Goal: Task Accomplishment & Management: Manage account settings

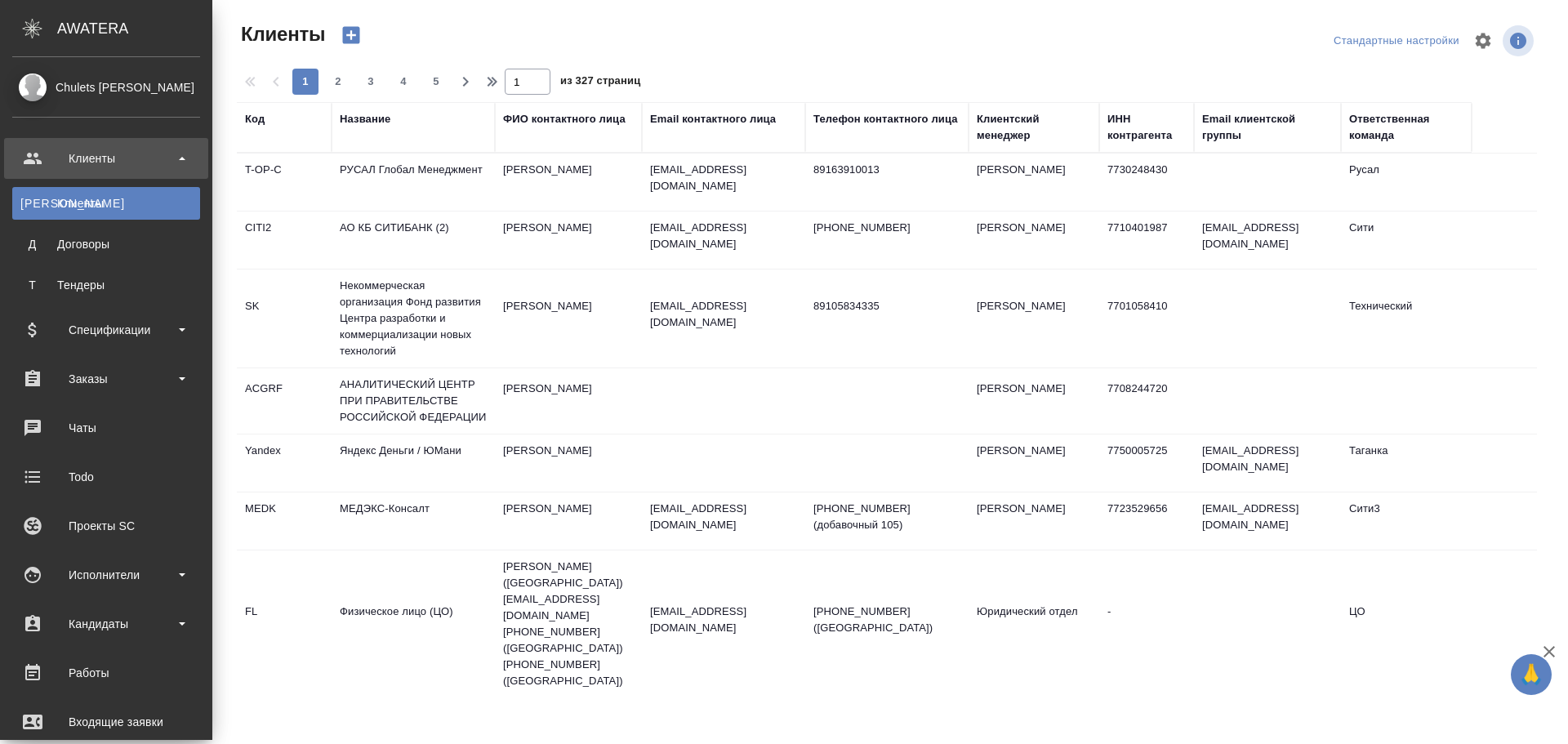
select select "RU"
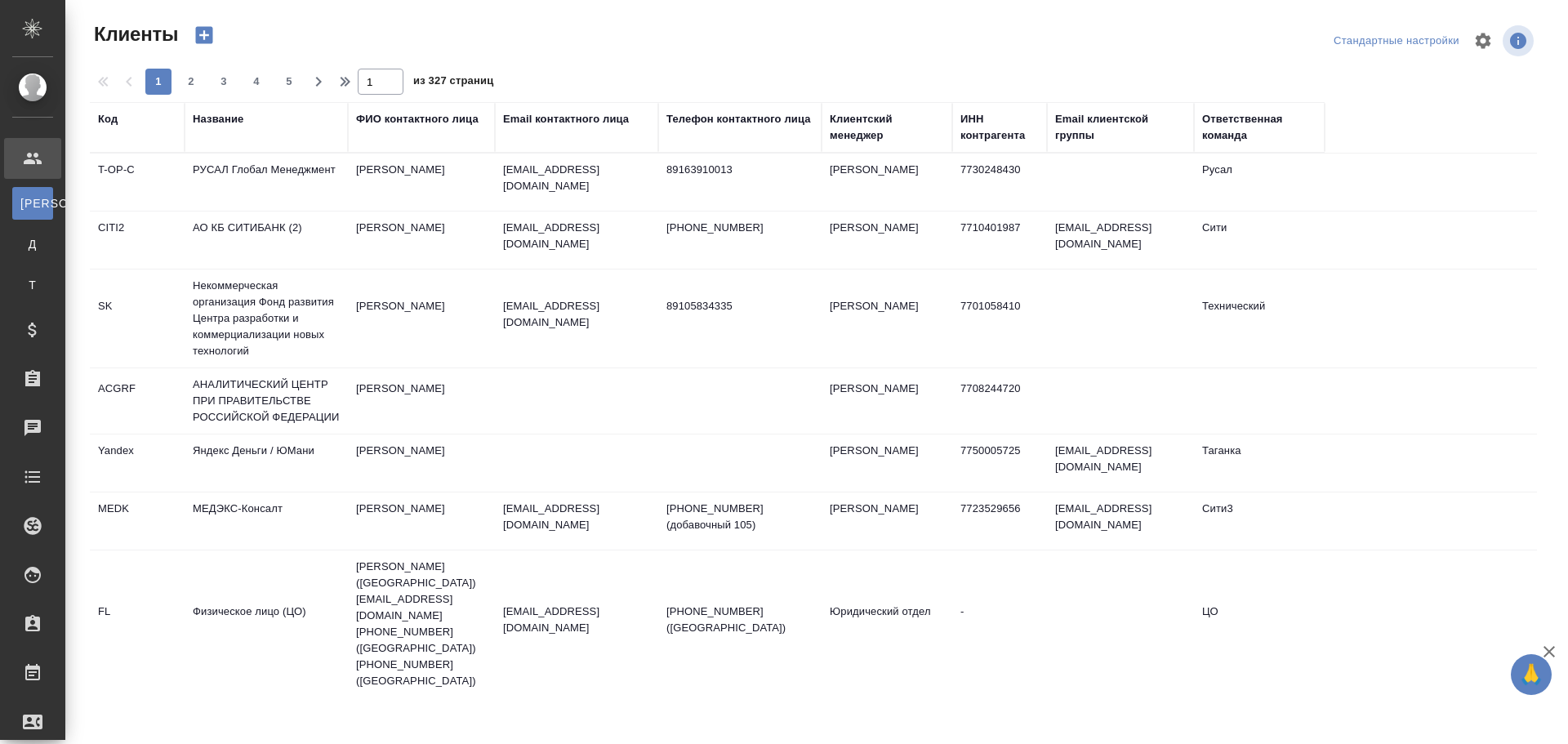
drag, startPoint x: 108, startPoint y: 672, endPoint x: 169, endPoint y: 643, distance: 67.5
click at [32, 672] on div "Работы" at bounding box center [11, 674] width 41 height 25
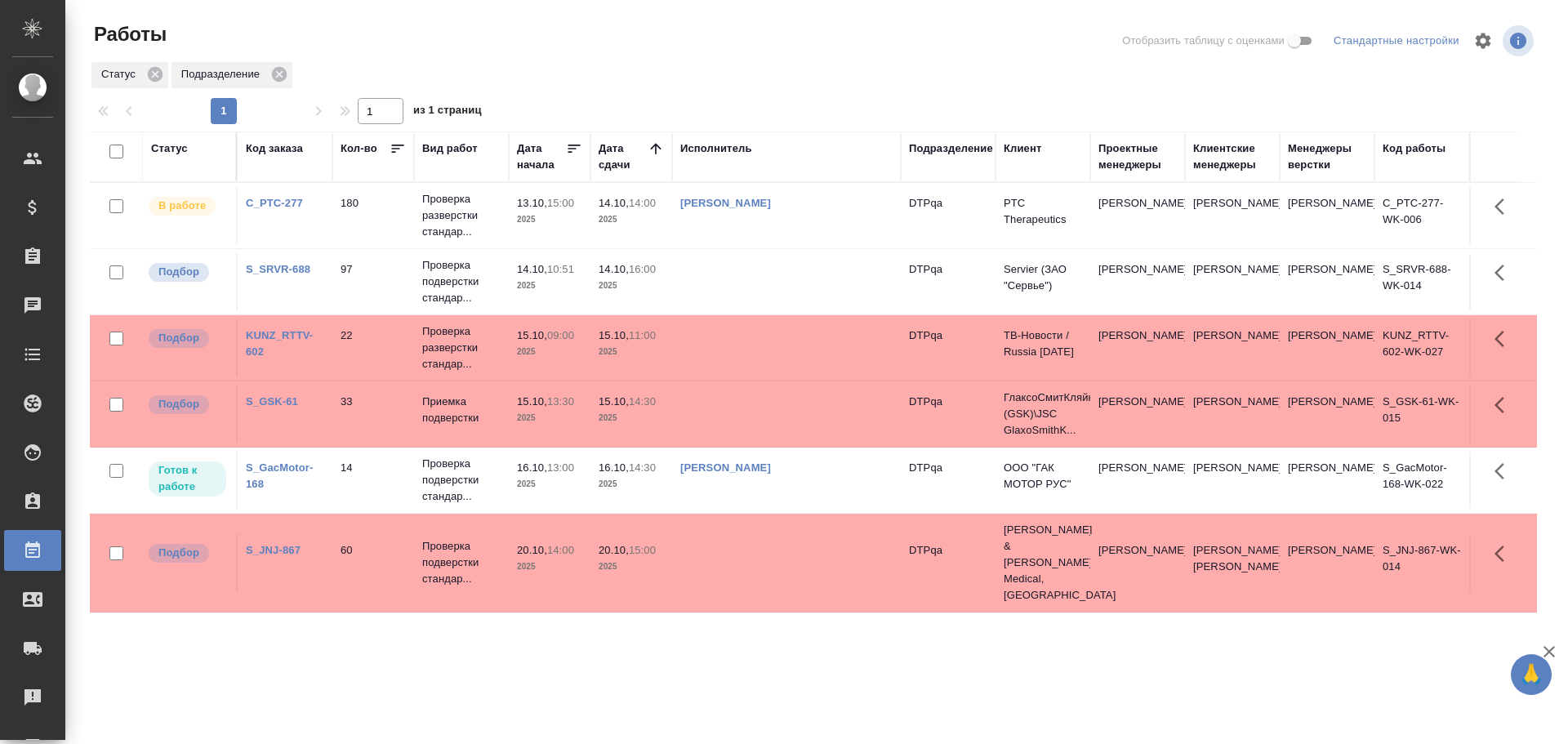
click at [754, 283] on td at bounding box center [786, 282] width 229 height 57
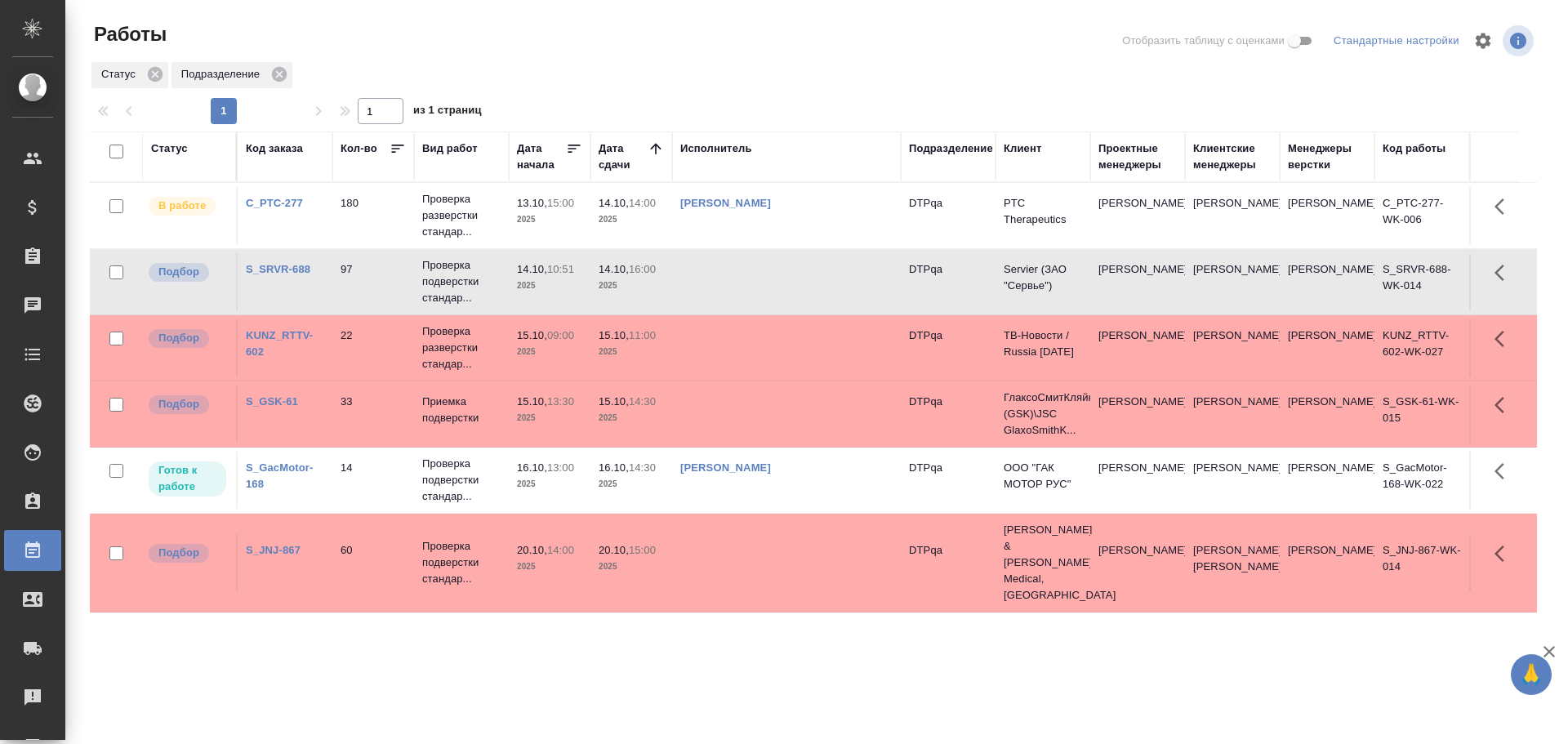
click at [754, 283] on td at bounding box center [786, 282] width 229 height 57
click at [837, 290] on td "[PERSON_NAME]" at bounding box center [786, 282] width 229 height 57
click at [837, 290] on td "Чулец Елена Сергеевна" at bounding box center [786, 282] width 229 height 57
click at [710, 272] on link "Чулец Елена Сергеевна" at bounding box center [725, 269] width 90 height 12
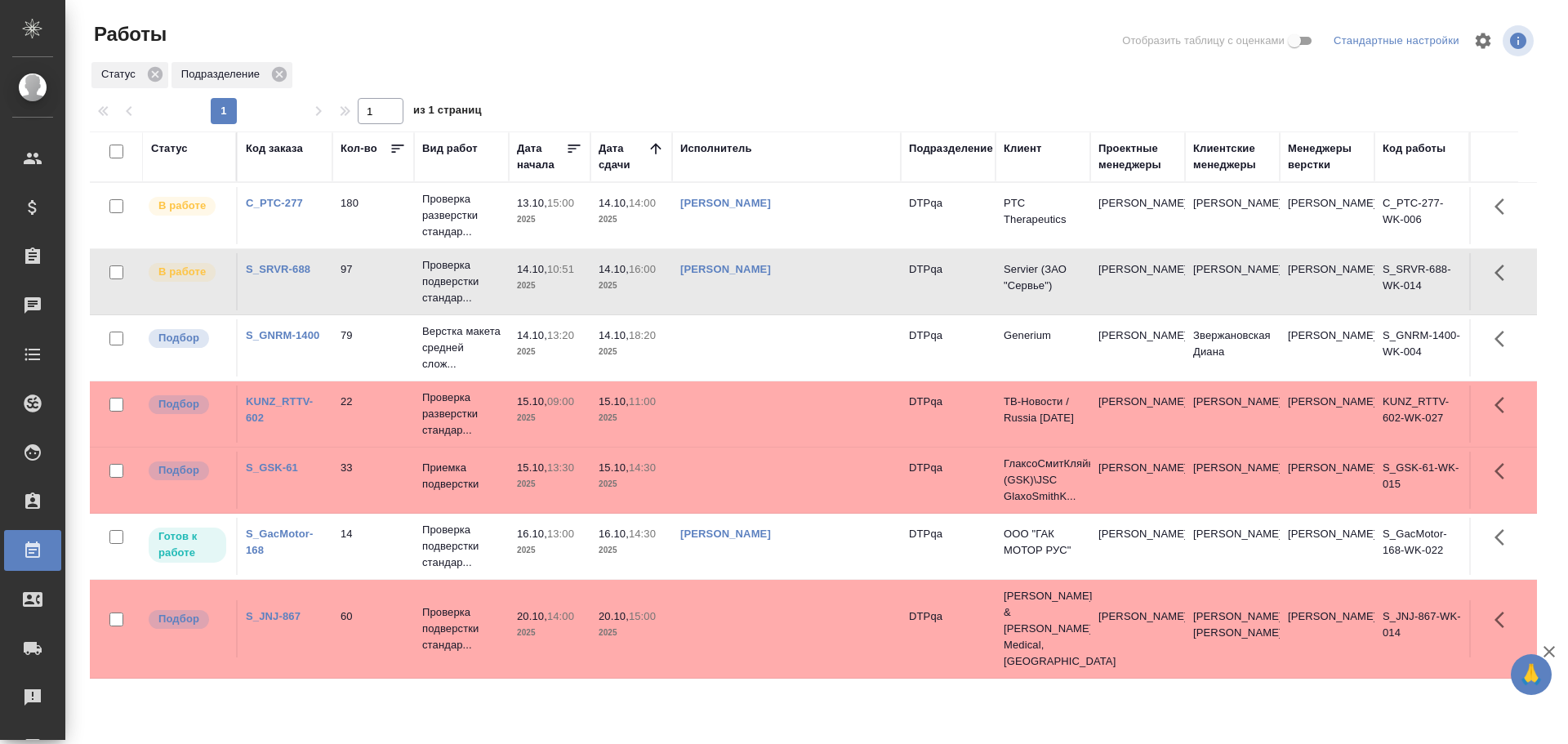
click at [735, 350] on td at bounding box center [786, 348] width 229 height 57
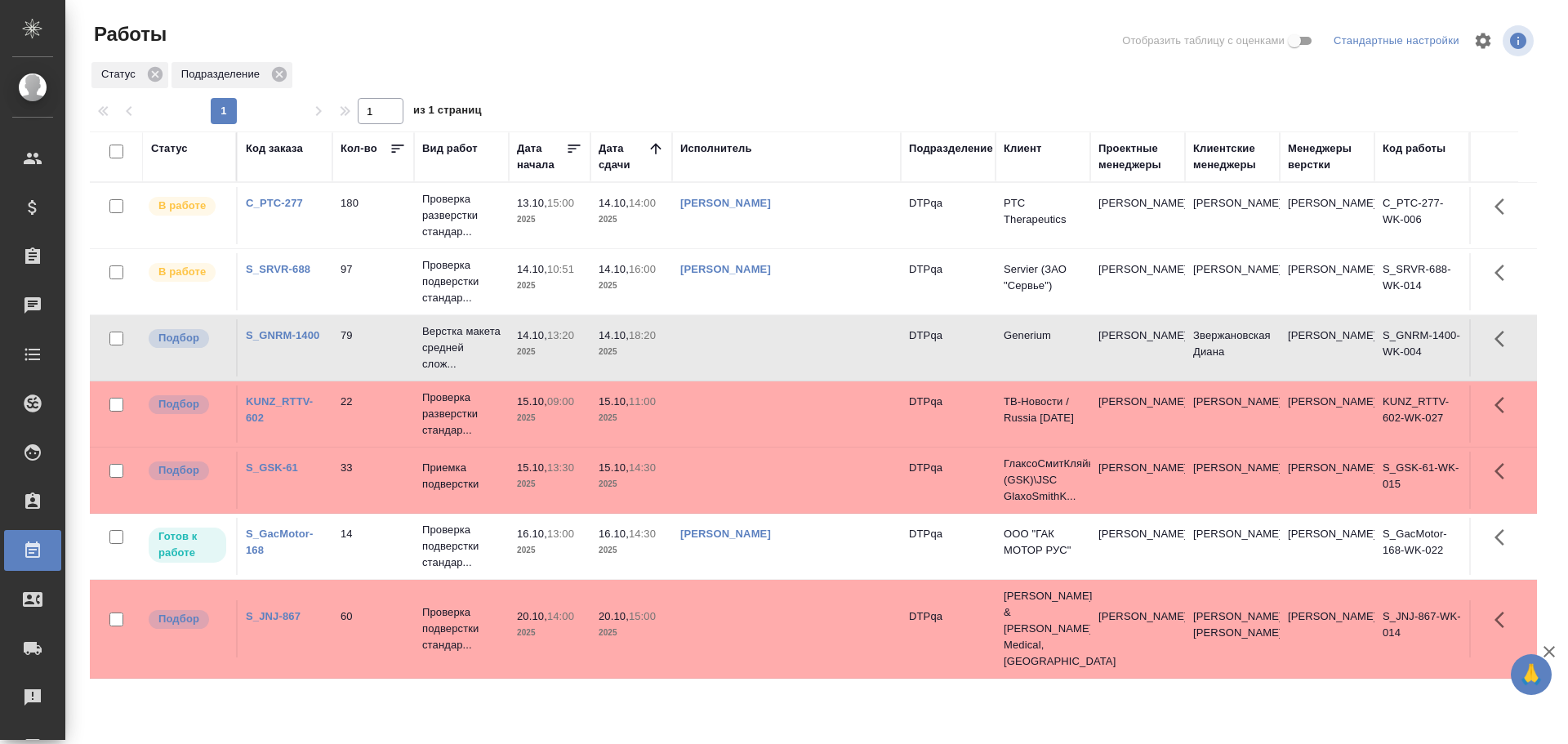
click at [735, 350] on td at bounding box center [786, 348] width 229 height 57
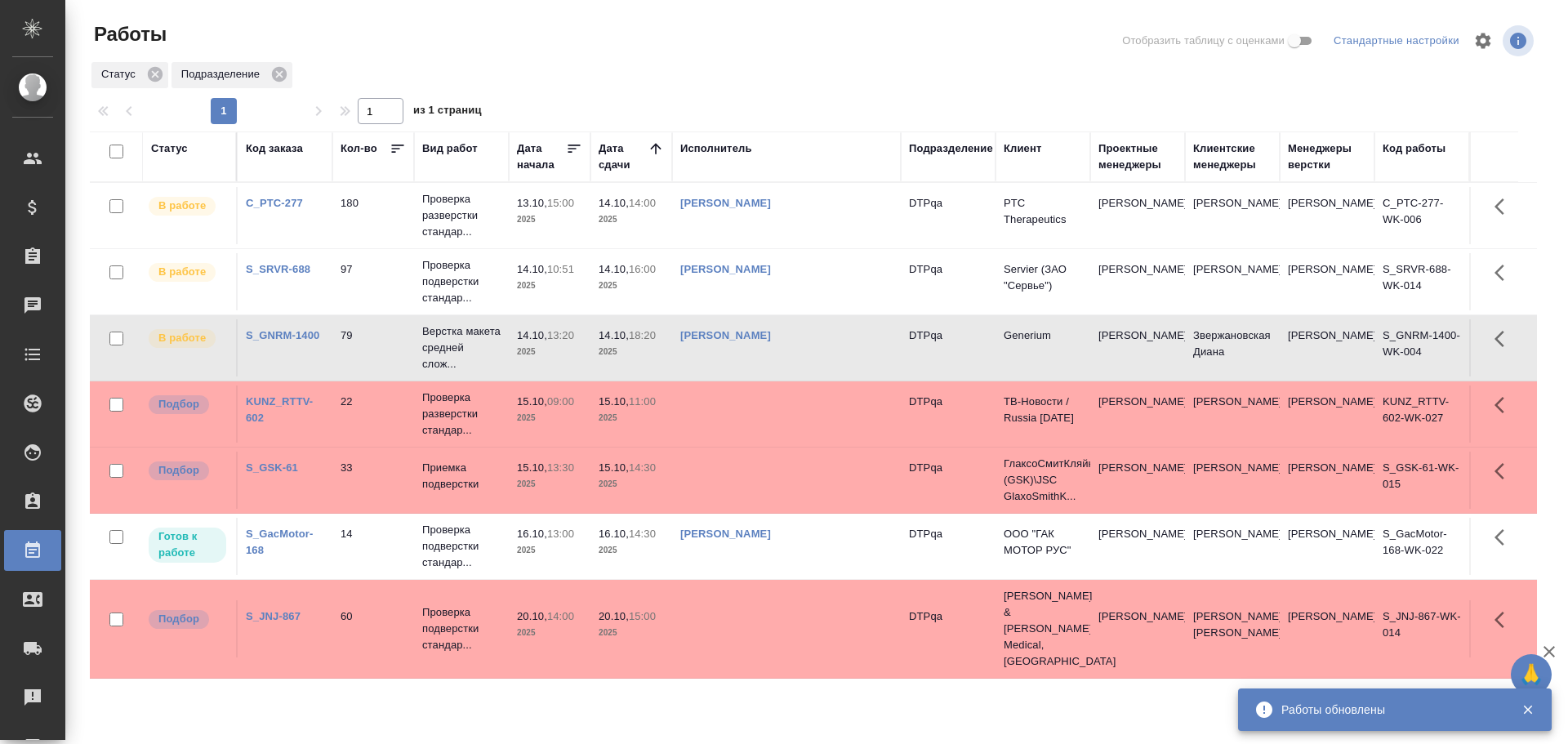
click at [797, 343] on div "[PERSON_NAME]" at bounding box center [786, 335] width 213 height 16
click at [738, 334] on link "[PERSON_NAME]" at bounding box center [725, 335] width 90 height 12
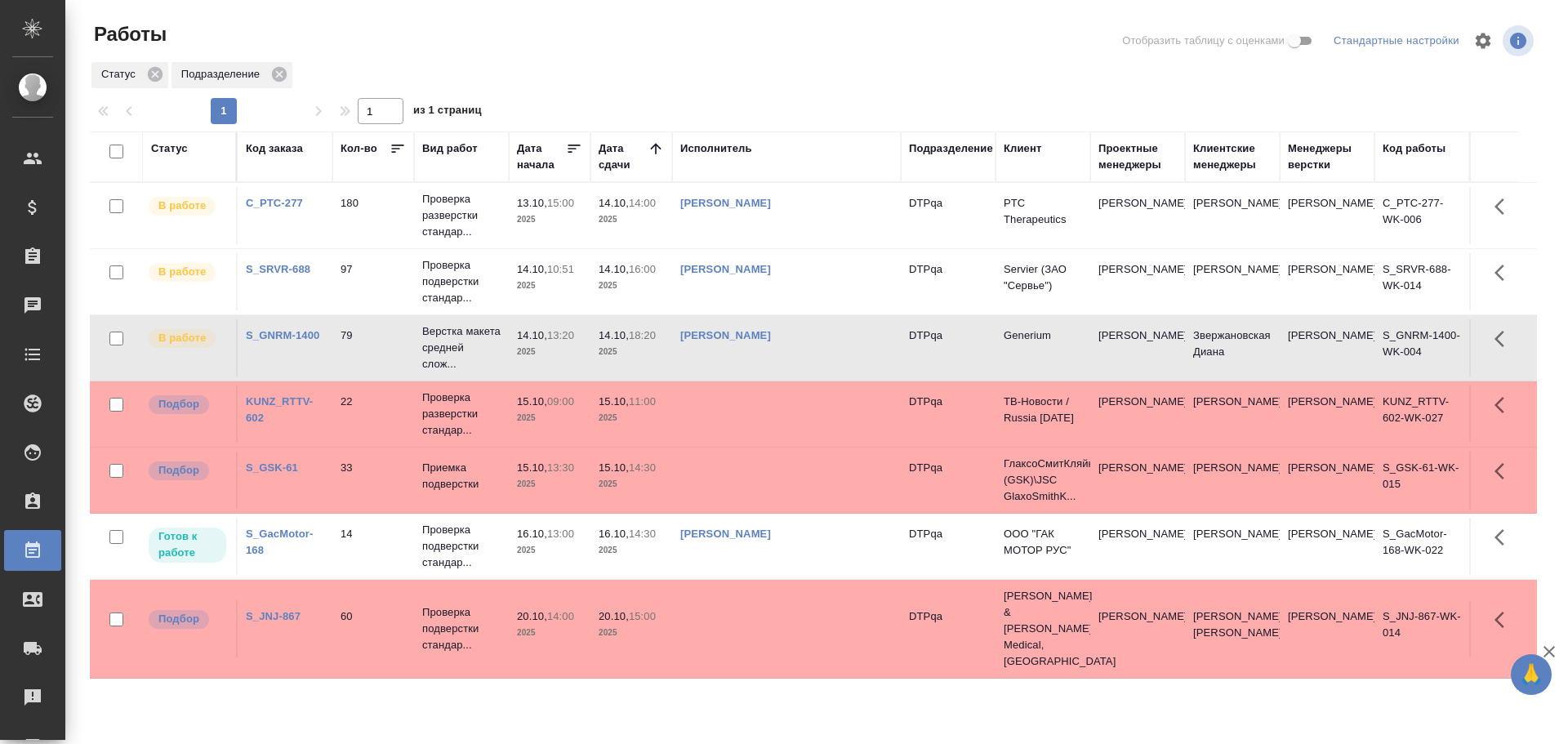
click at [826, 289] on td "[PERSON_NAME]" at bounding box center [786, 282] width 229 height 57
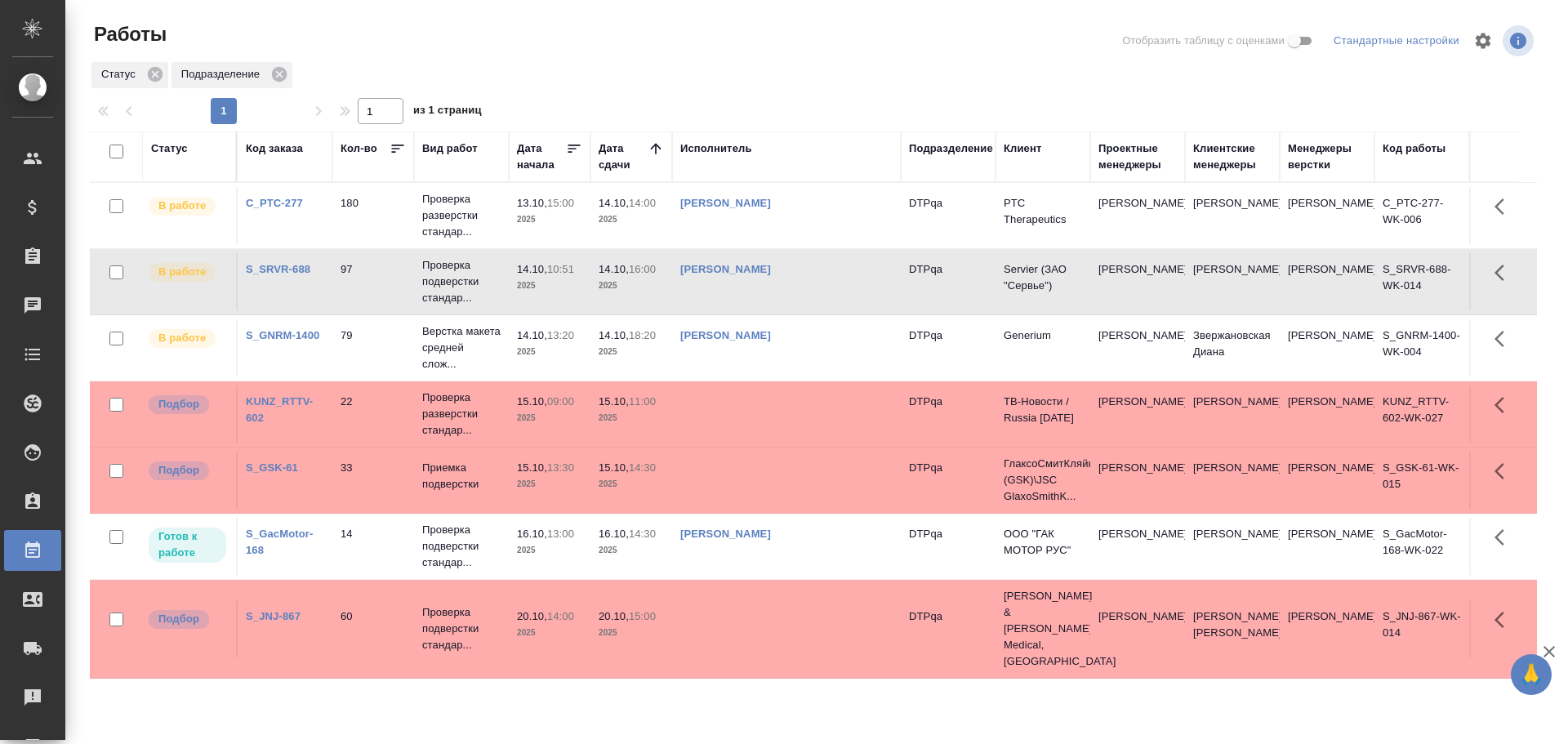
click at [826, 289] on td "[PERSON_NAME]" at bounding box center [786, 282] width 229 height 57
click at [842, 369] on td "[PERSON_NAME]" at bounding box center [786, 348] width 229 height 57
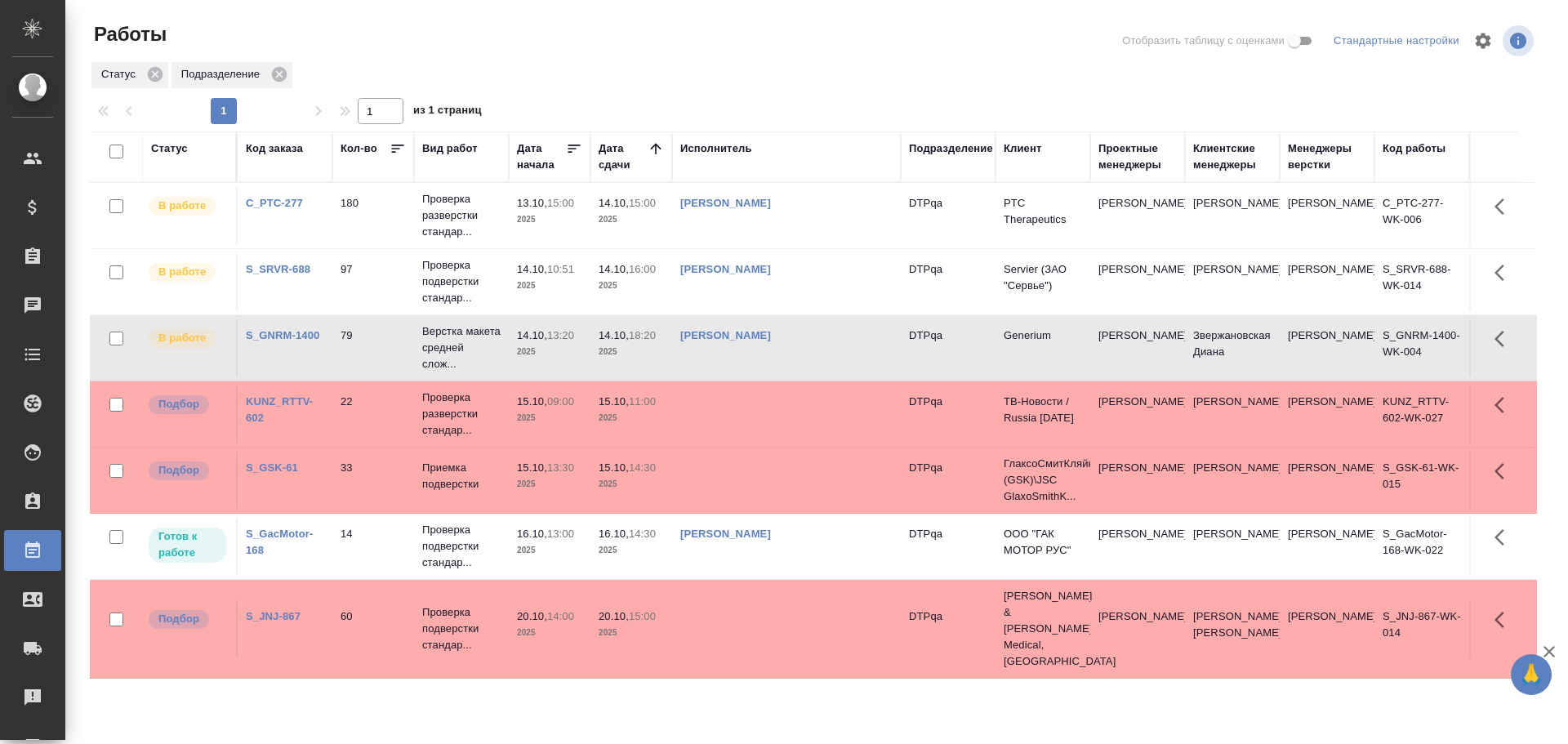
click at [842, 369] on td "[PERSON_NAME]" at bounding box center [786, 348] width 229 height 57
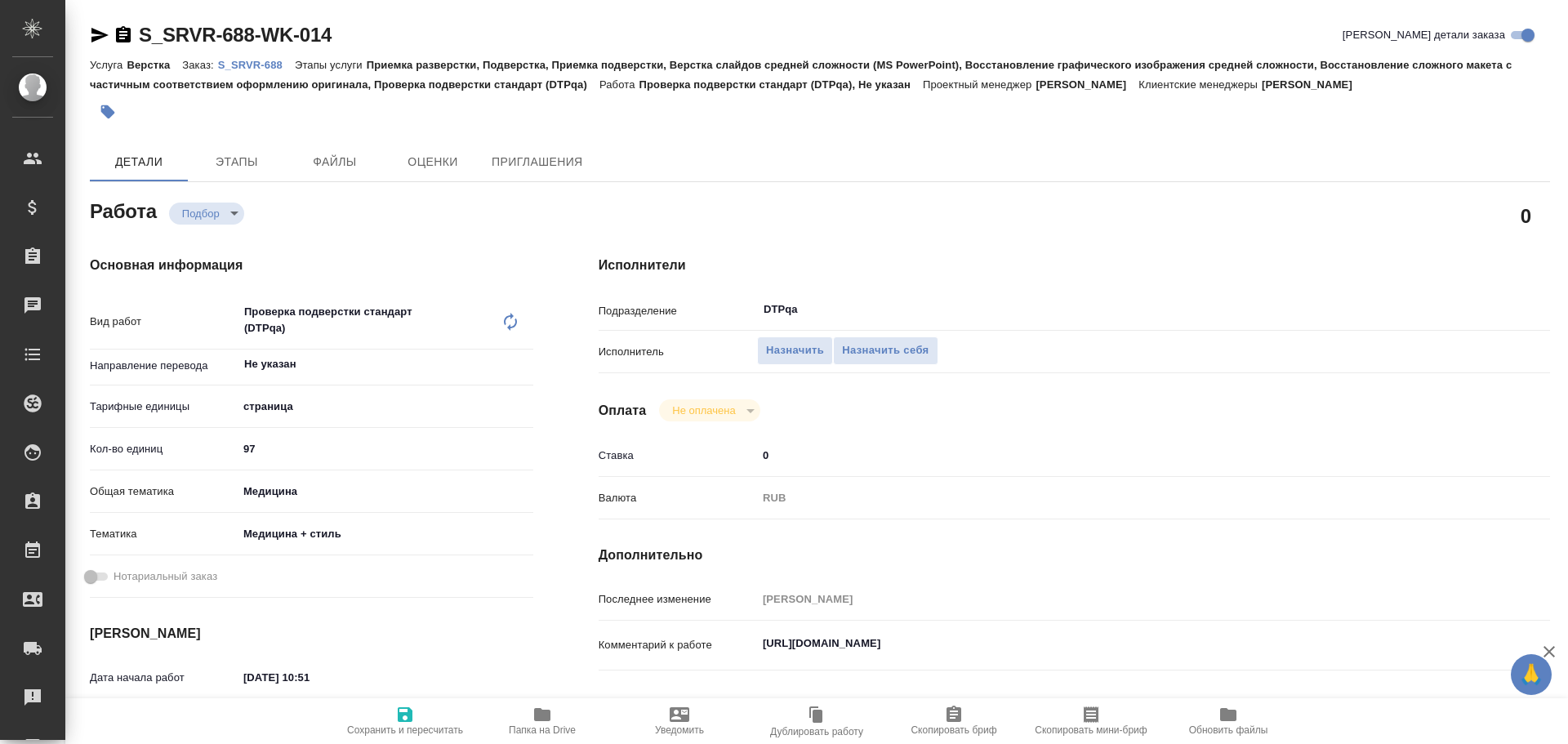
type textarea "x"
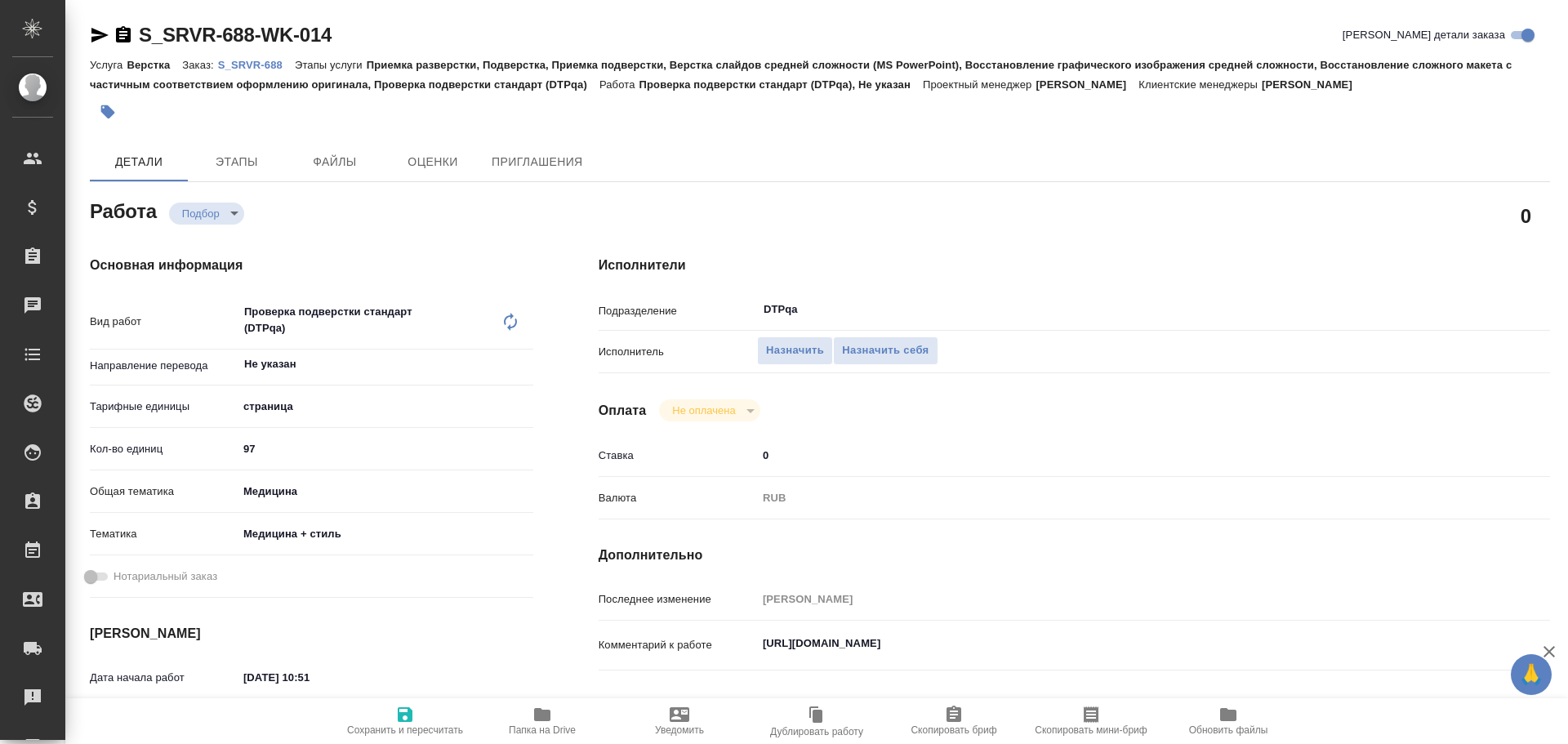
type textarea "x"
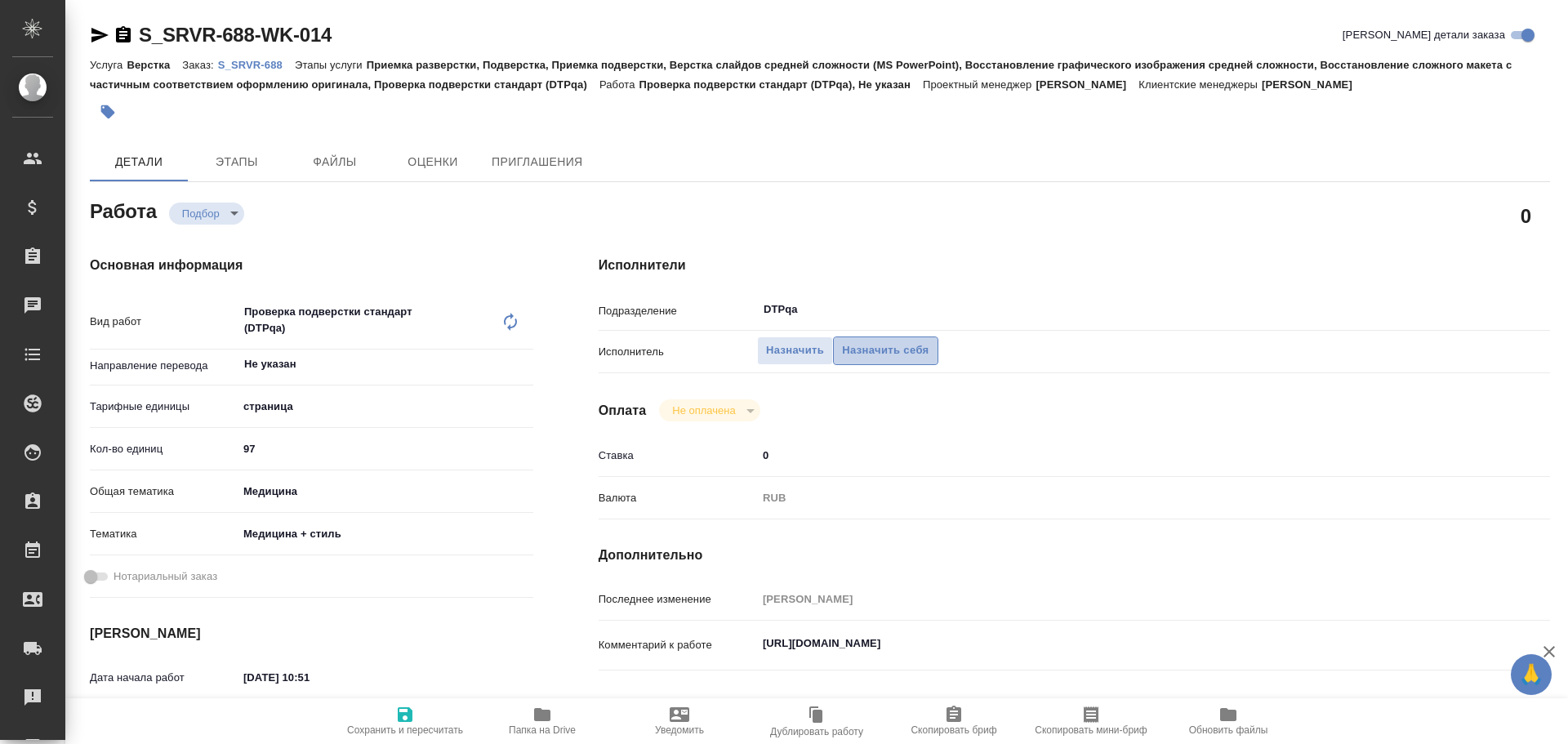
click at [860, 346] on span "Назначить себя" at bounding box center [885, 351] width 86 height 19
type textarea "x"
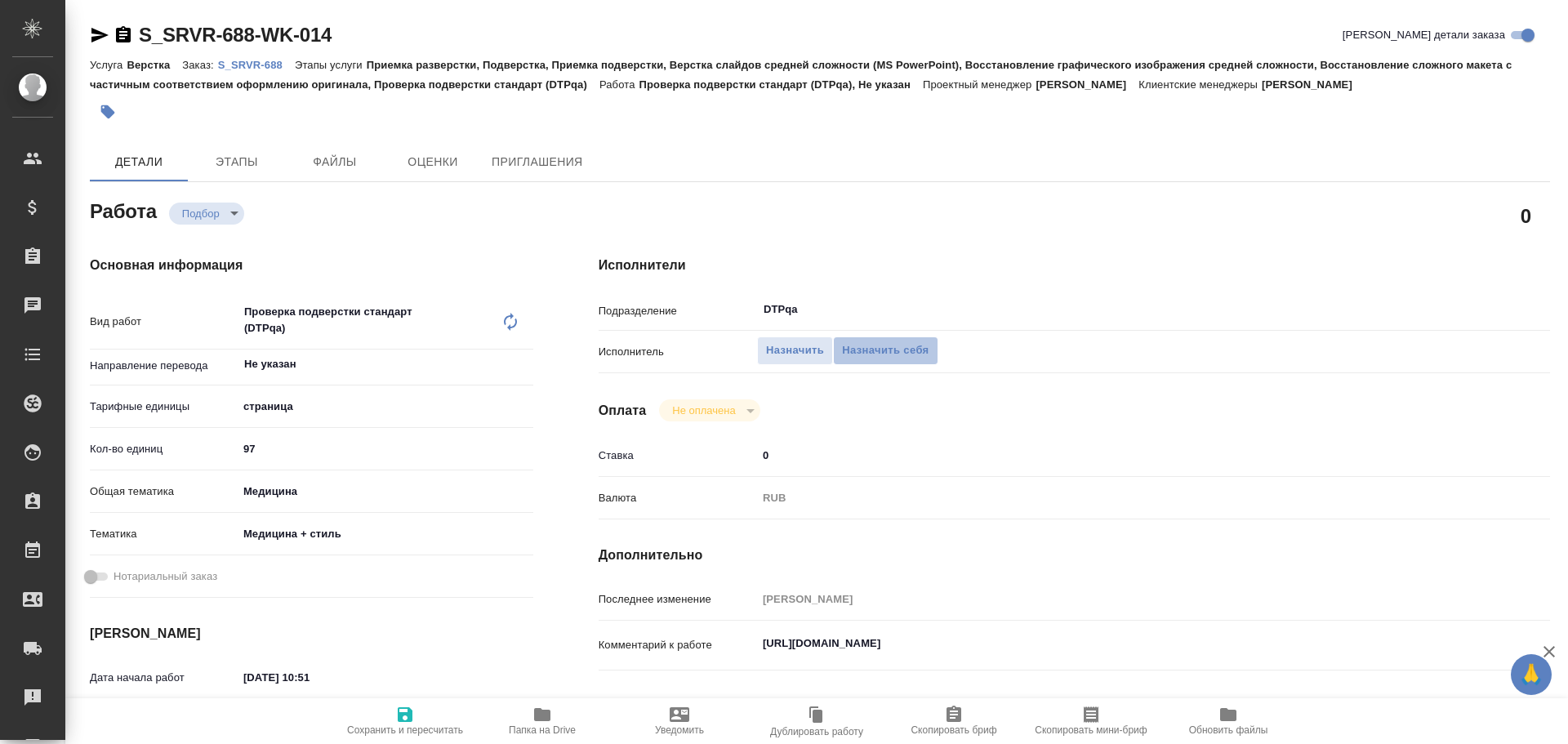
type textarea "x"
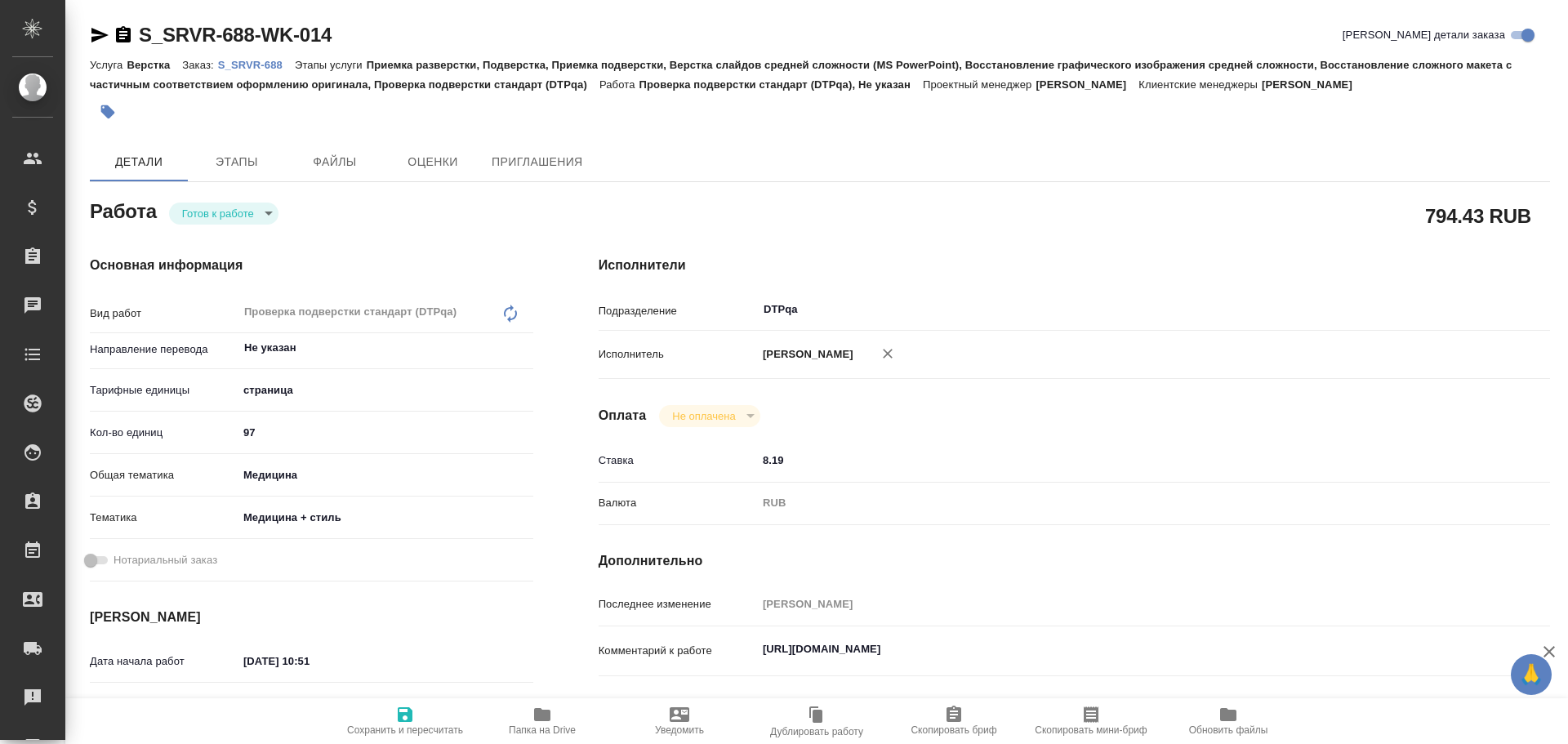
type textarea "x"
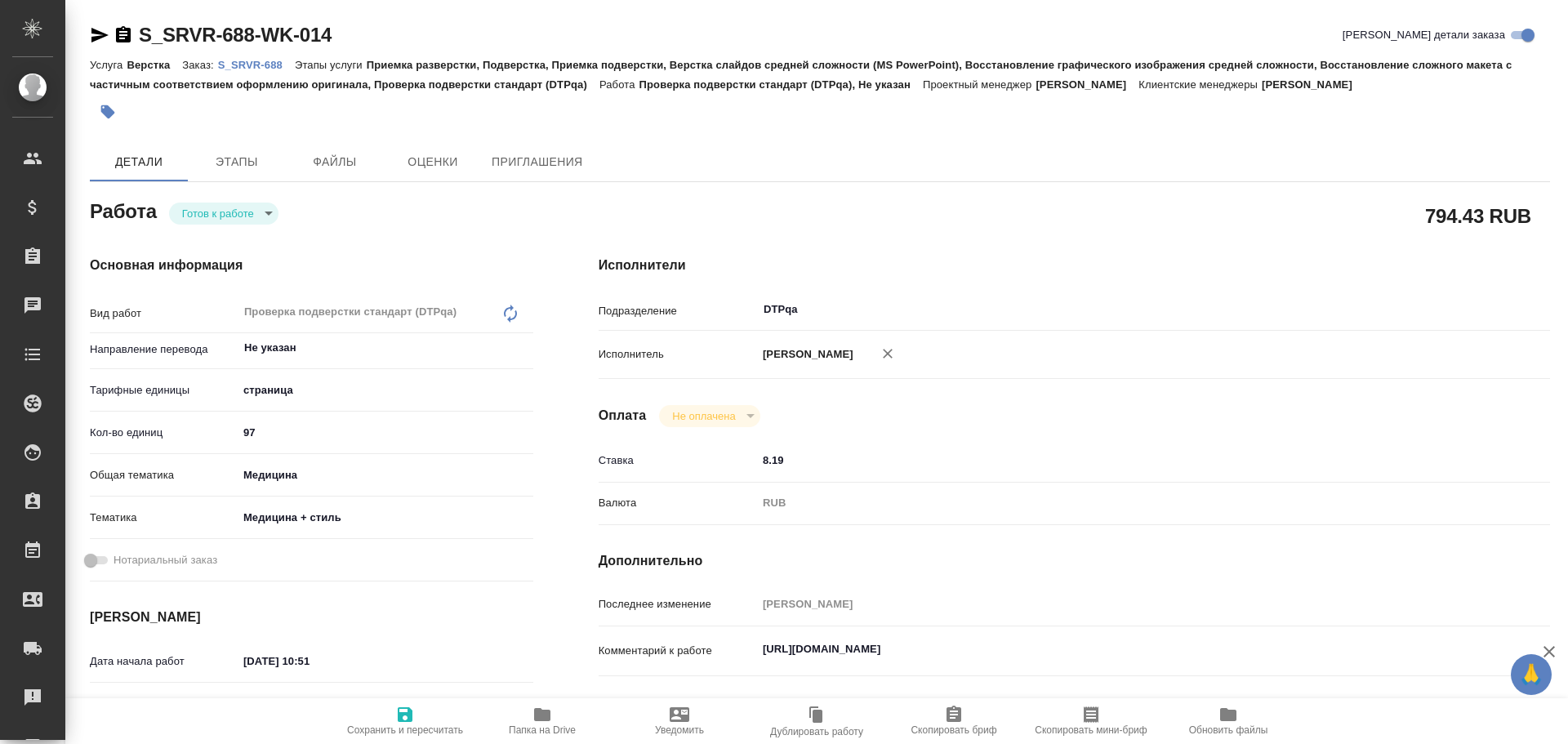
type textarea "x"
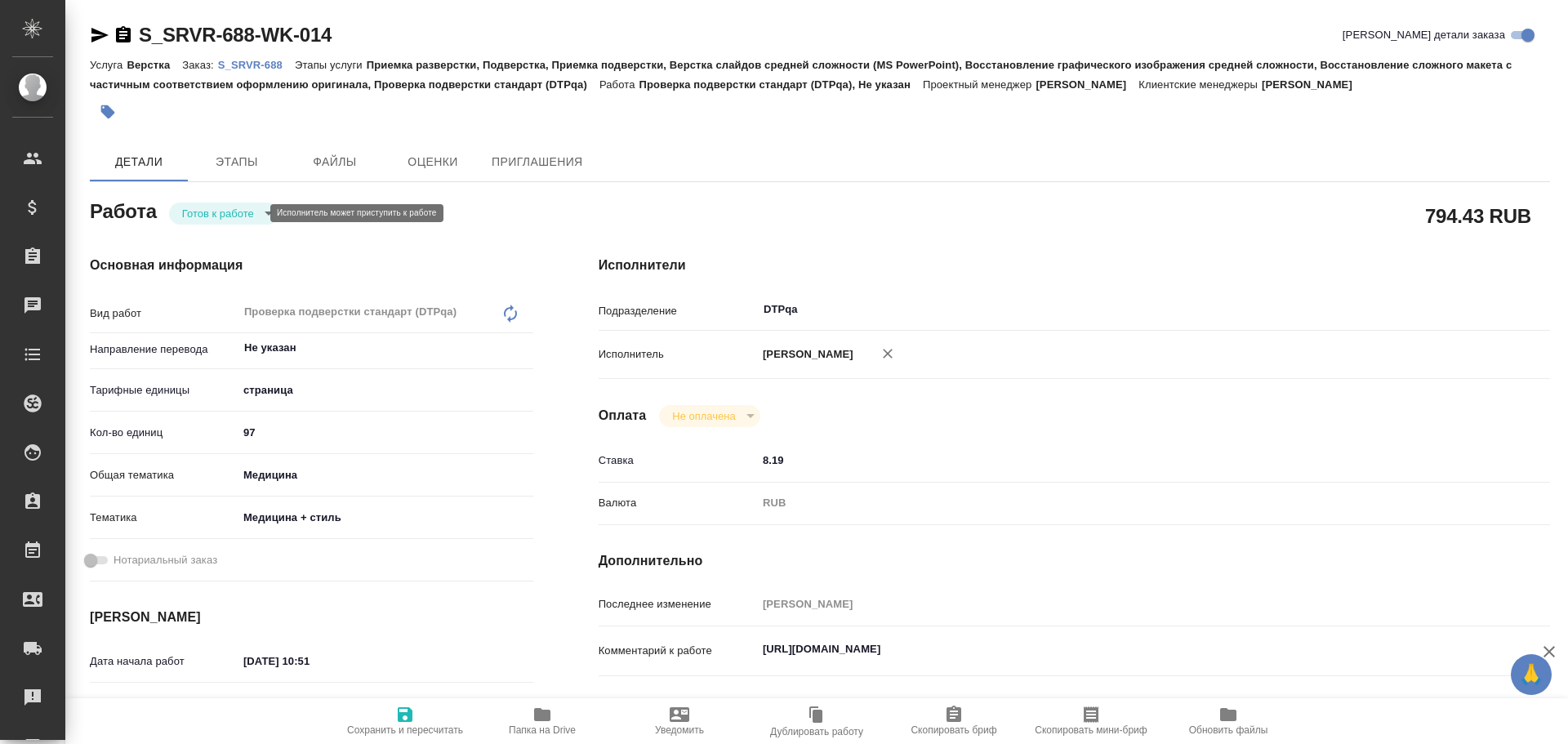
click at [219, 216] on body "🙏 .cls-1 fill:#fff; AWATERA Chulets Elena Клиенты Спецификации Заказы Чаты Todo…" at bounding box center [784, 372] width 1568 height 744
type textarea "x"
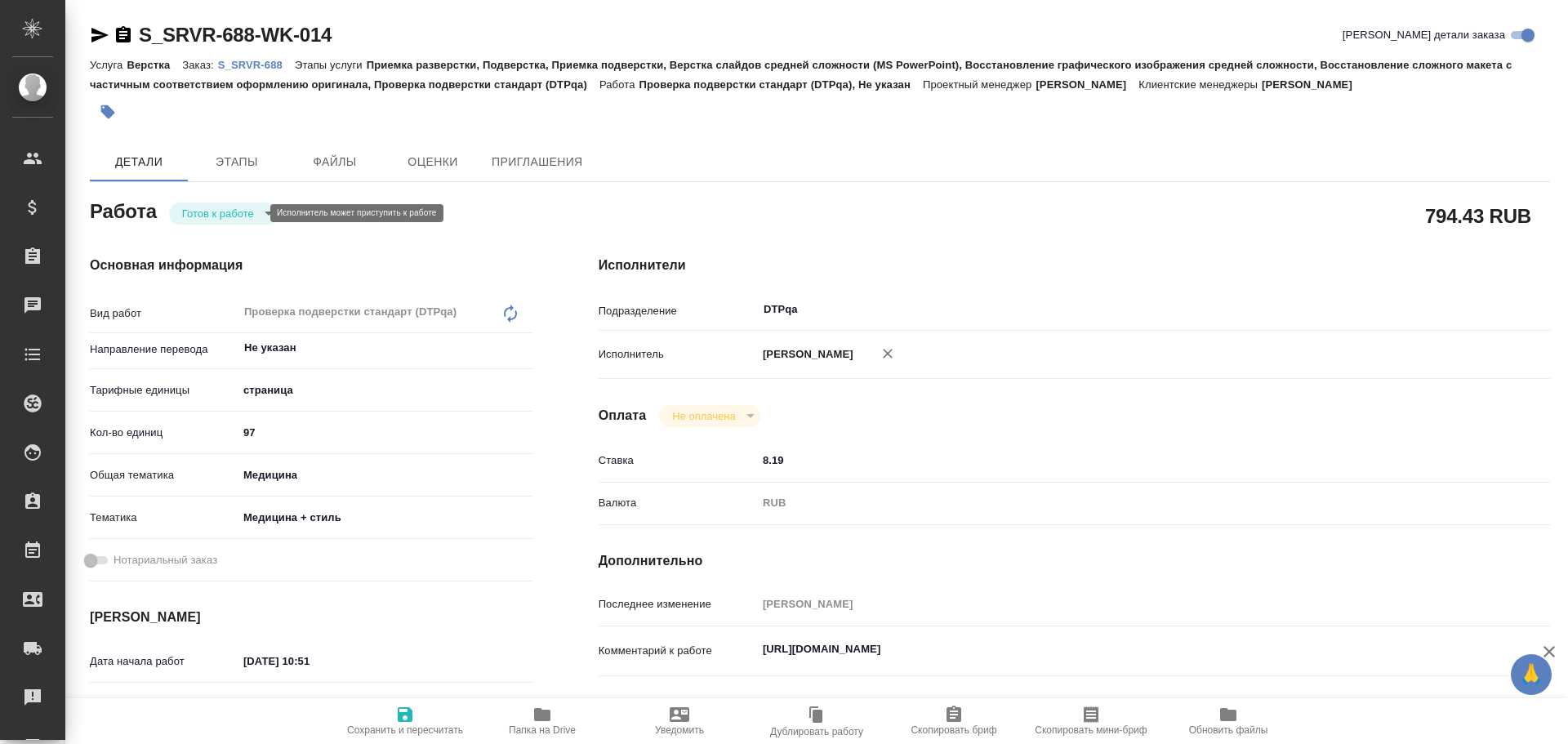
type textarea "x"
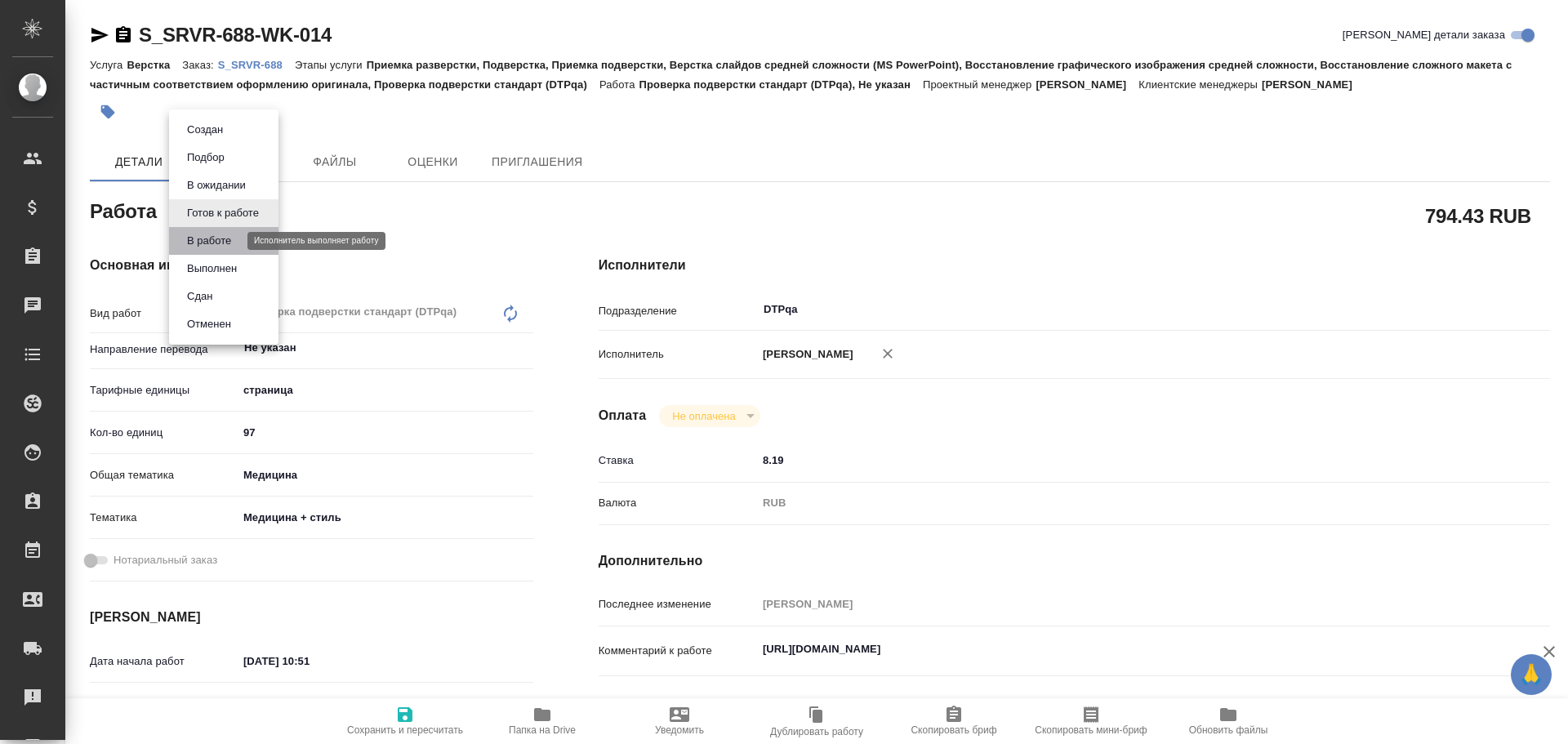
click at [219, 247] on button "В работе" at bounding box center [209, 240] width 54 height 18
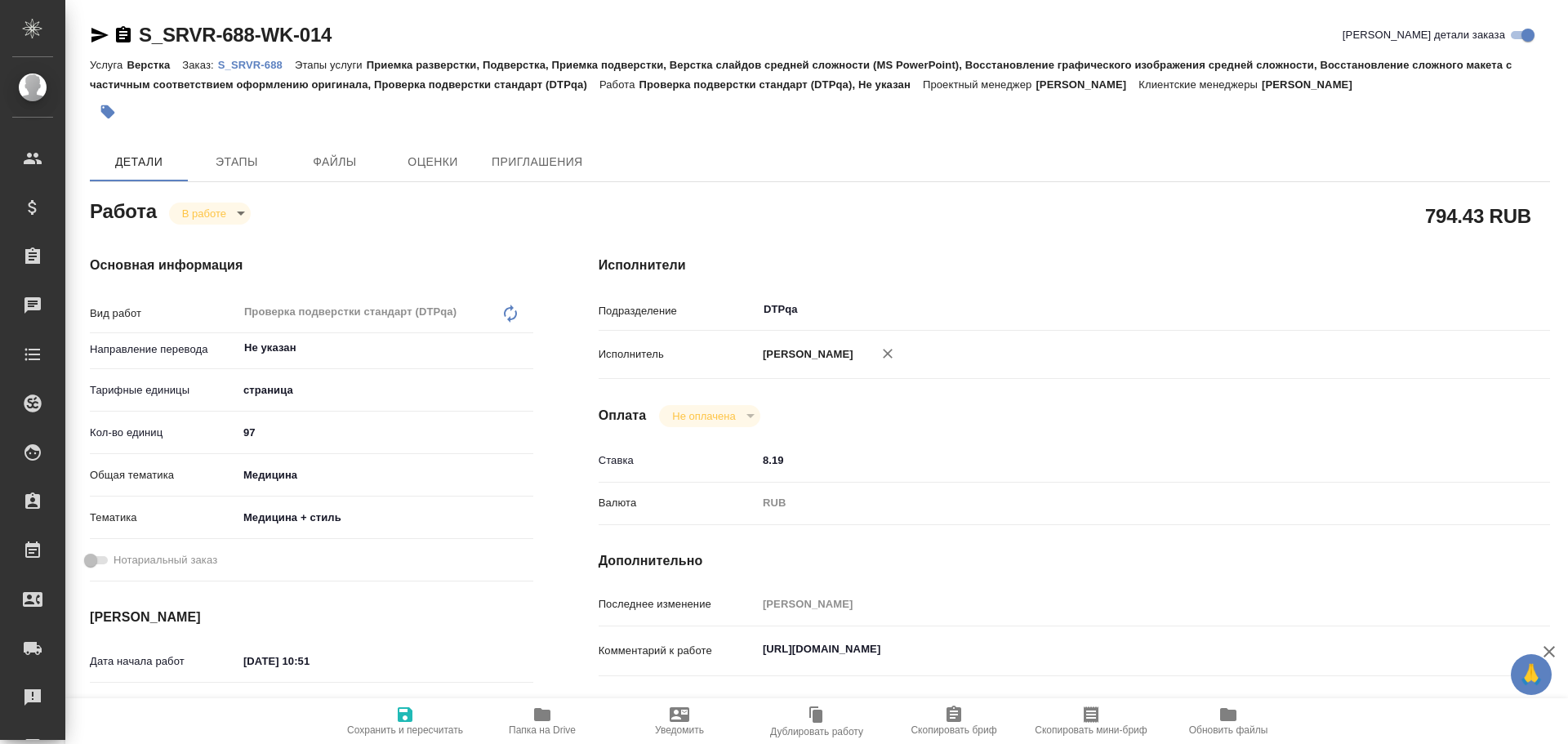
type textarea "x"
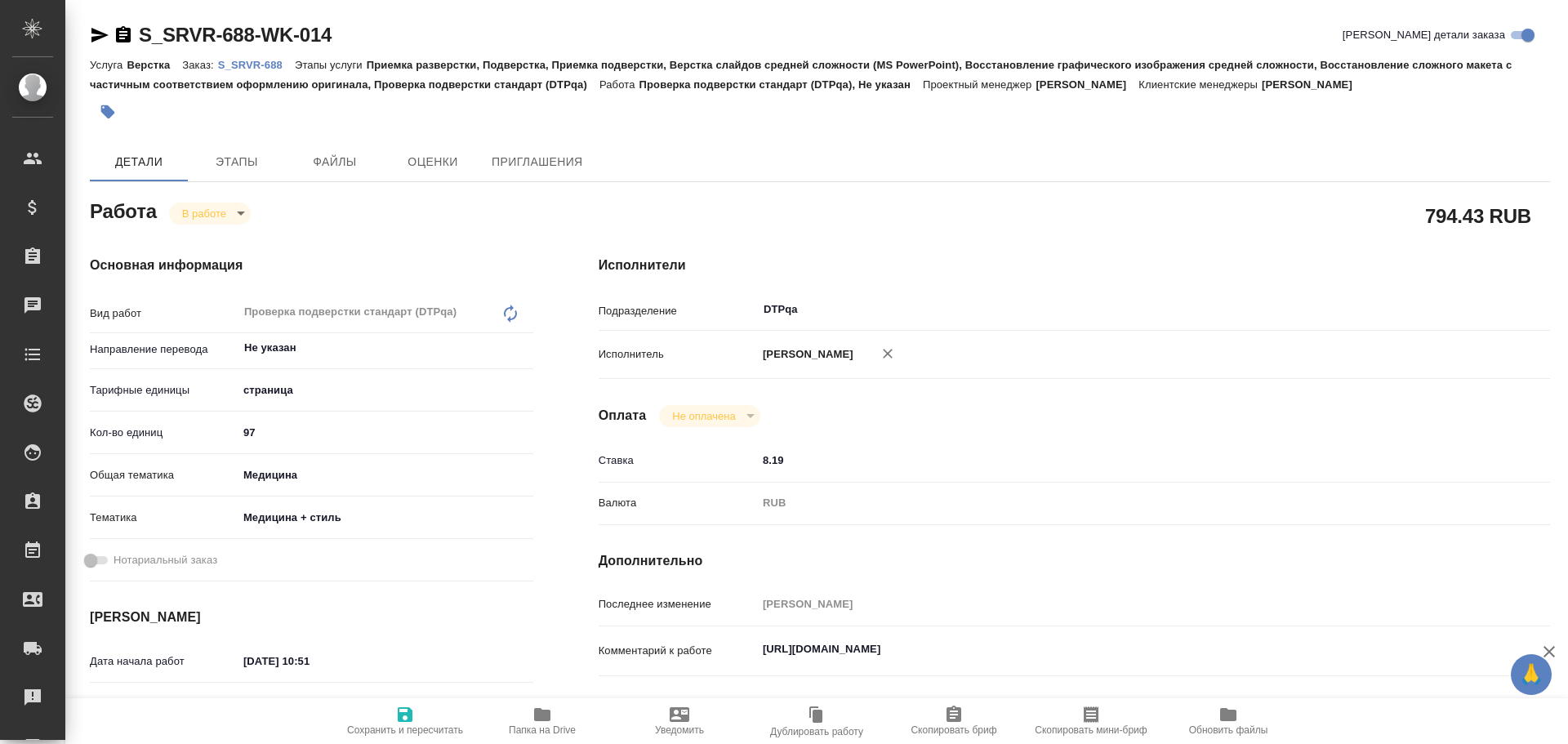
type textarea "x"
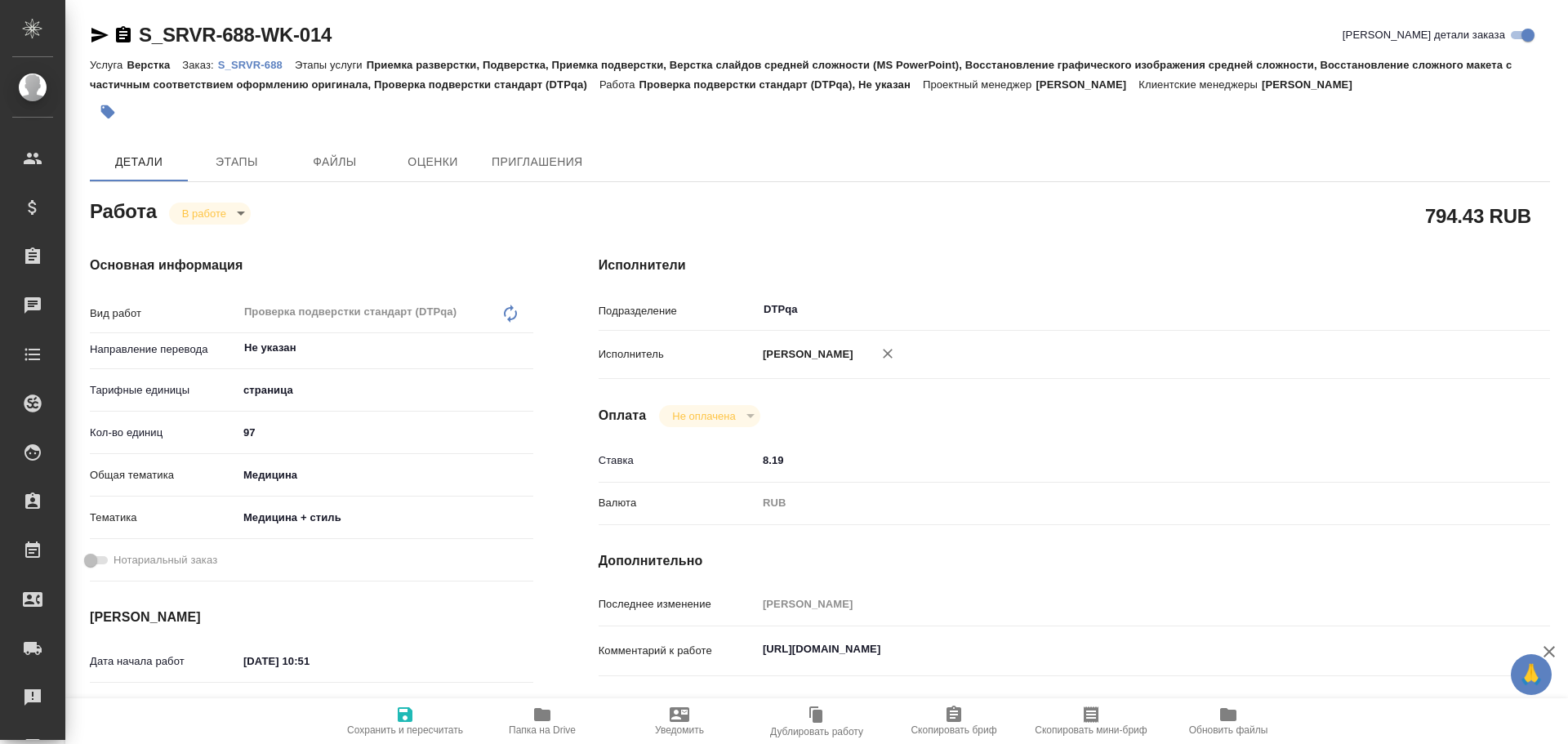
type textarea "x"
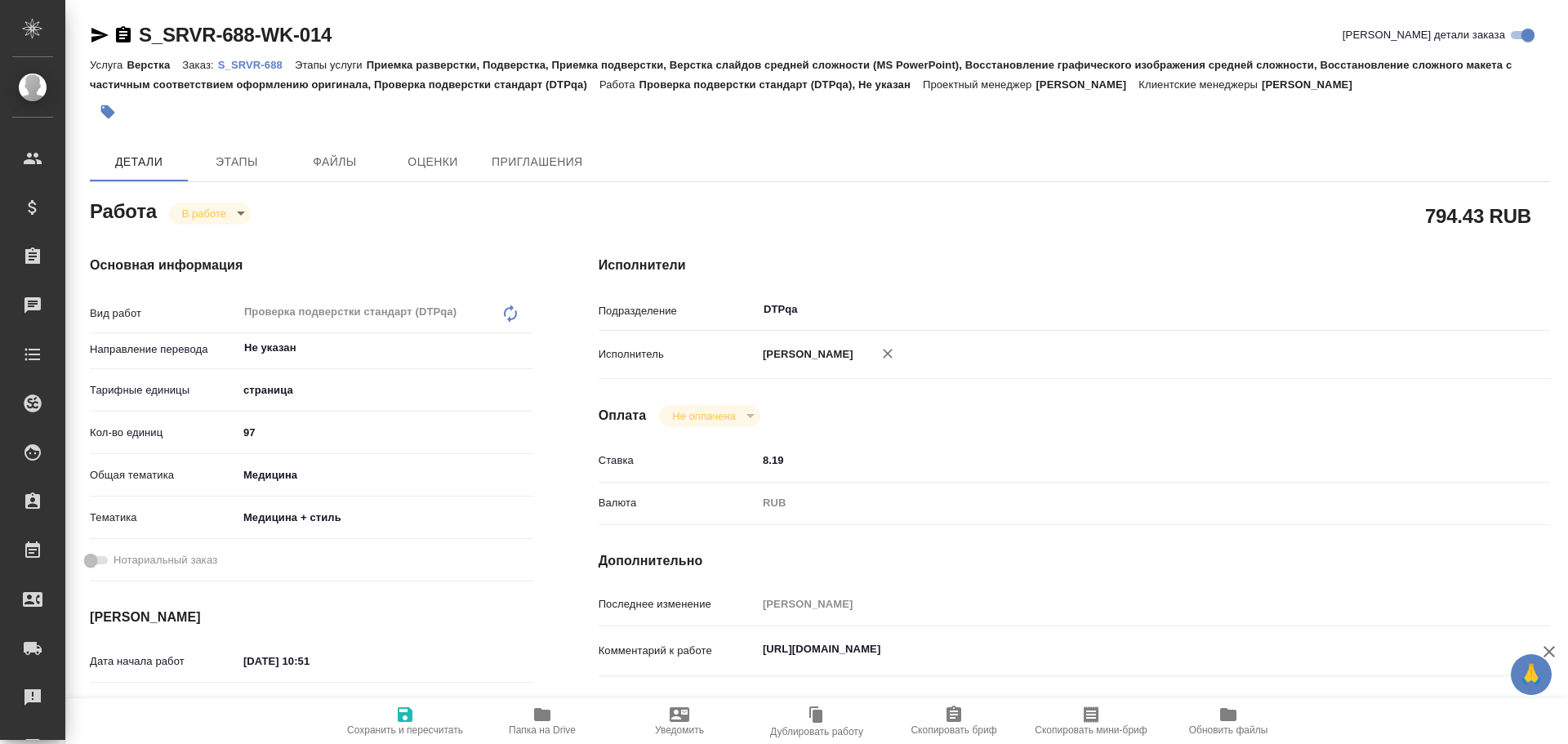
drag, startPoint x: 396, startPoint y: 725, endPoint x: 398, endPoint y: 742, distance: 17.1
click at [397, 726] on span "Сохранить и пересчитать" at bounding box center [406, 720] width 118 height 31
type textarea "x"
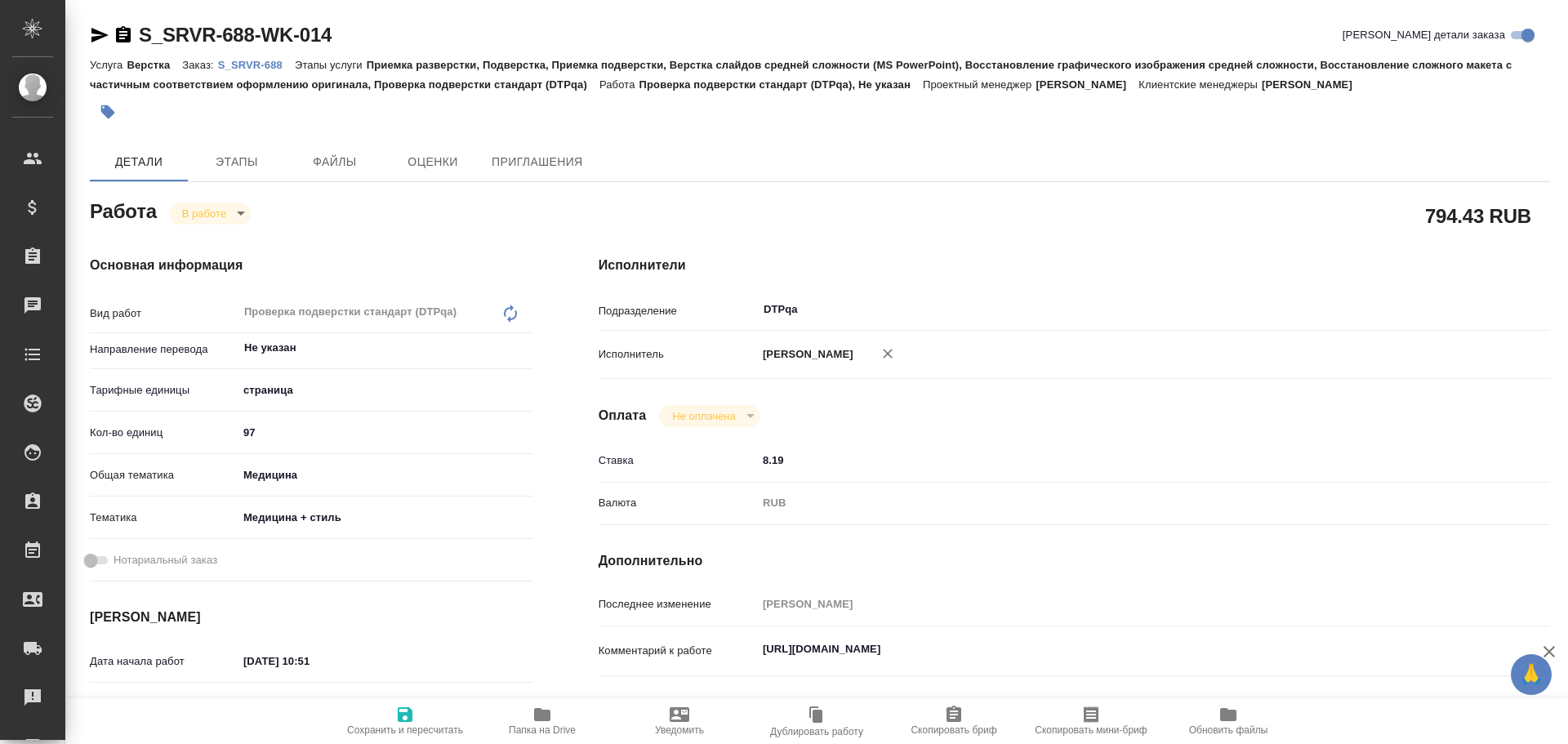
type textarea "x"
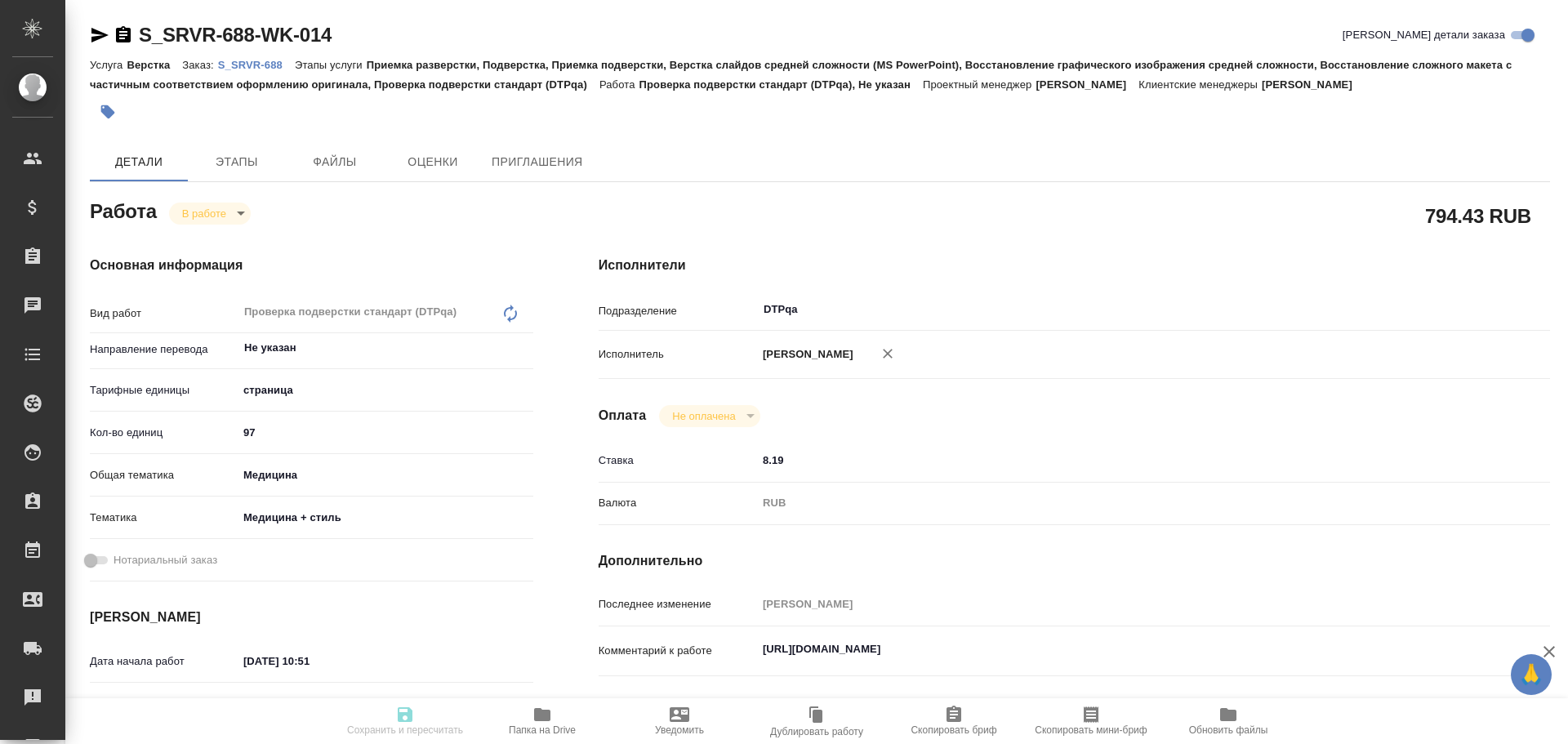
type textarea "x"
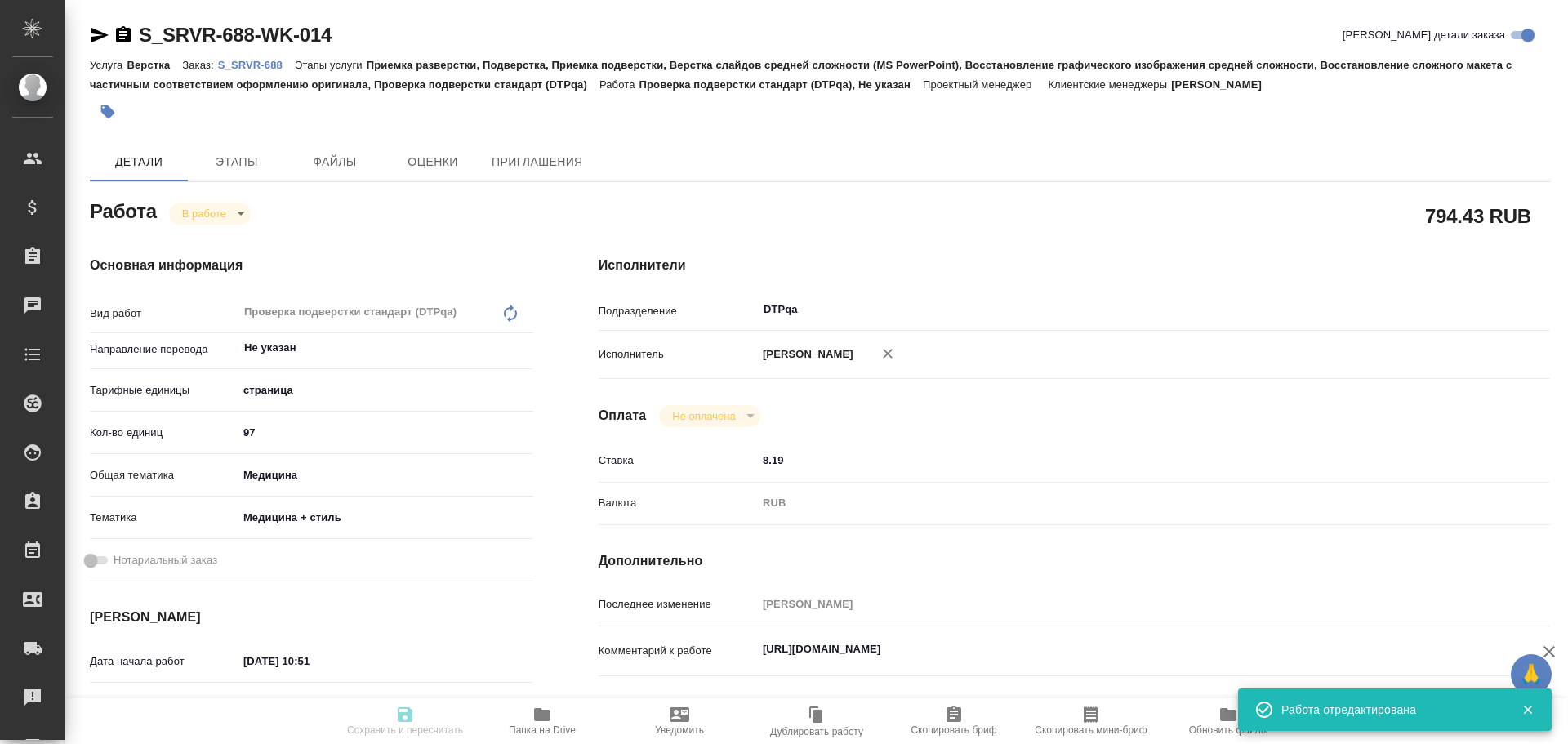
type input "inProgress"
type textarea "Проверка подверстки стандарт (DTPqa)"
type textarea "x"
type input "Не указан"
type input "5a8b1489cc6b4906c91bfdb2"
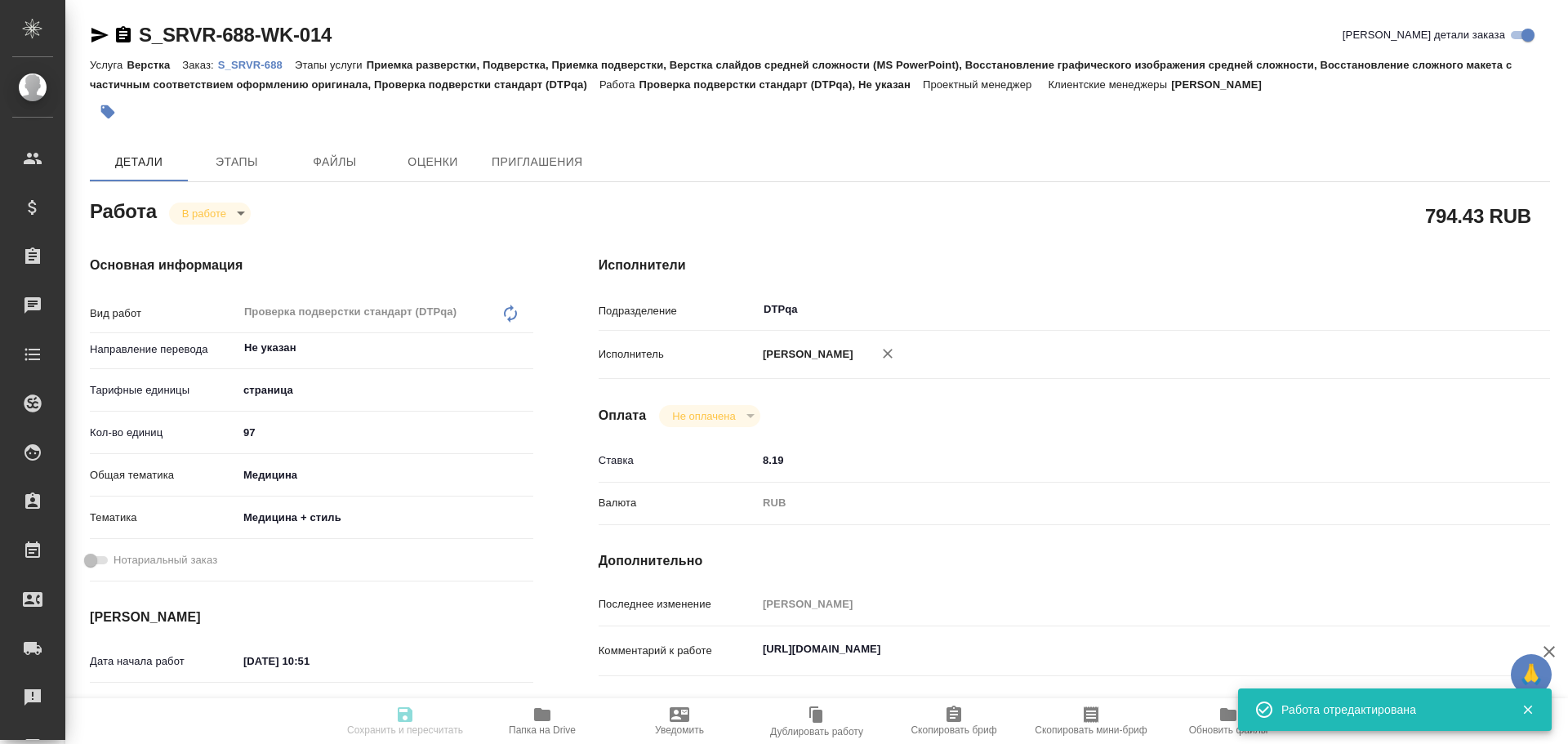
type input "97"
type input "med"
type input "614982e3093d9b491e1077bc"
type input "14.10.2025 10:51"
type input "14.10.2025 13:33"
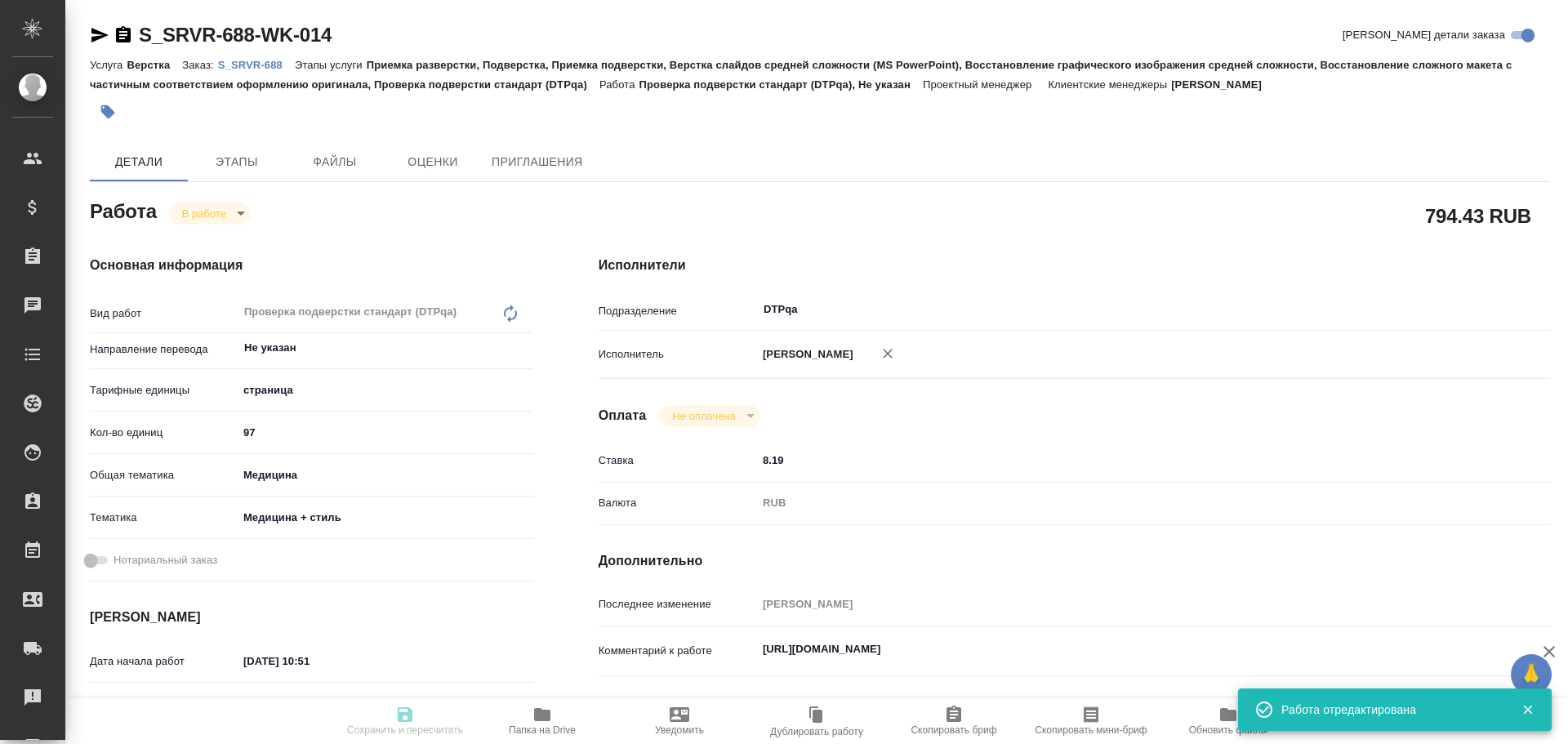
type input "14.10.2025 16:00"
type input "14.10.2025 17:00"
type input "DTPqa"
type input "notPayed"
type input "8.19"
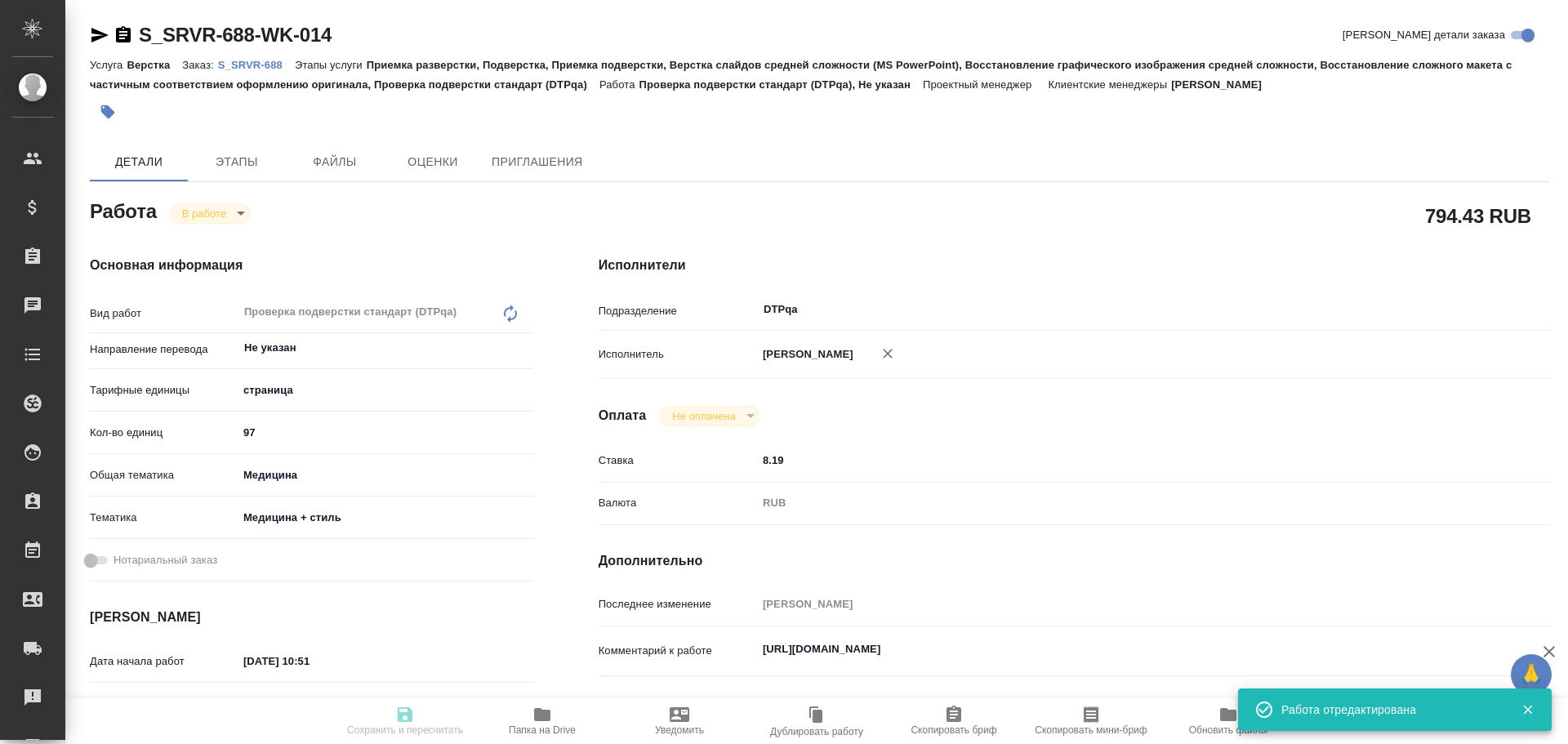
type input "RUB"
type input "[PERSON_NAME]"
type textarea "https://tera.awatera.com/Work/68bffb6c7d0eacba12b28ac7/details"
type textarea "x"
type textarea "/Clients/Servier/Orders/S_SRVR-688/DTP/S_SRVR-688-WK-014"
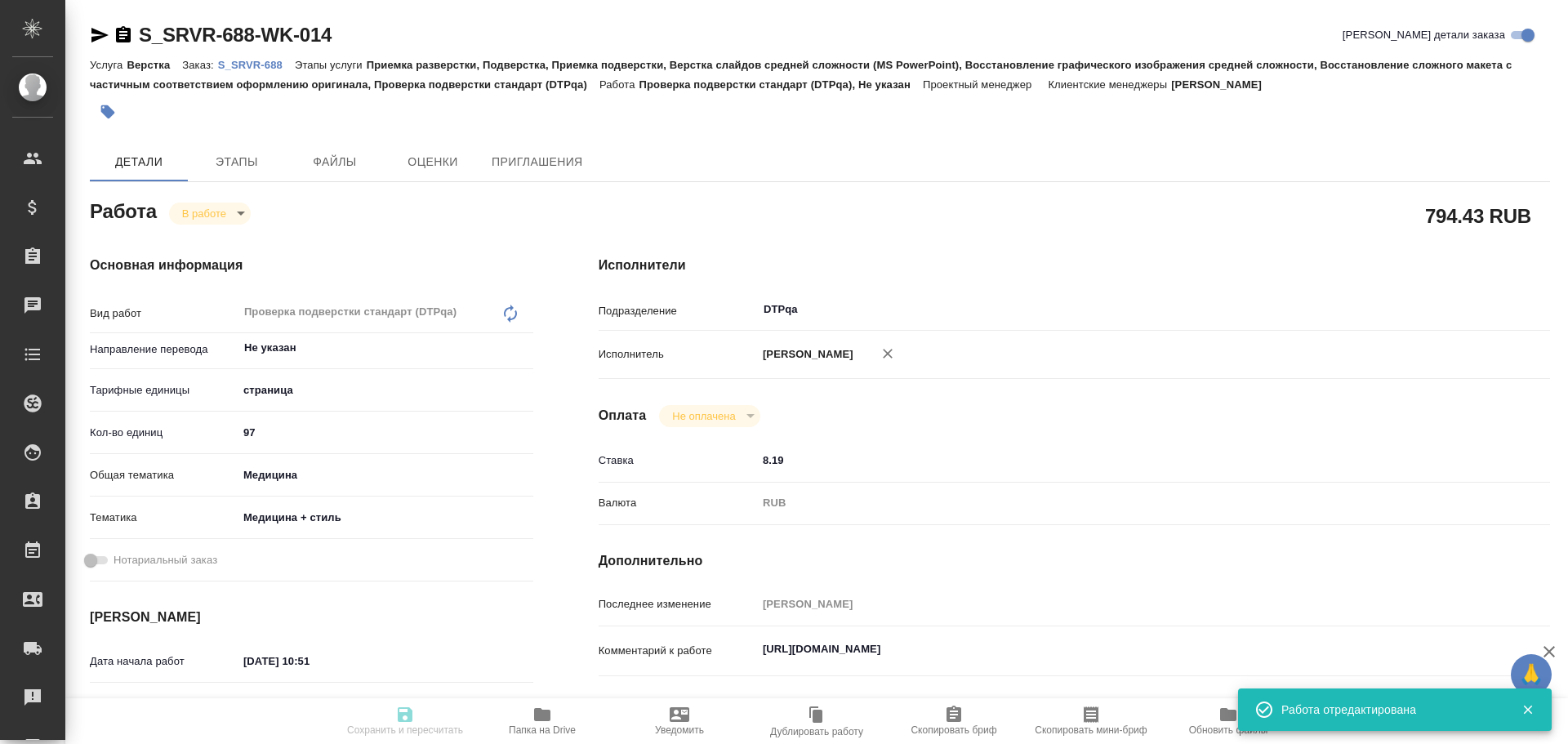
type textarea "x"
type input "S_SRVR-688"
type input "на уточнении"
type input "Верстка"
type input "Приемка разверстки, Подверстка, Приемка подверстки, Верстка слайдов средней сло…"
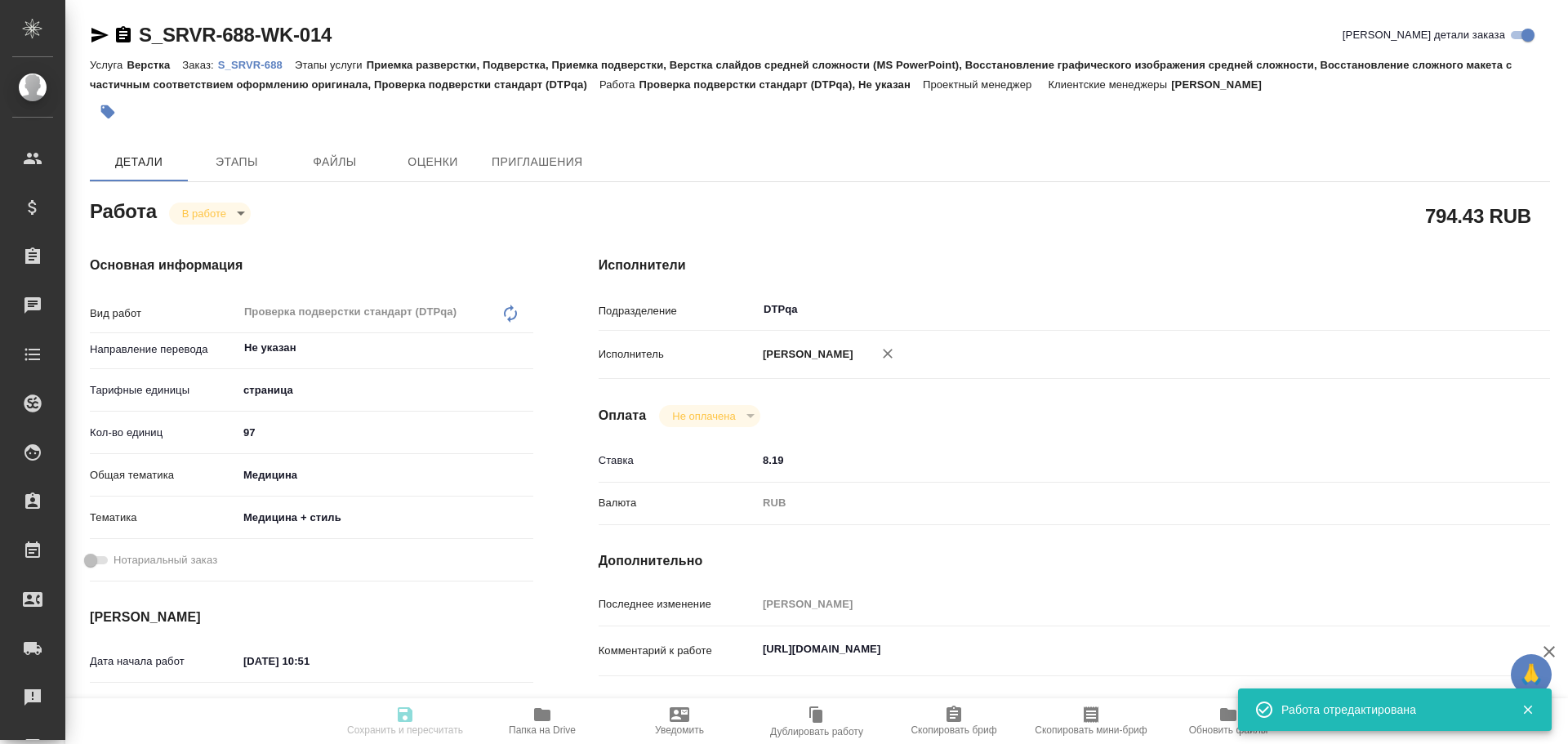
type input "Никифорова Валерия"
type input "Заборова Александра"
type input "/Clients/Servier/Orders/S_SRVR-688"
type textarea "x"
type textarea "англ-рус сроки - до конца сентября от клиента: По необходимости отправим Вам ис…"
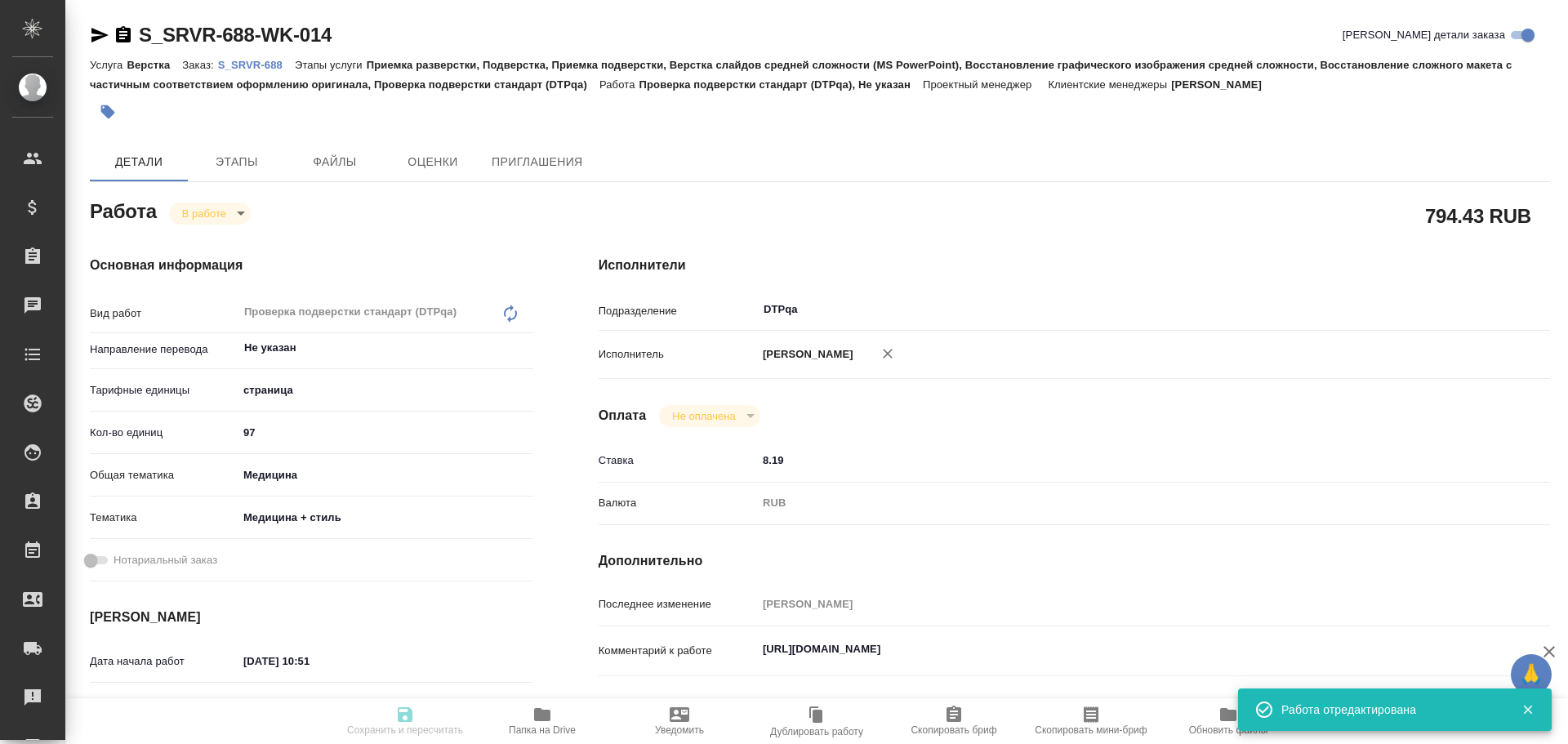
type textarea "x"
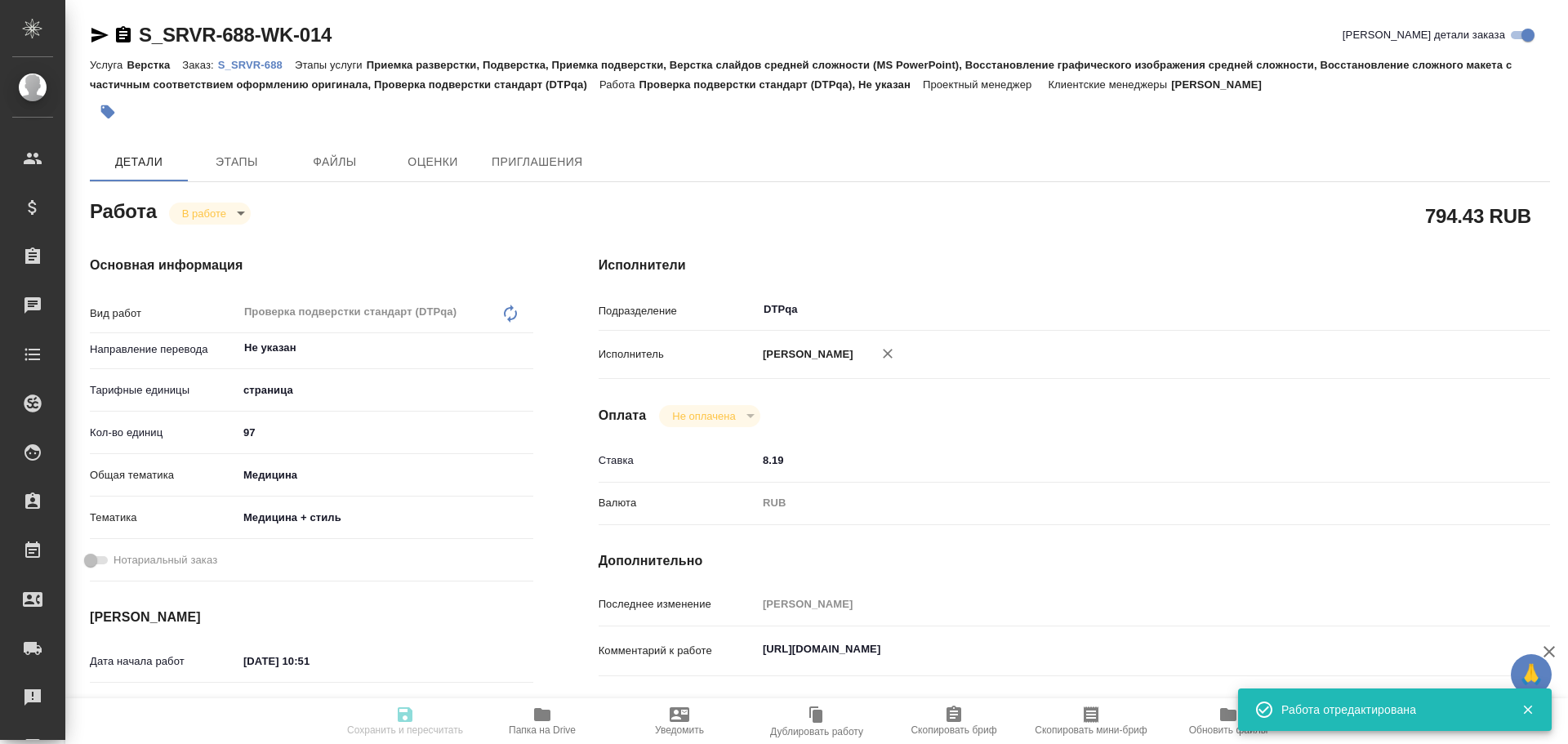
type textarea "x"
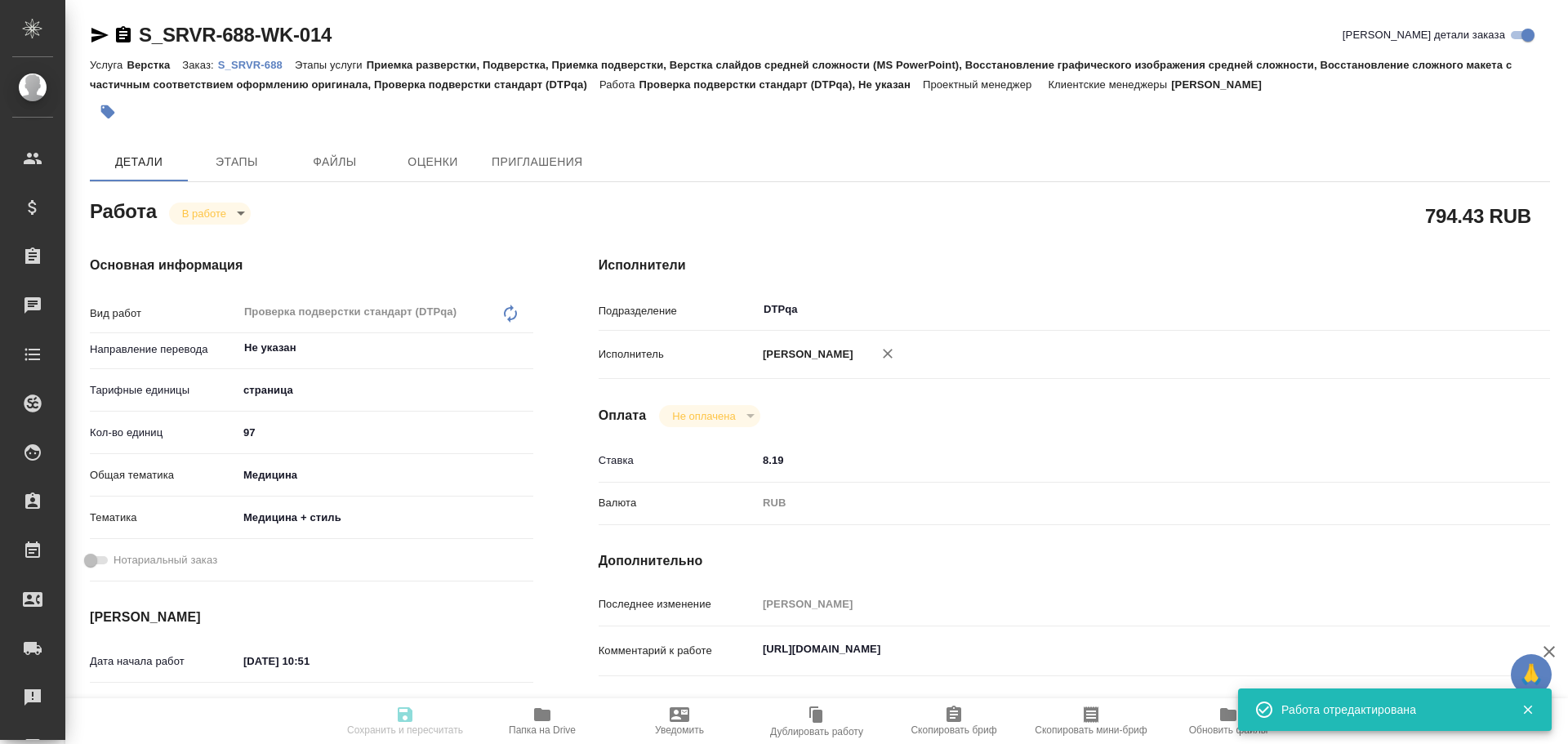
type textarea "x"
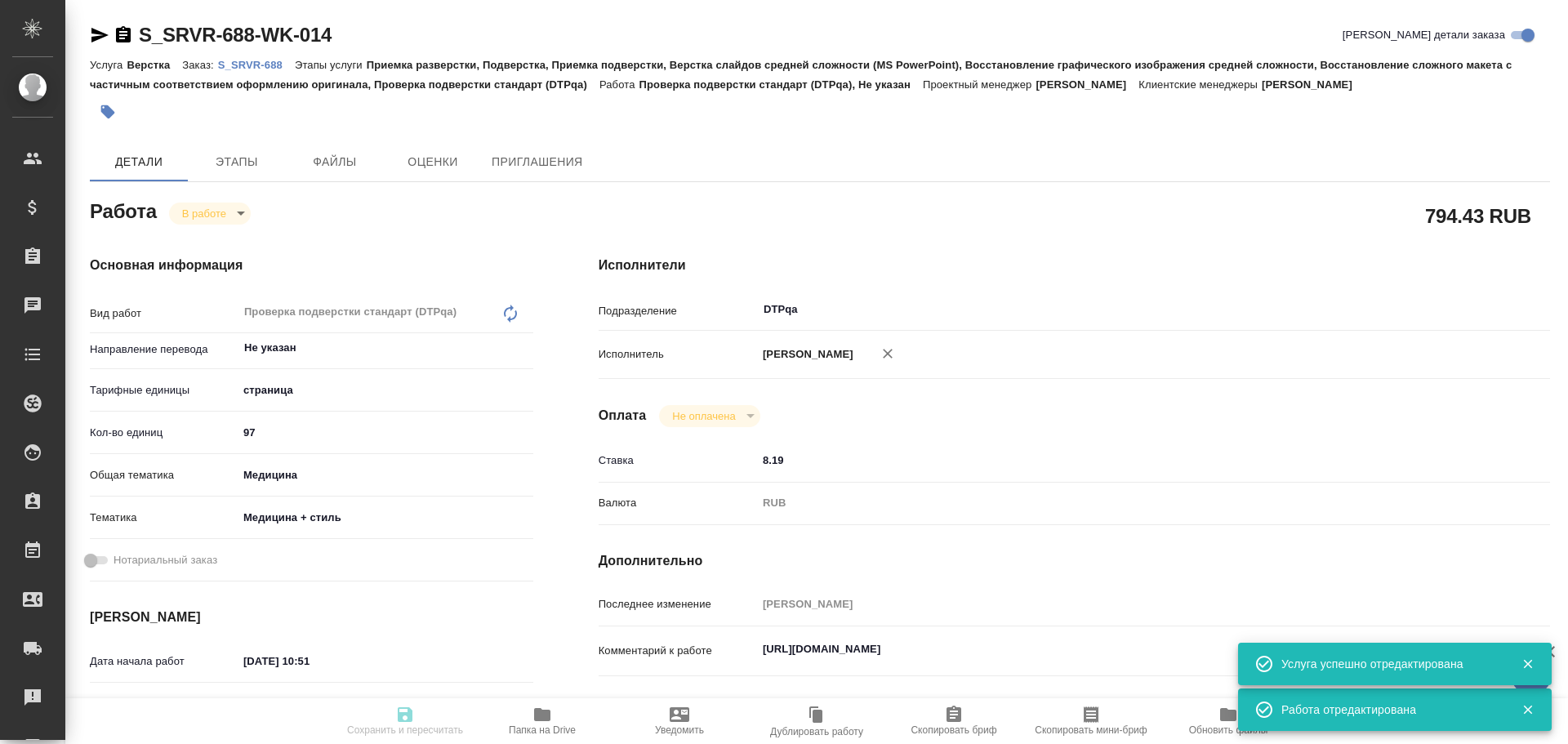
type textarea "x"
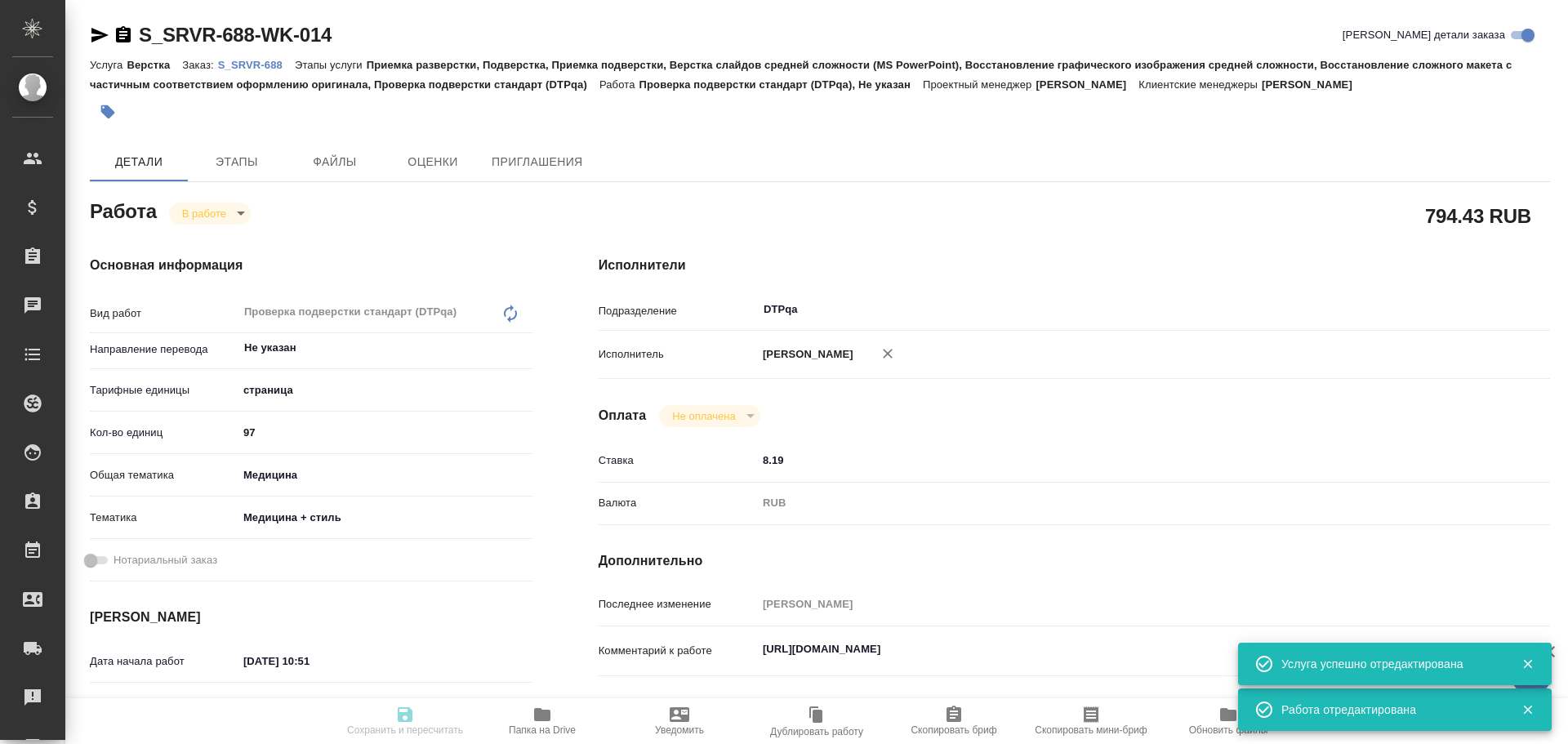
type textarea "x"
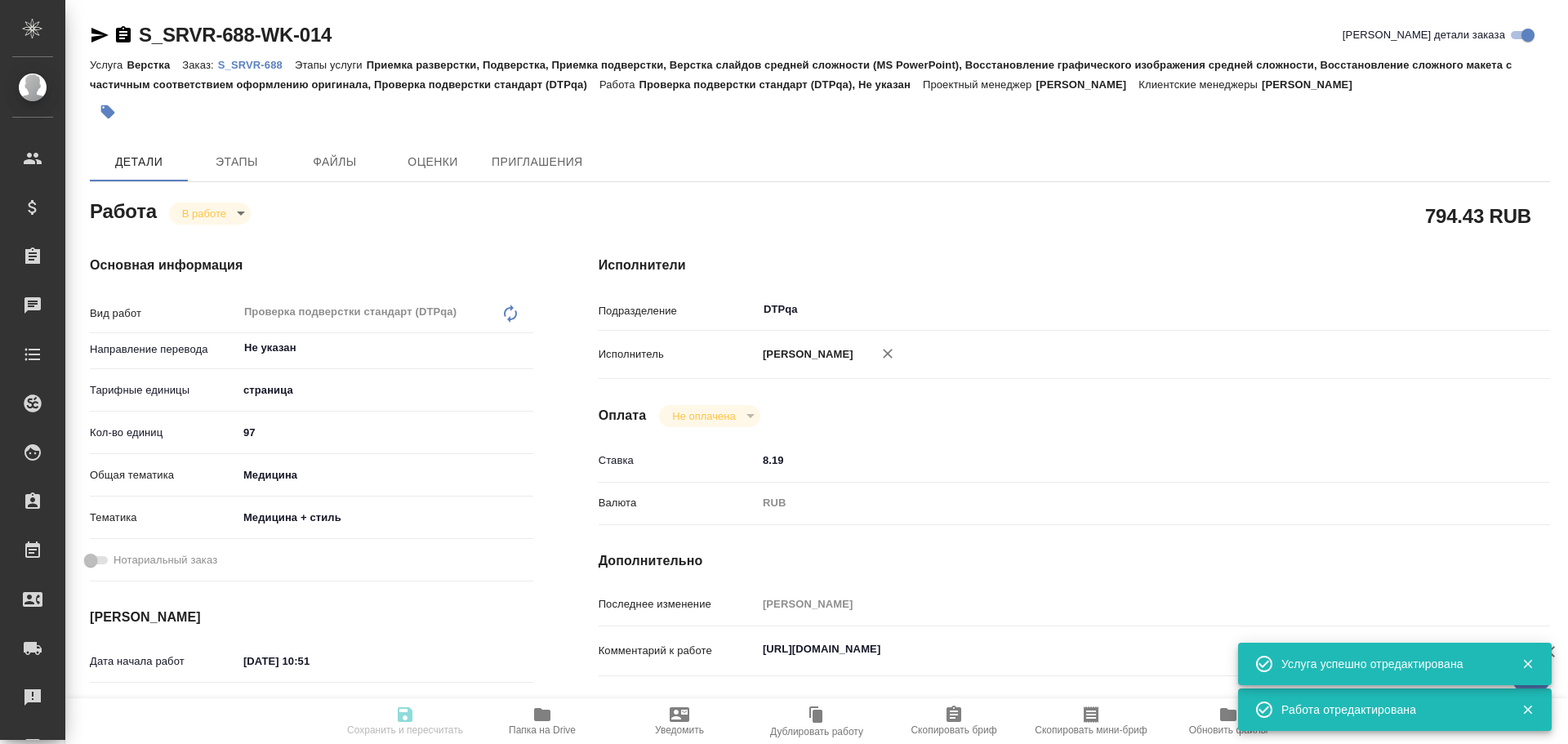
type textarea "x"
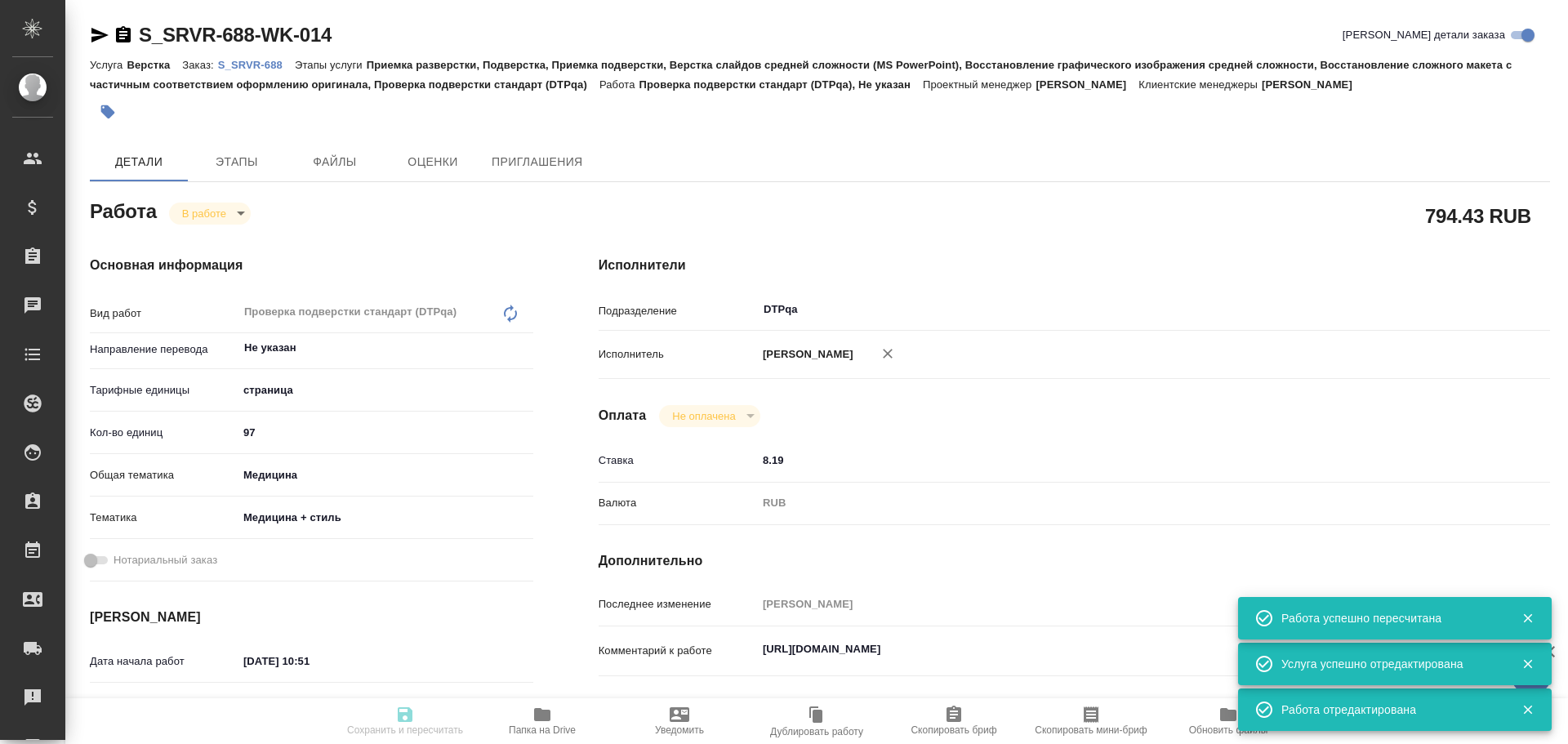
type input "inProgress"
type textarea "Проверка подверстки стандарт (DTPqa)"
type textarea "x"
type input "Не указан"
type input "5a8b1489cc6b4906c91bfdb2"
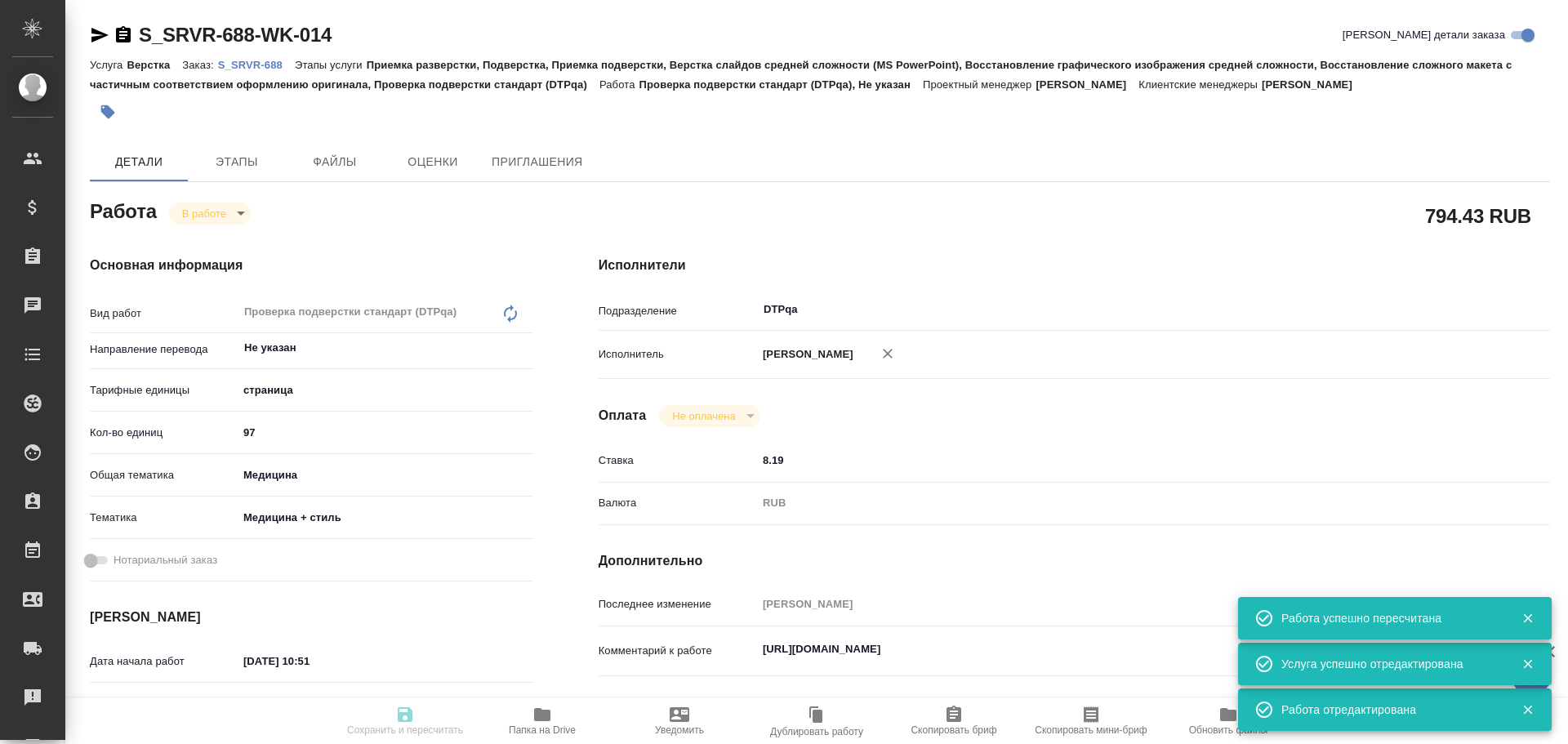
type input "97"
type input "med"
type input "614982e3093d9b491e1077bc"
type input "[DATE] 10:51"
type input "[DATE] 13:33"
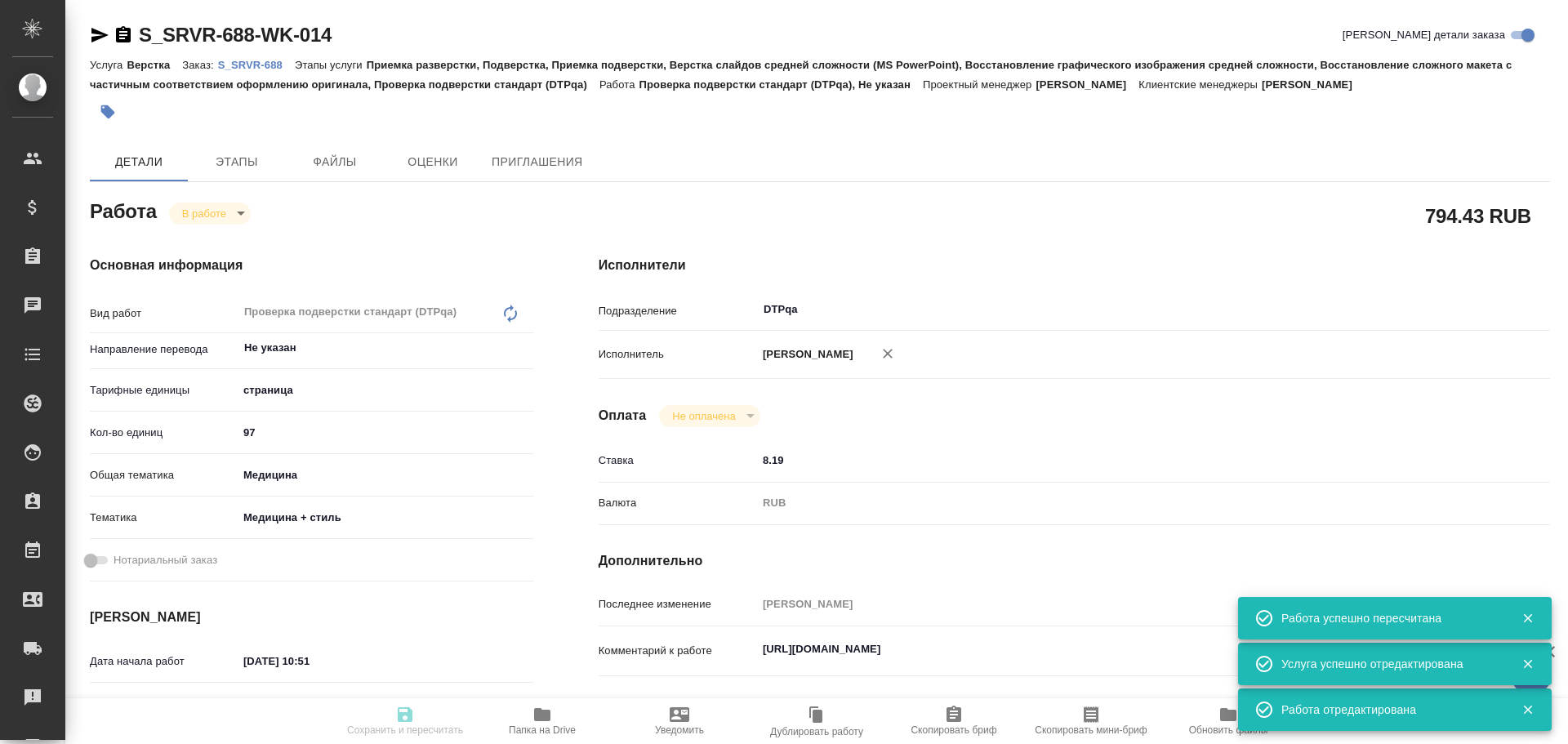
type input "[DATE] 16:00"
type input "[DATE] 17:00"
type input "DTPqa"
type input "notPayed"
type input "8.19"
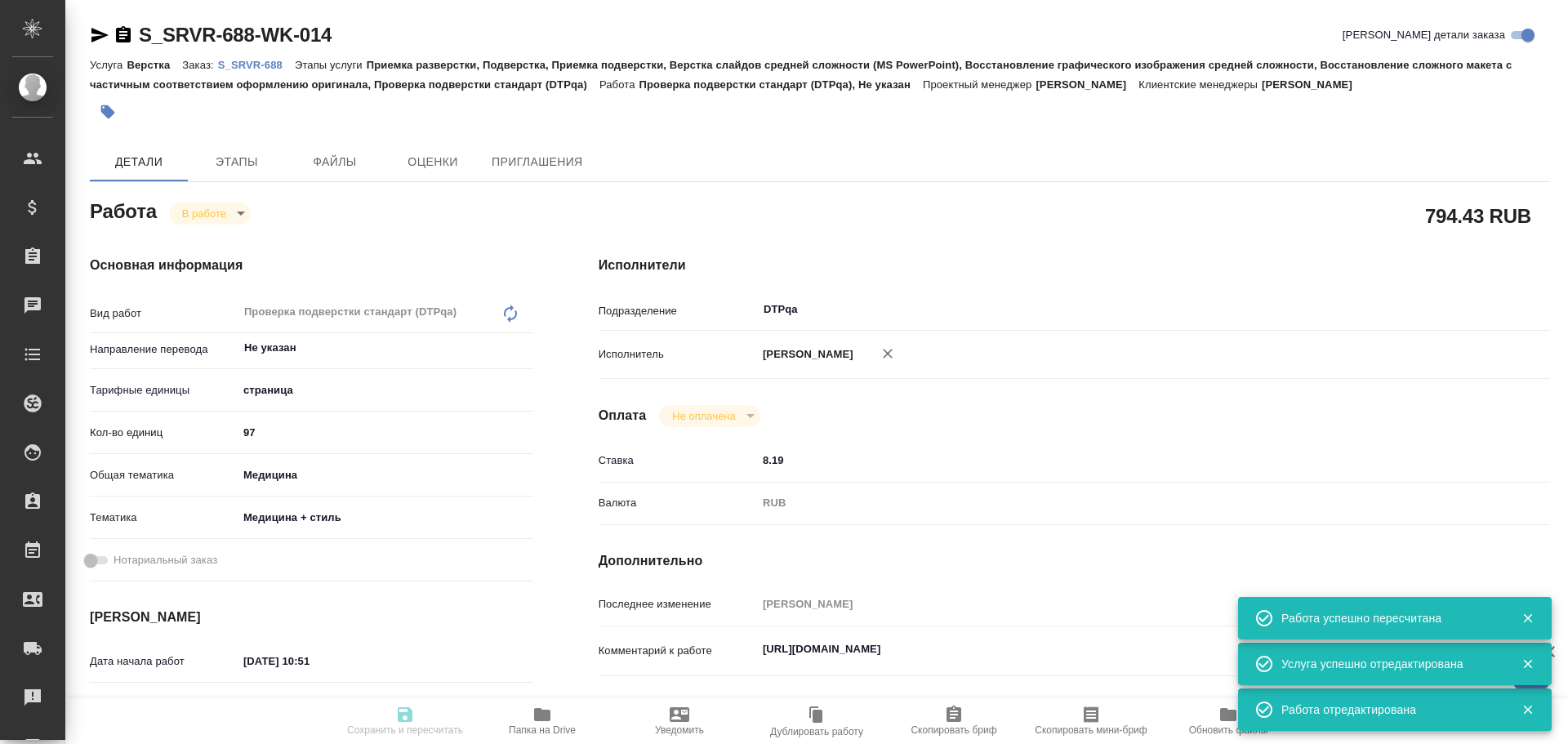
type input "RUB"
type input "[PERSON_NAME]"
type textarea "https://tera.awatera.com/Work/68bffb6c7d0eacba12b28ac7/details"
type textarea "x"
type textarea "/Clients/Servier/Orders/S_SRVR-688/DTP/S_SRVR-688-WK-014"
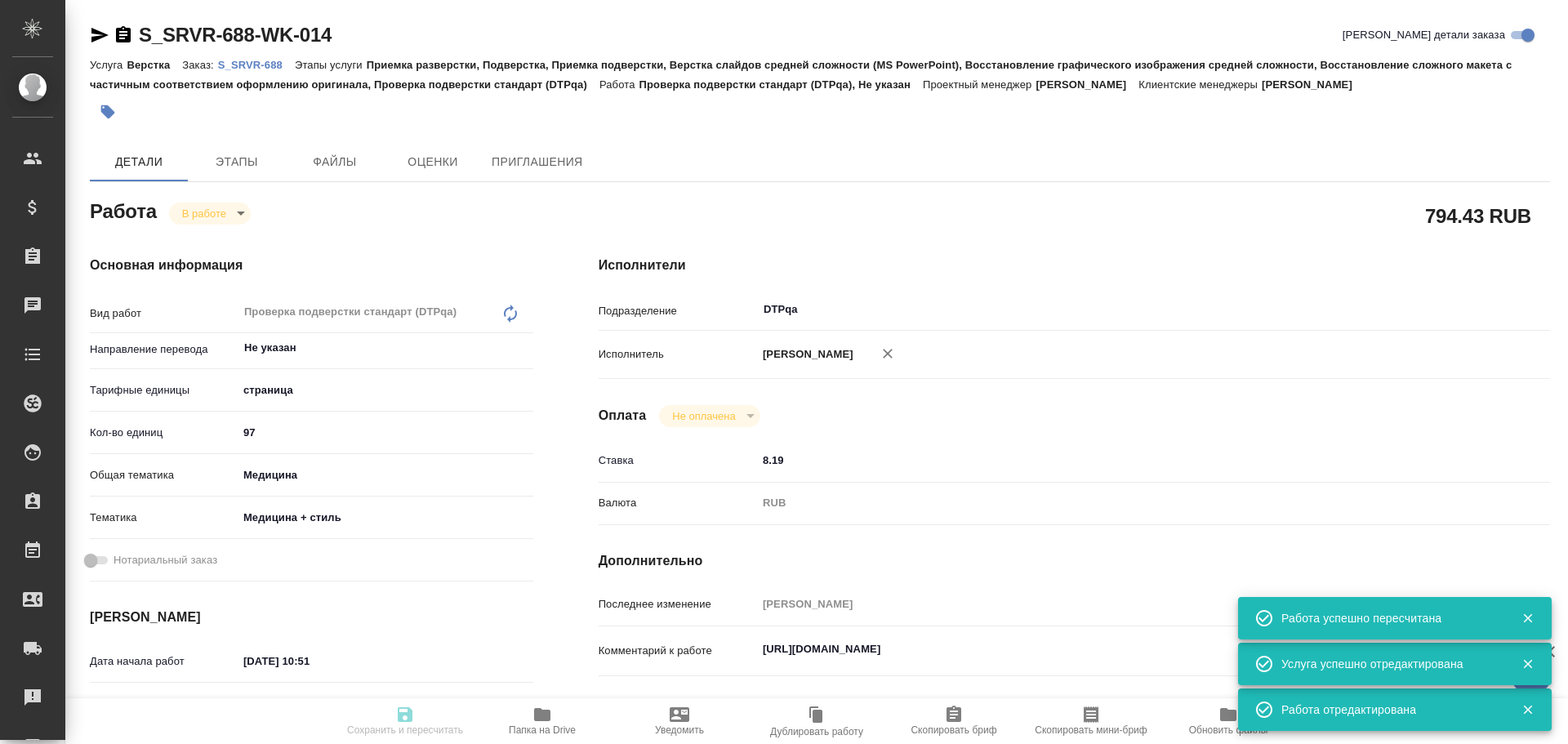
type textarea "x"
type input "S_SRVR-688"
type input "на уточнении"
type input "Верстка"
type input "Приемка разверстки, Подверстка, Приемка подверстки, Верстка слайдов средней сло…"
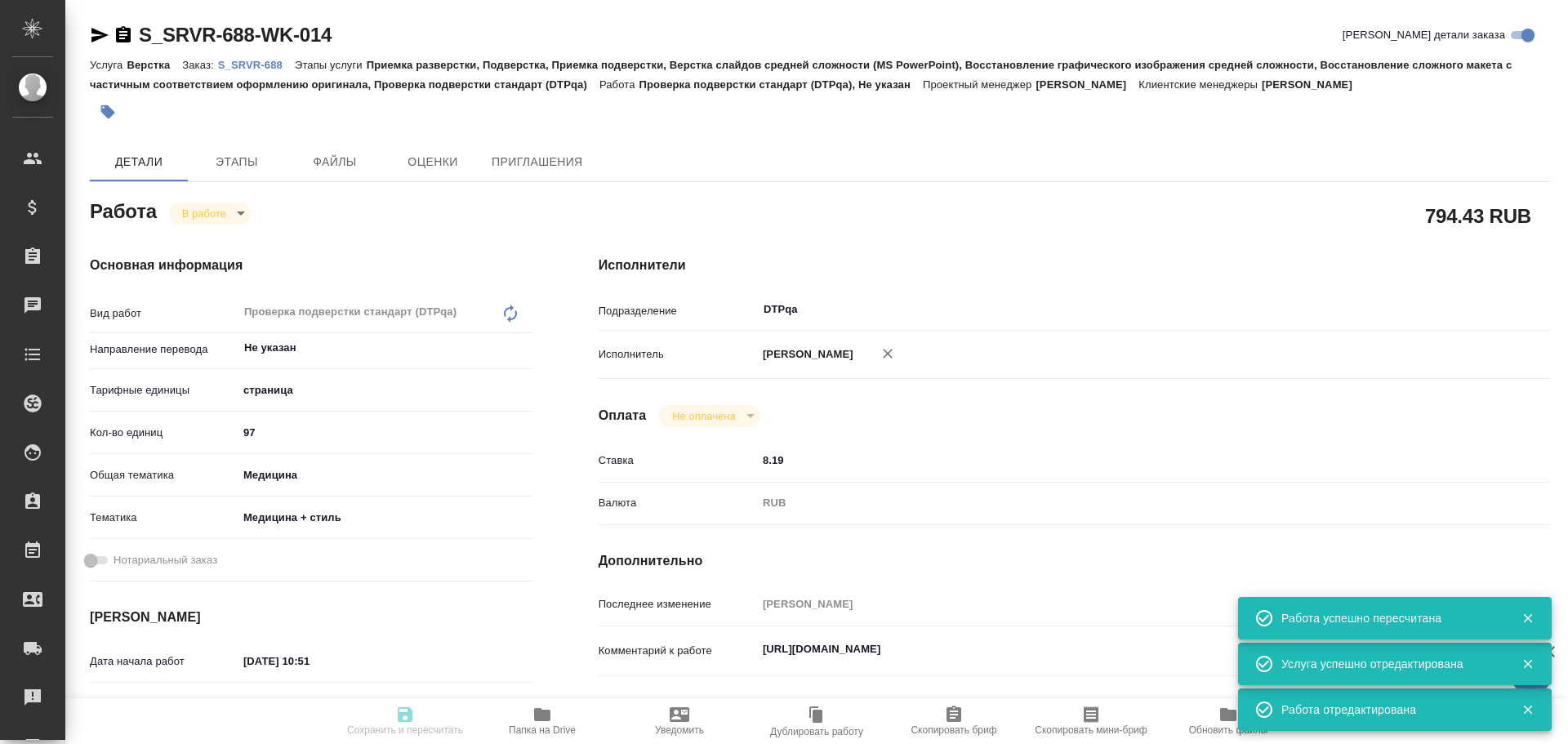
type input "Никифорова Валерия"
type input "Заборова Александра"
type input "/Clients/Servier/Orders/S_SRVR-688"
type textarea "x"
type textarea "англ-рус сроки - до конца сентября от клиента: По необходимости отправим Вам ис…"
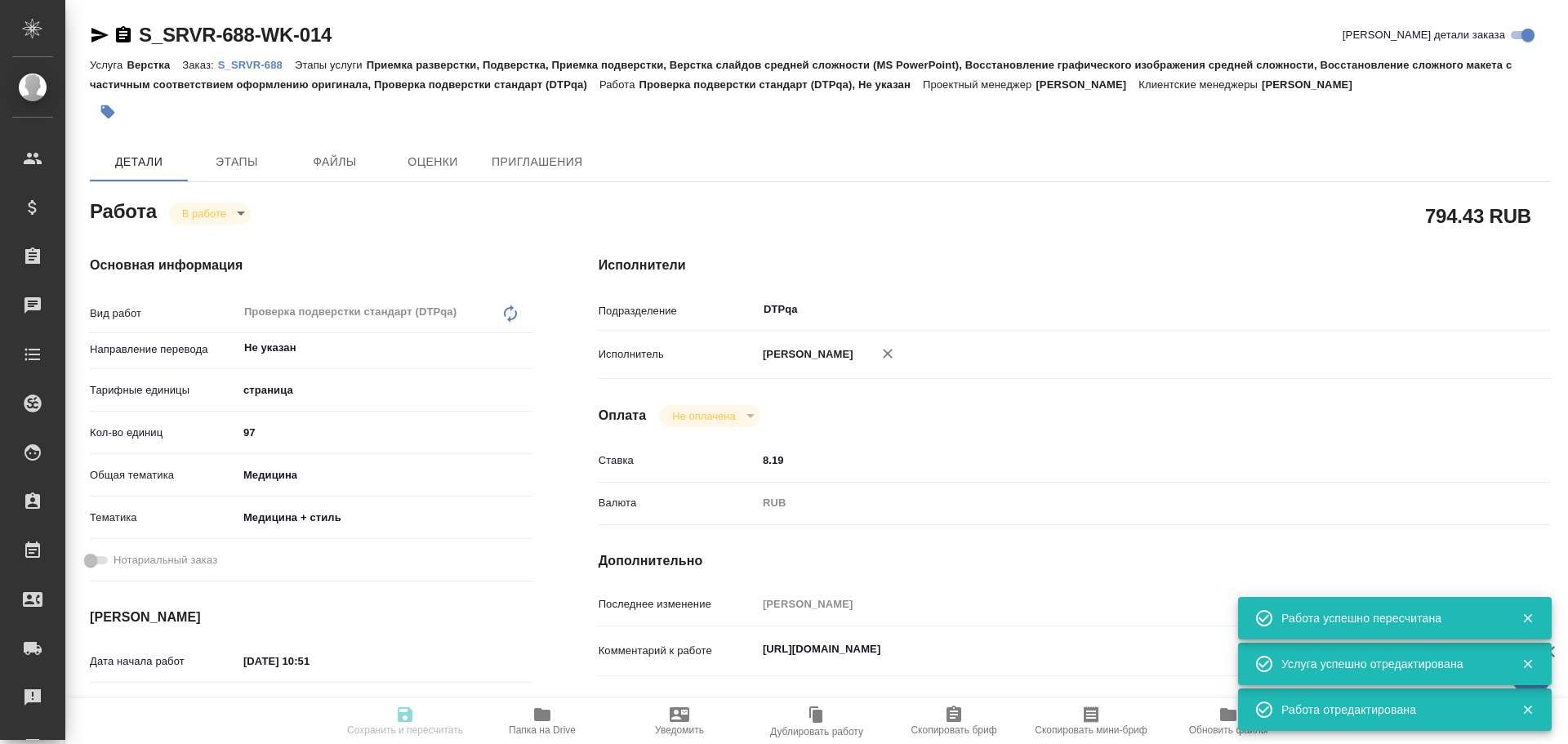
type textarea "x"
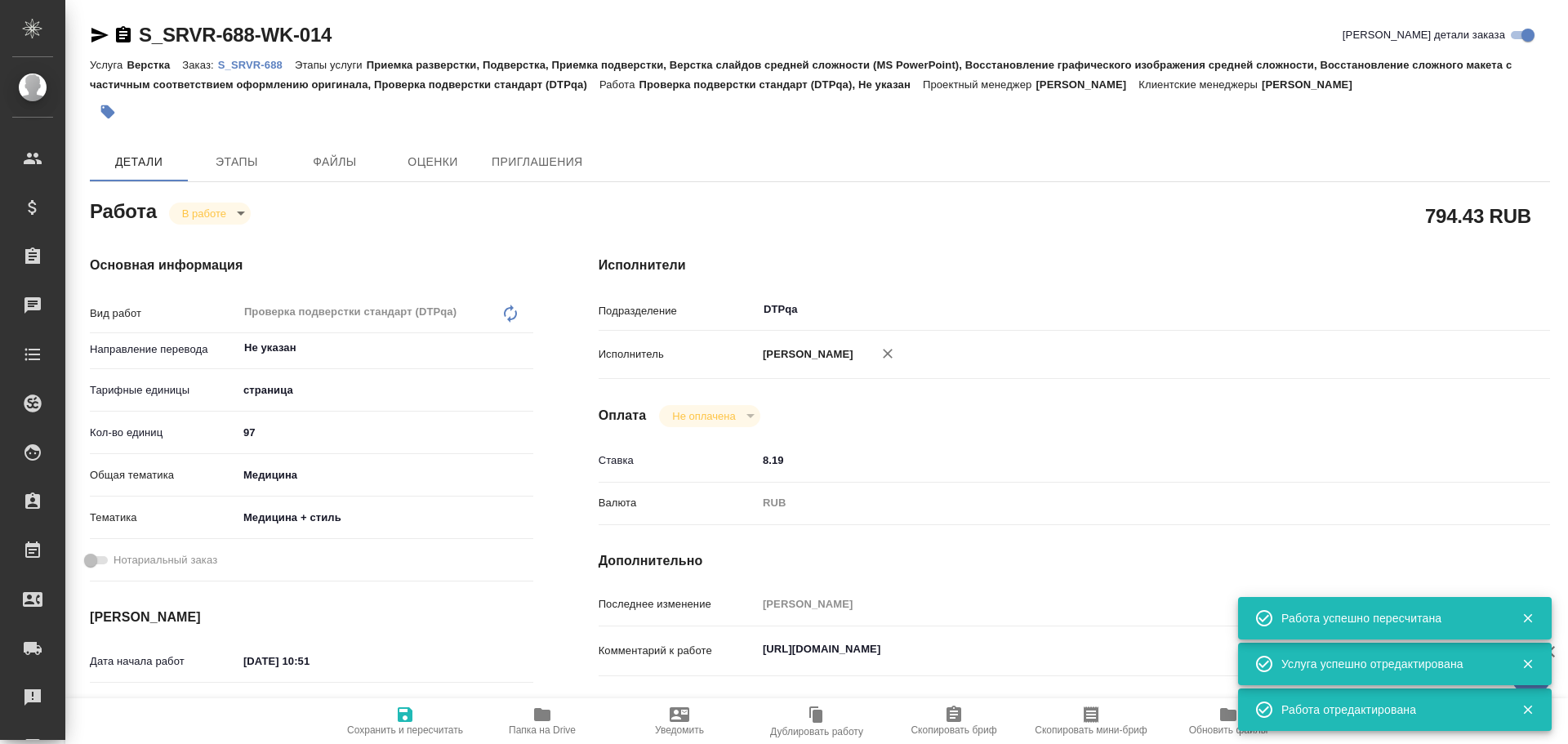
type textarea "x"
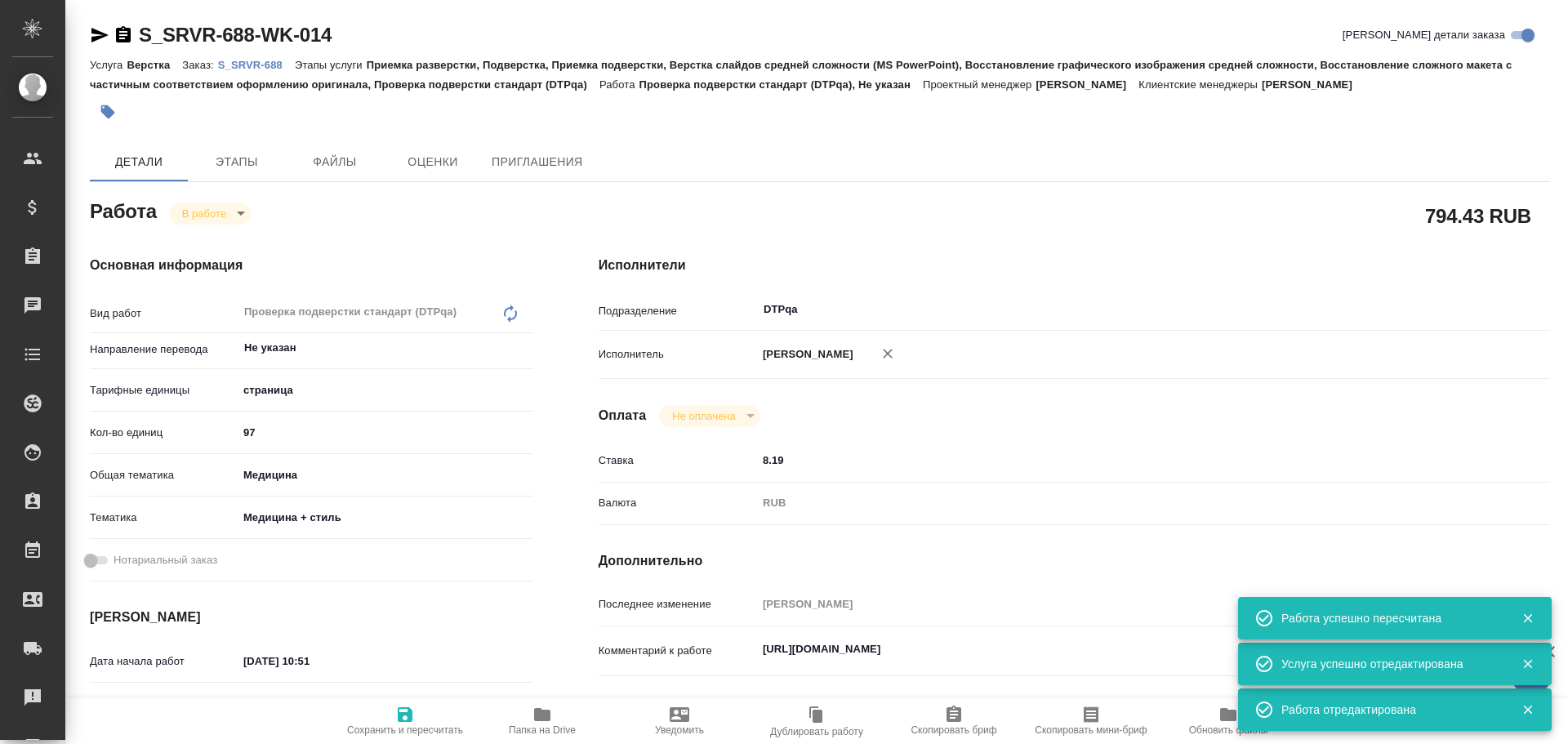
type textarea "x"
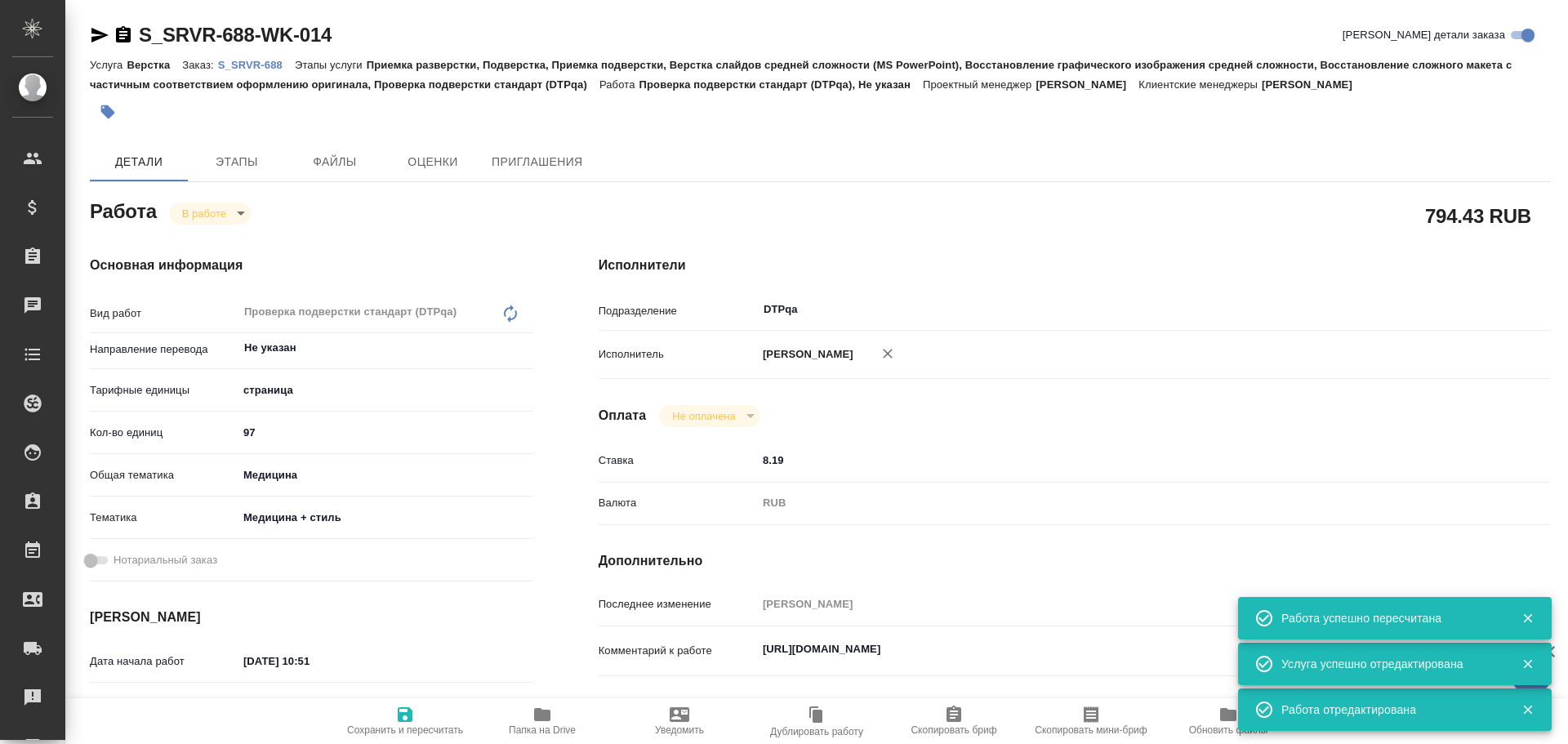
type textarea "x"
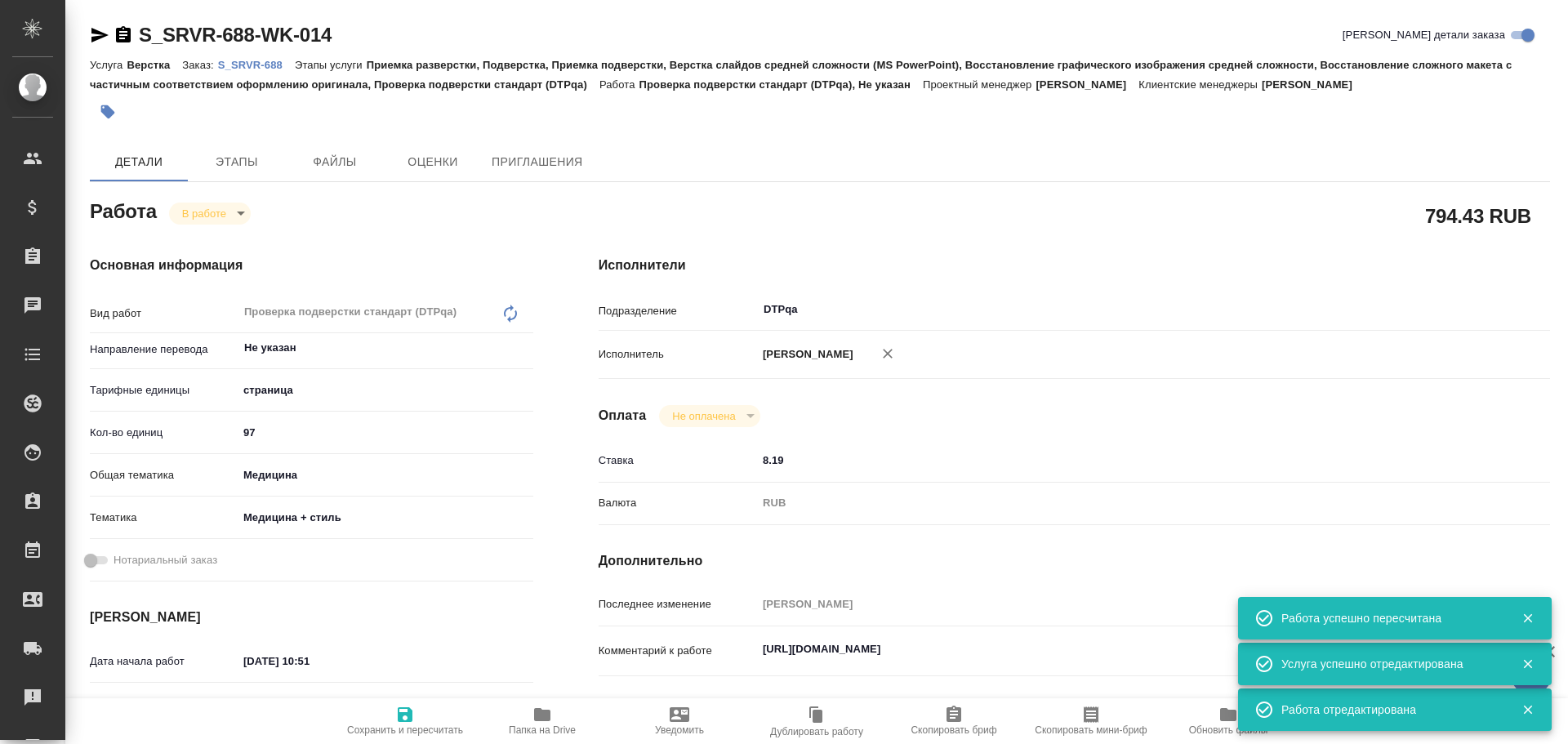
type textarea "x"
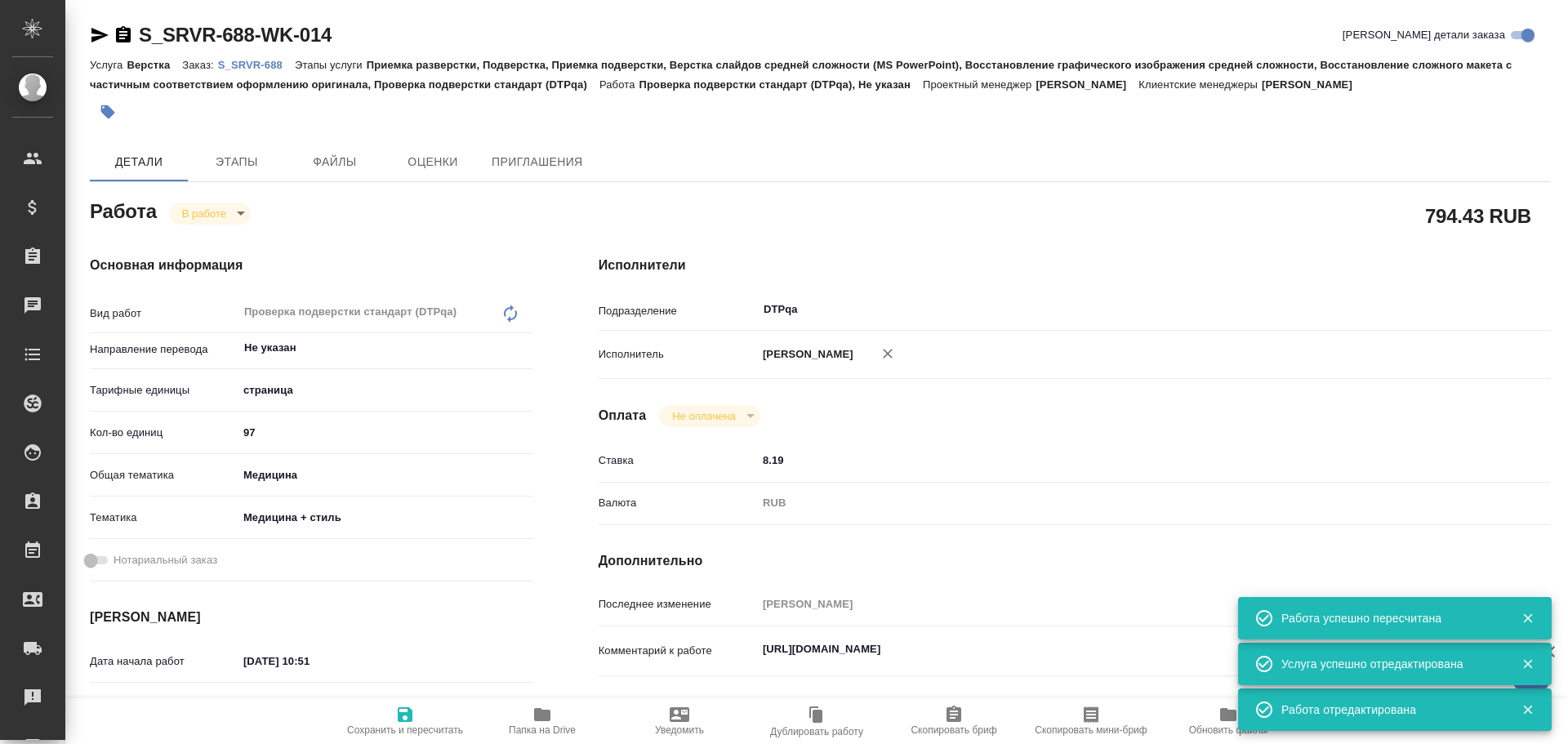
type textarea "x"
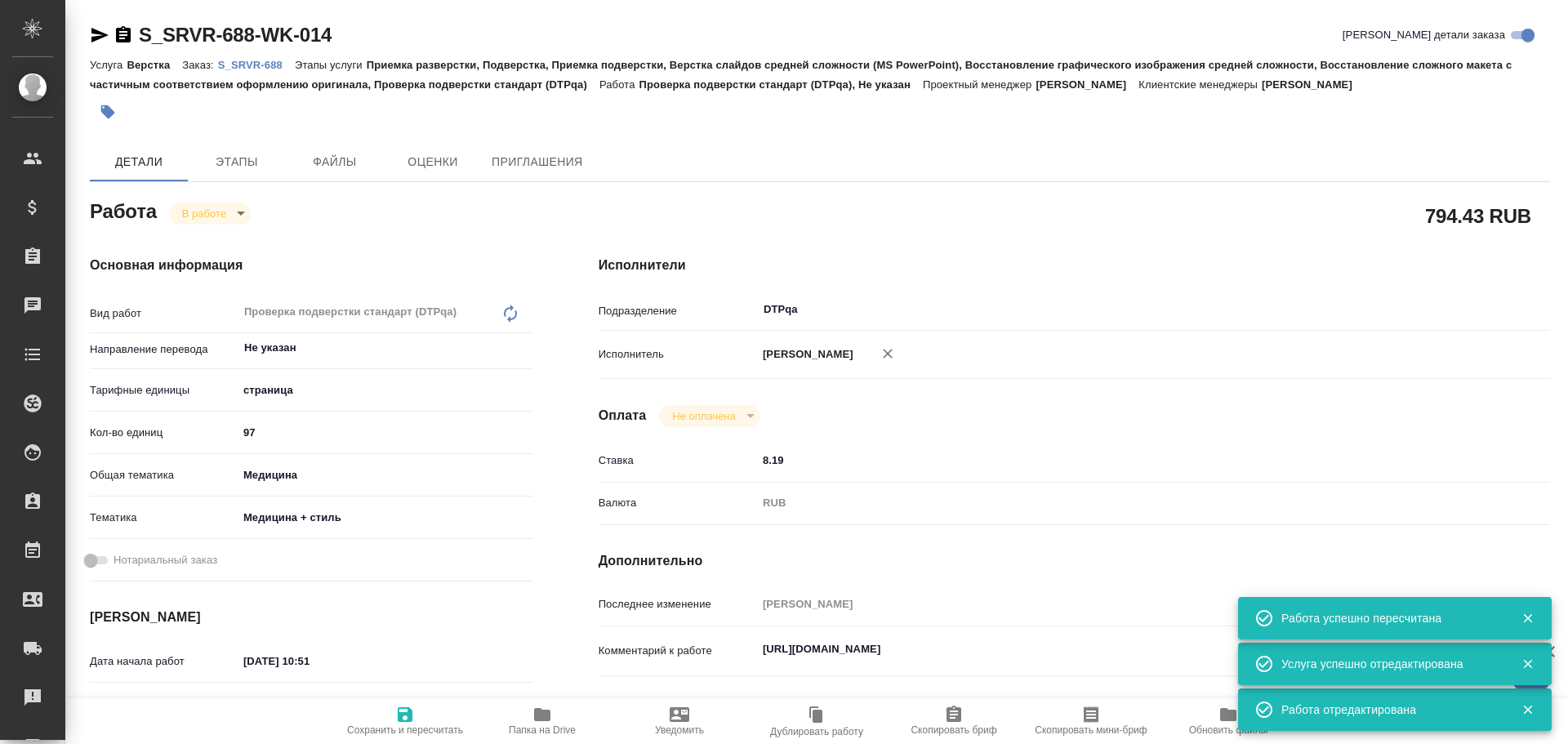
type textarea "x"
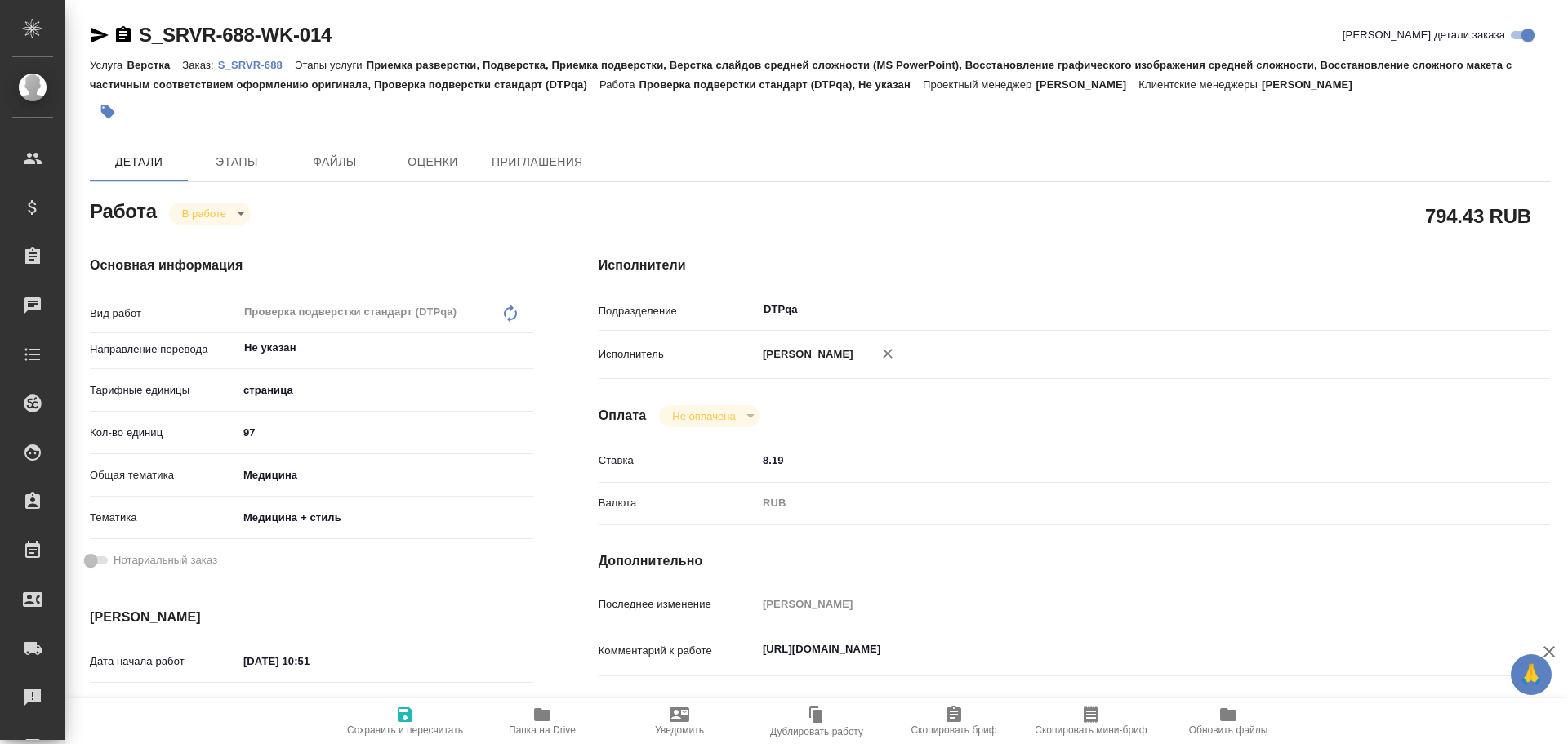
type textarea "x"
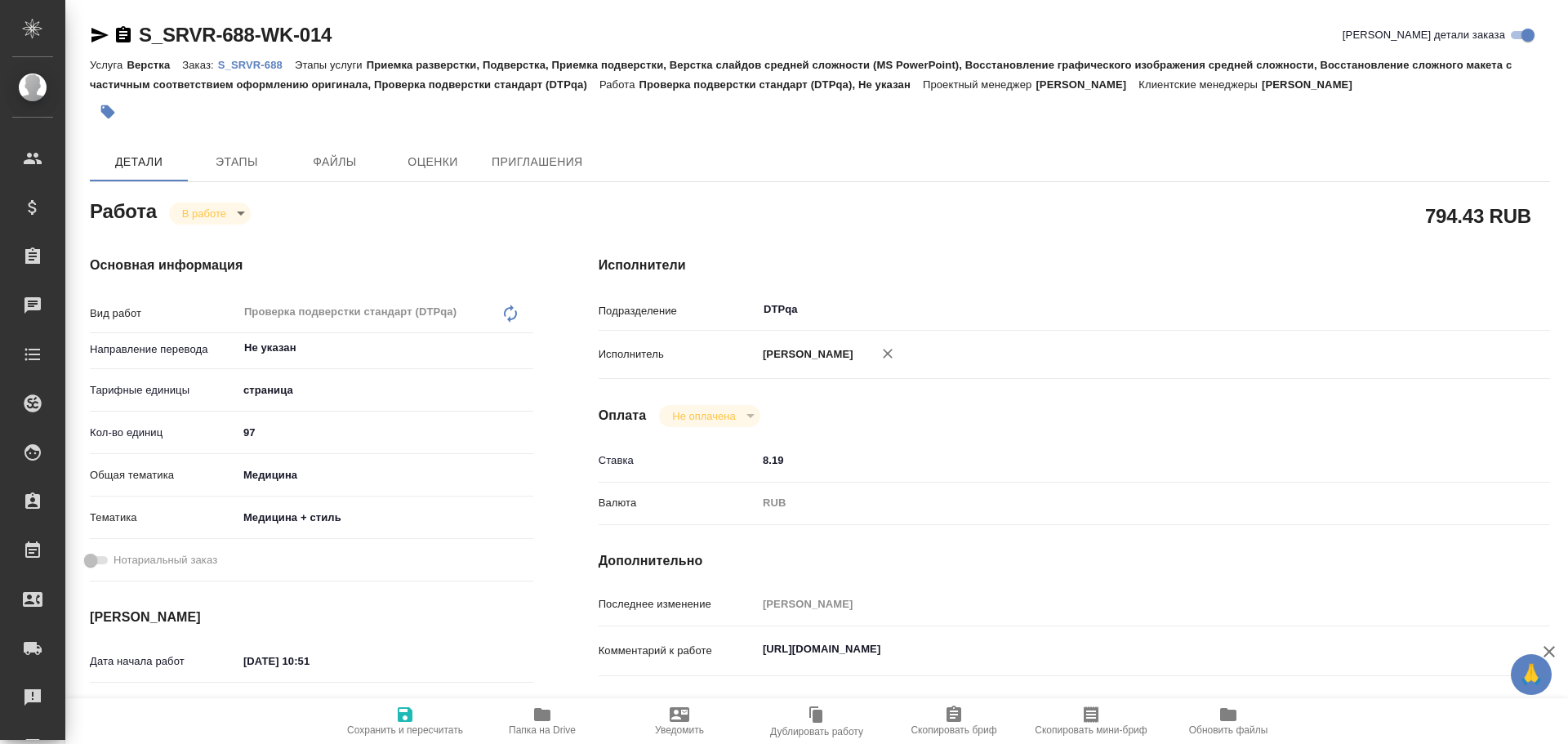
type textarea "x"
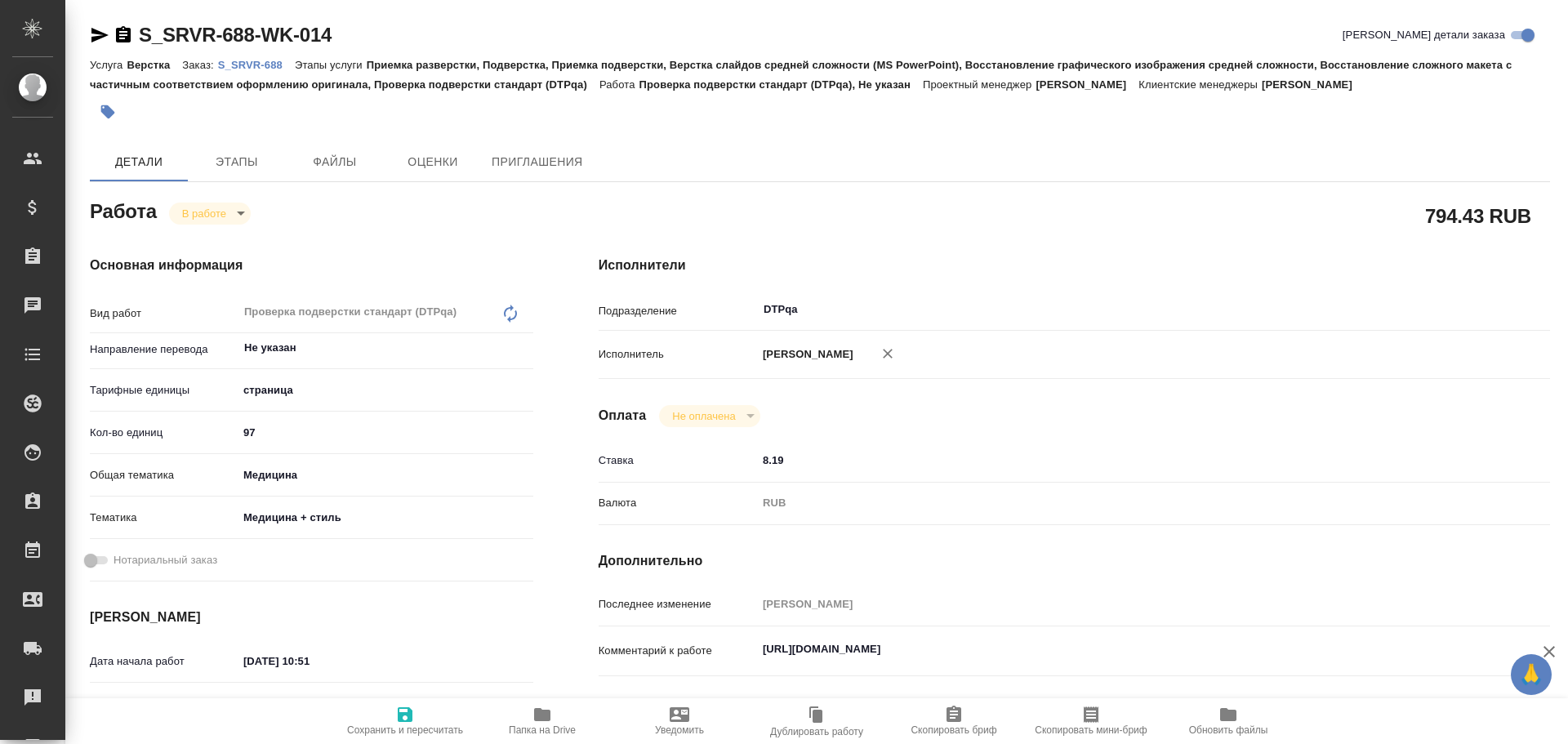
type textarea "x"
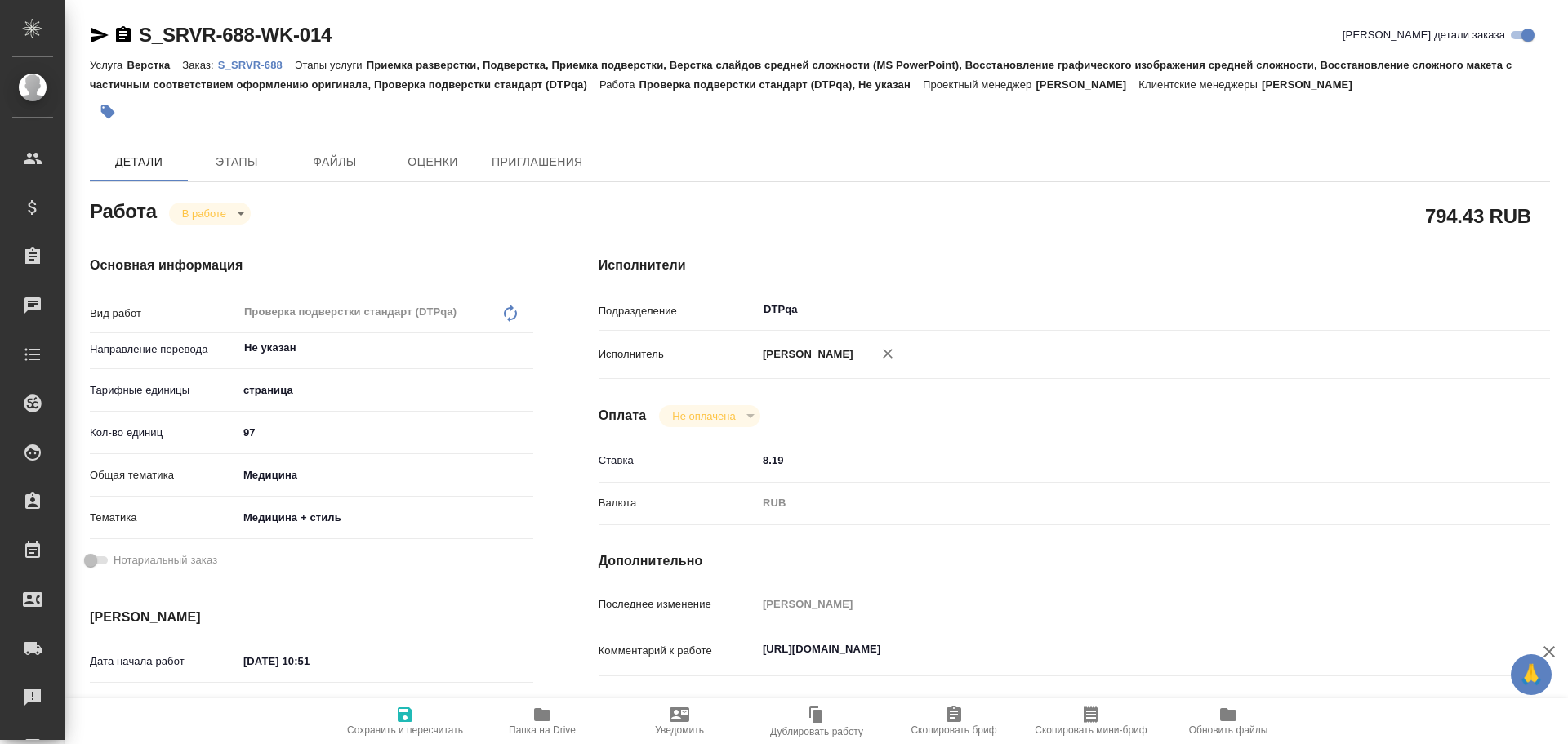
type textarea "x"
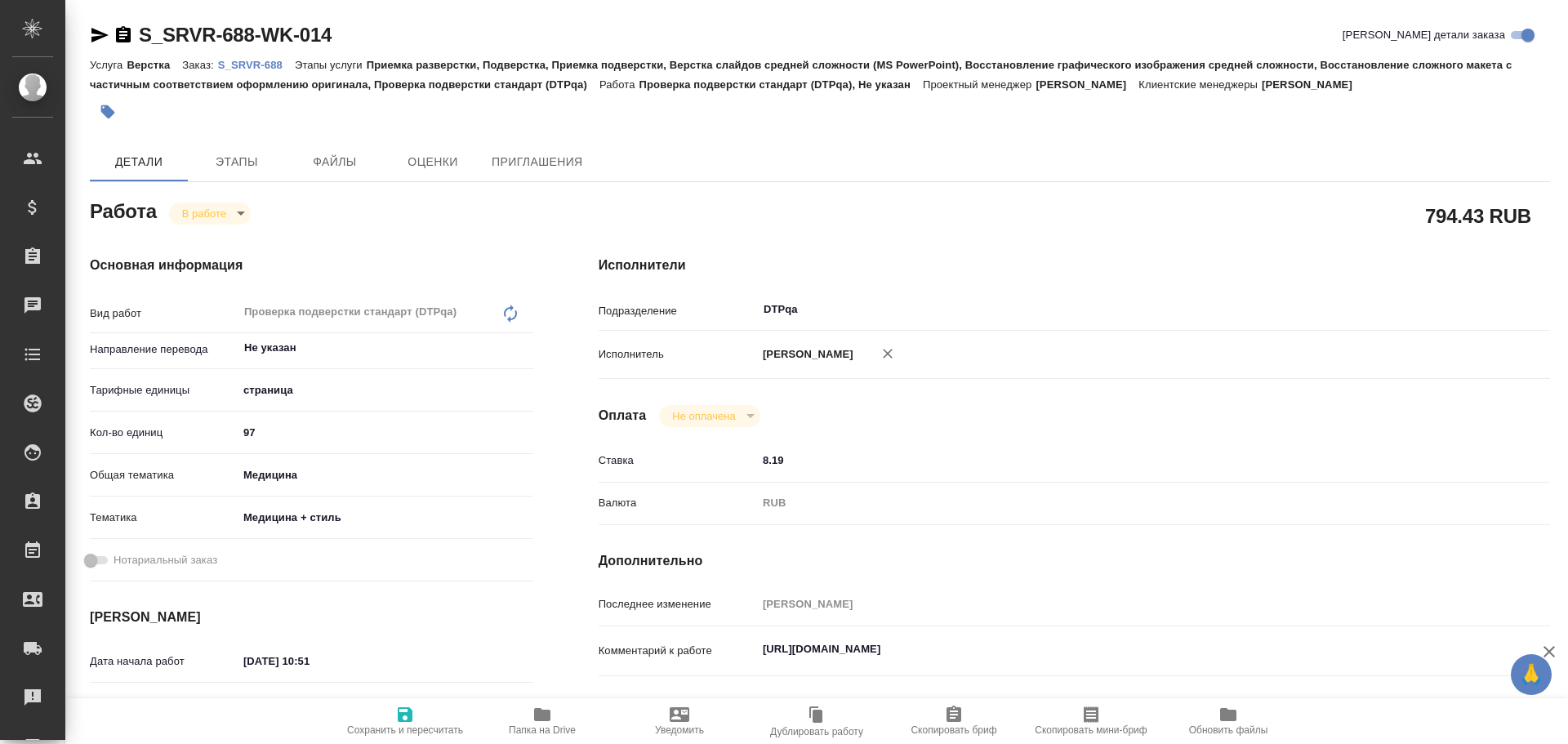
click at [259, 62] on p "S_SRVR-688" at bounding box center [256, 65] width 77 height 12
type textarea "x"
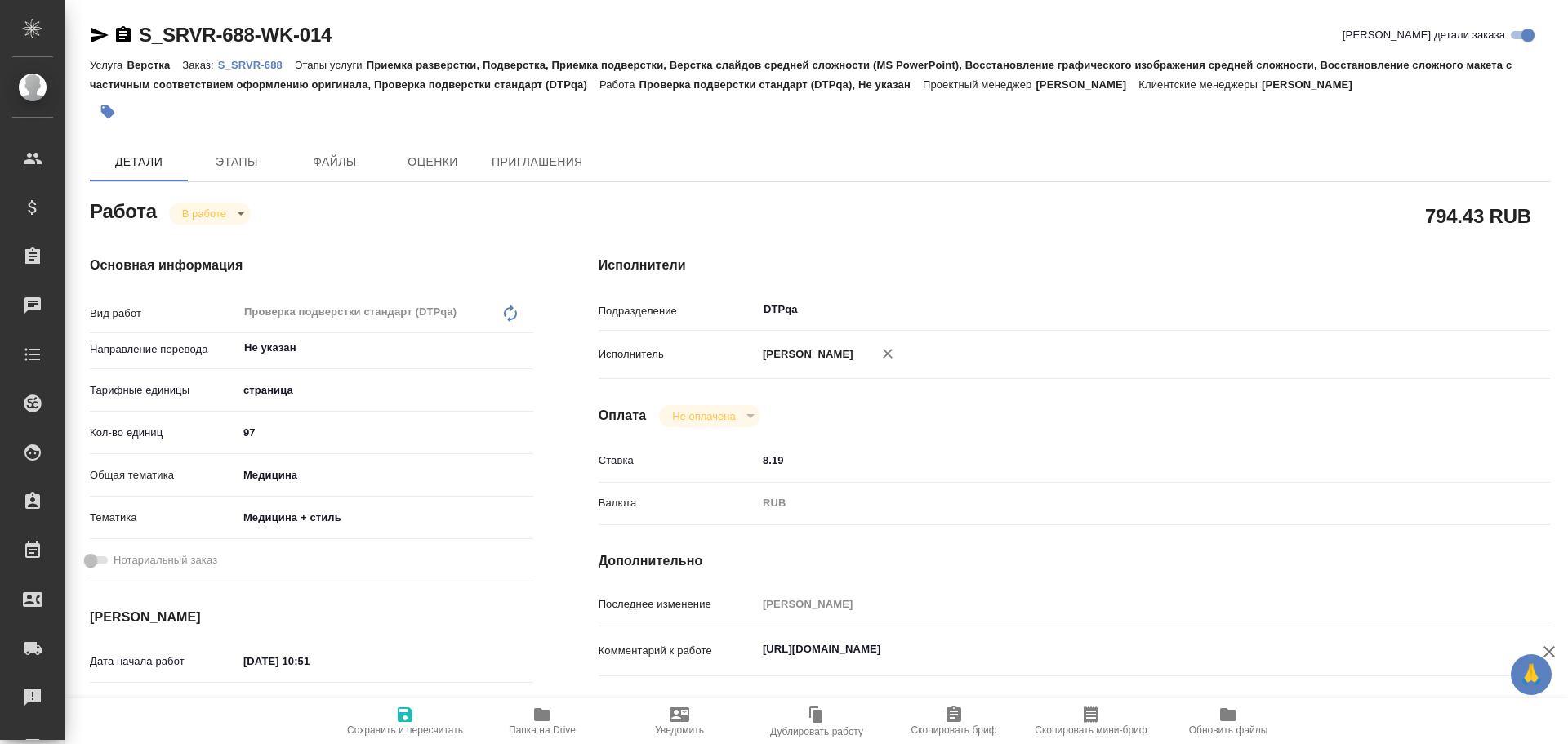
type textarea "x"
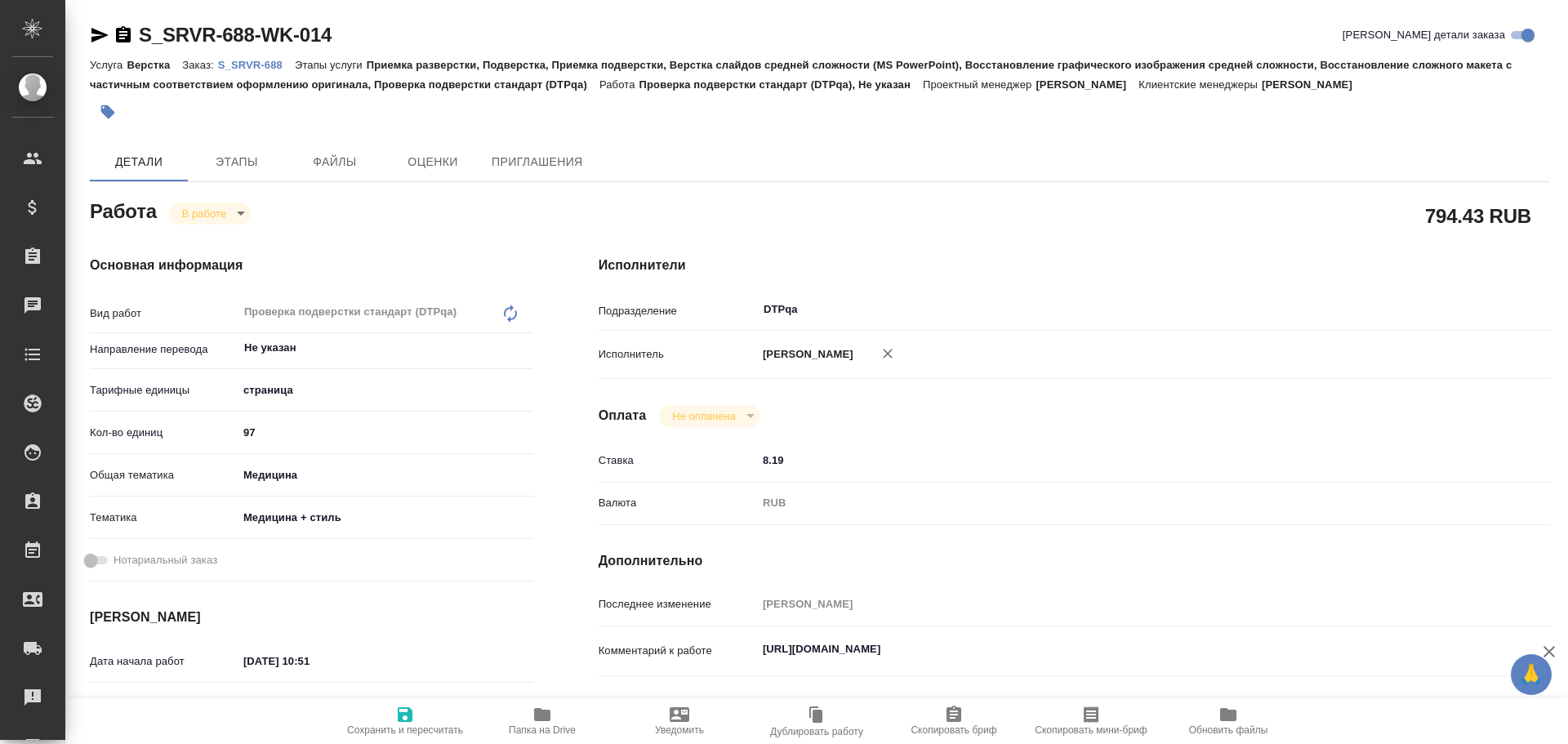
type textarea "x"
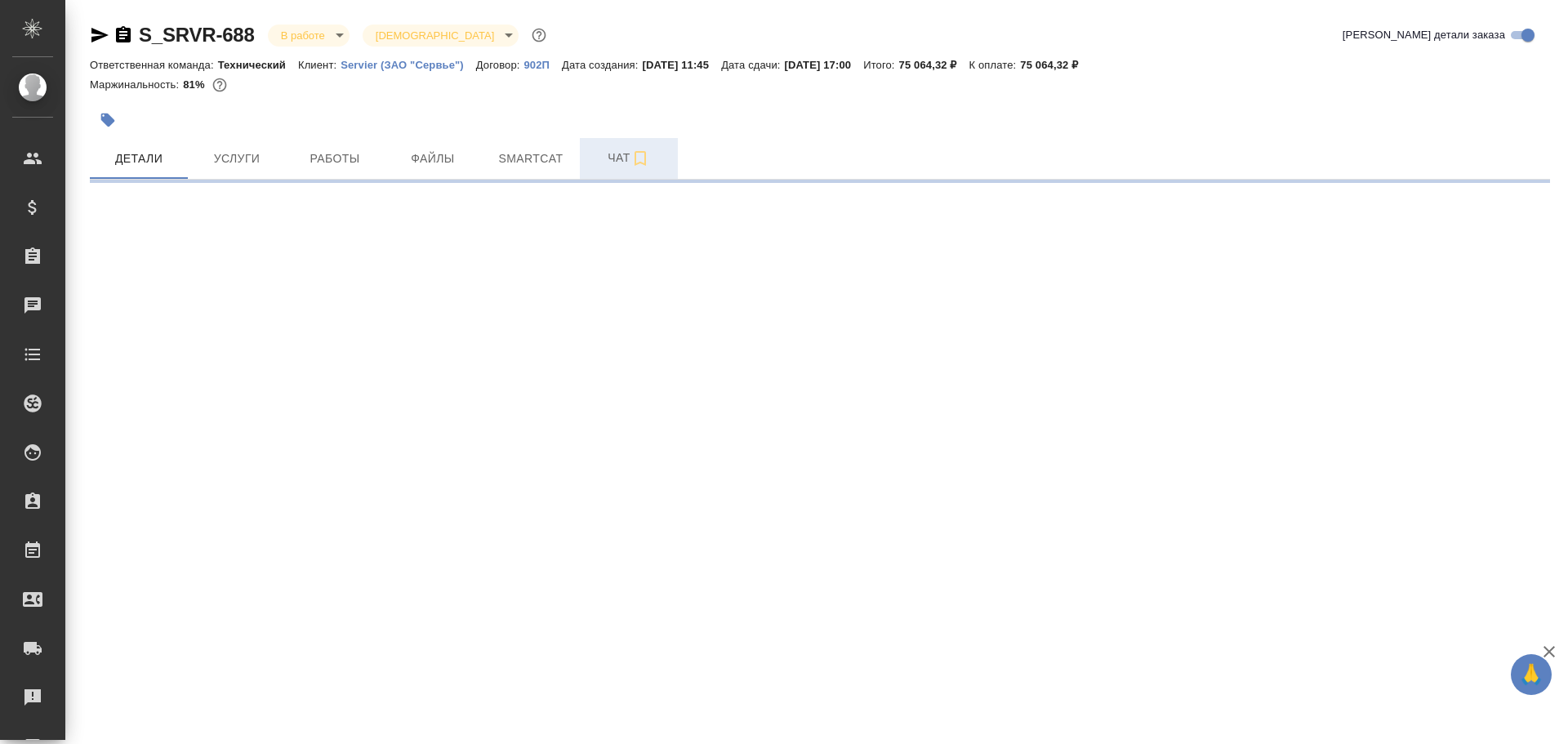
select select "RU"
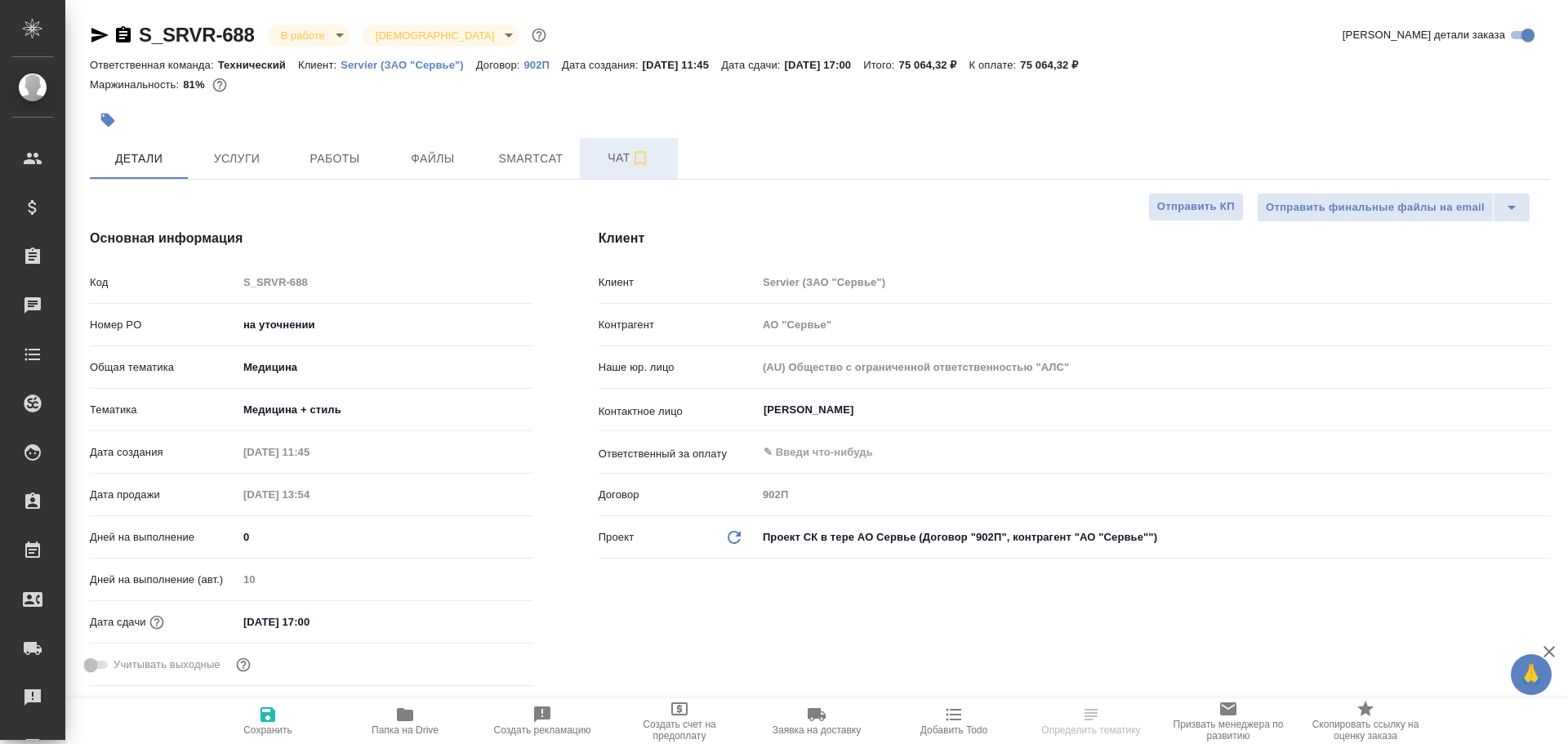
type textarea "x"
click at [611, 155] on span "Чат" at bounding box center [629, 158] width 79 height 20
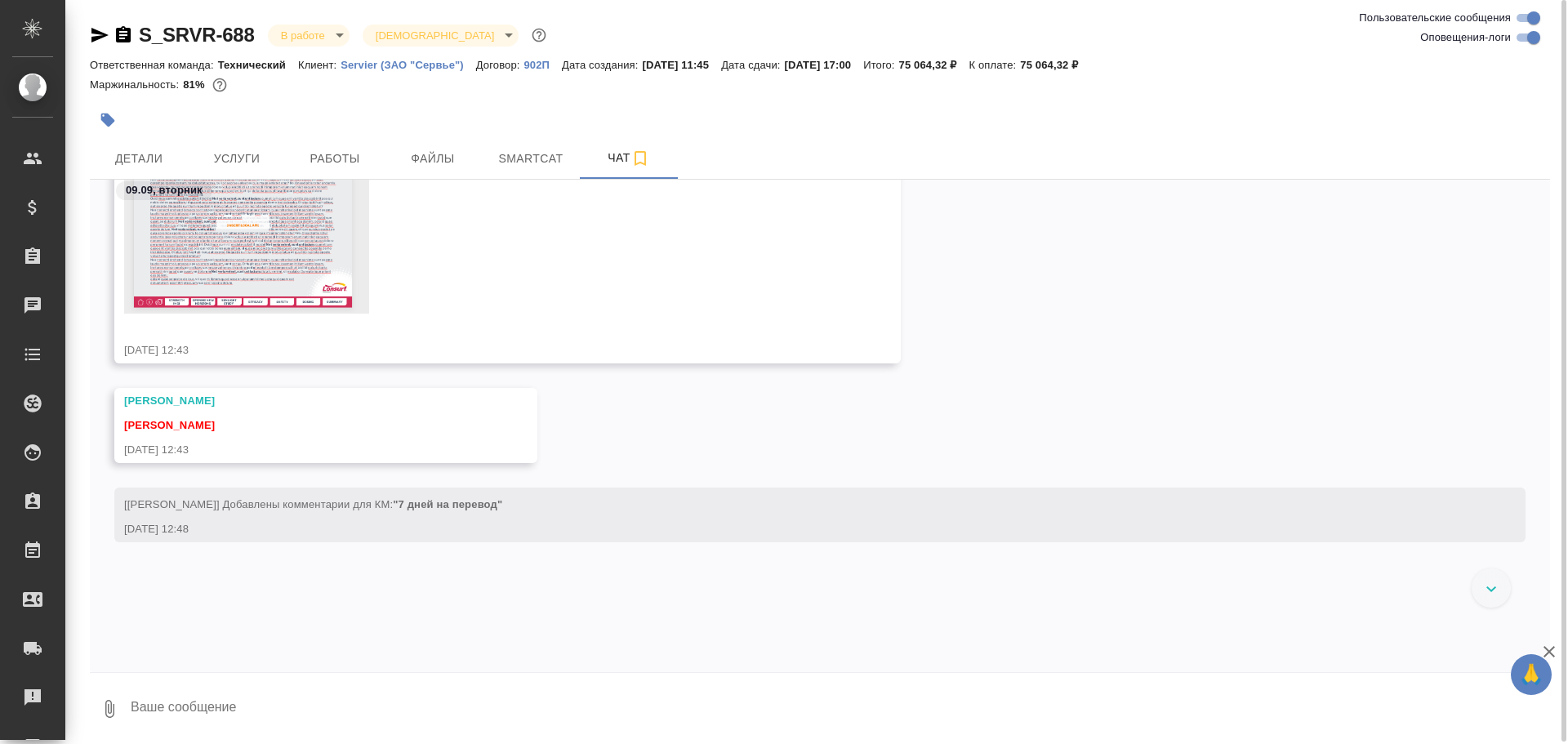
scroll to position [1668, 0]
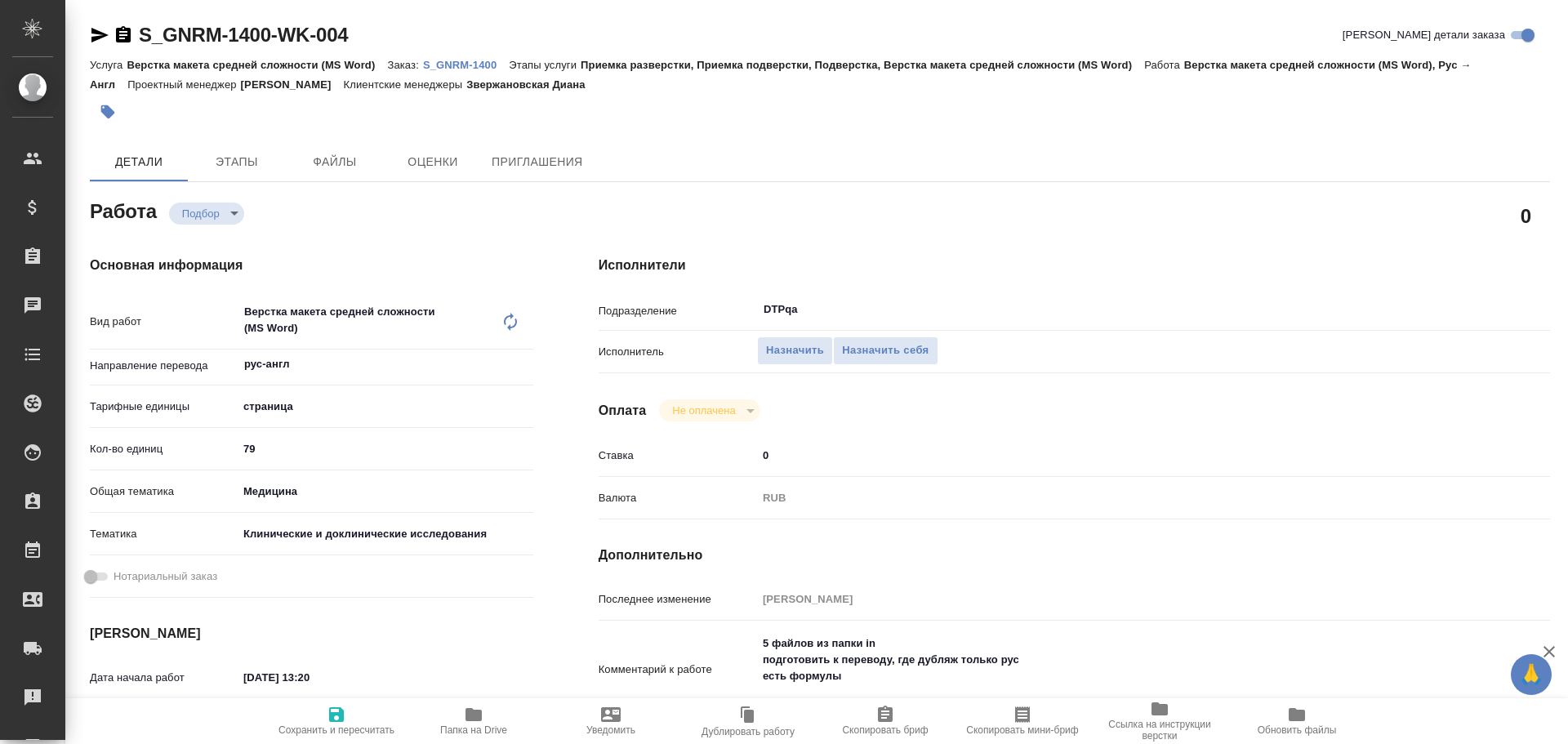
type textarea "x"
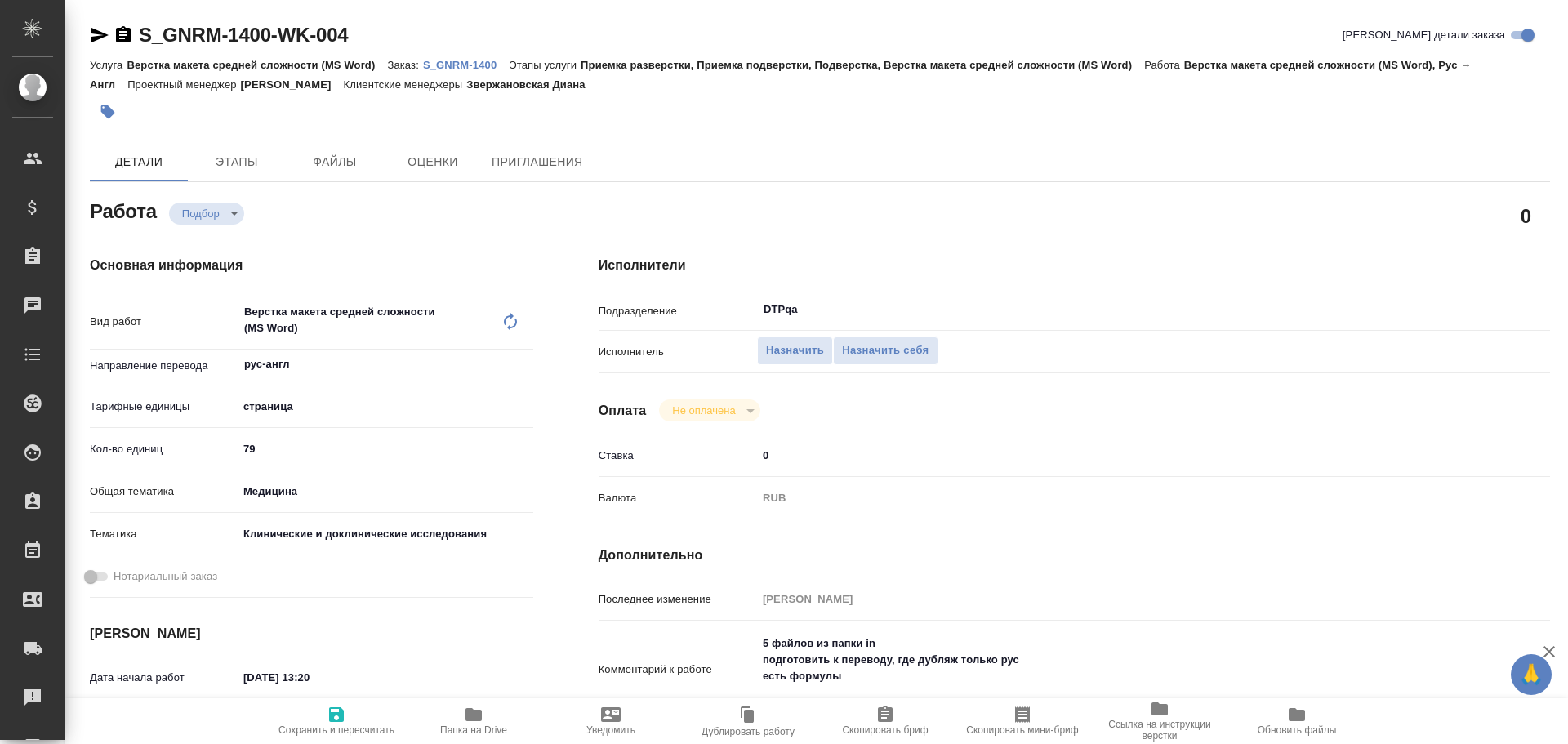
type textarea "x"
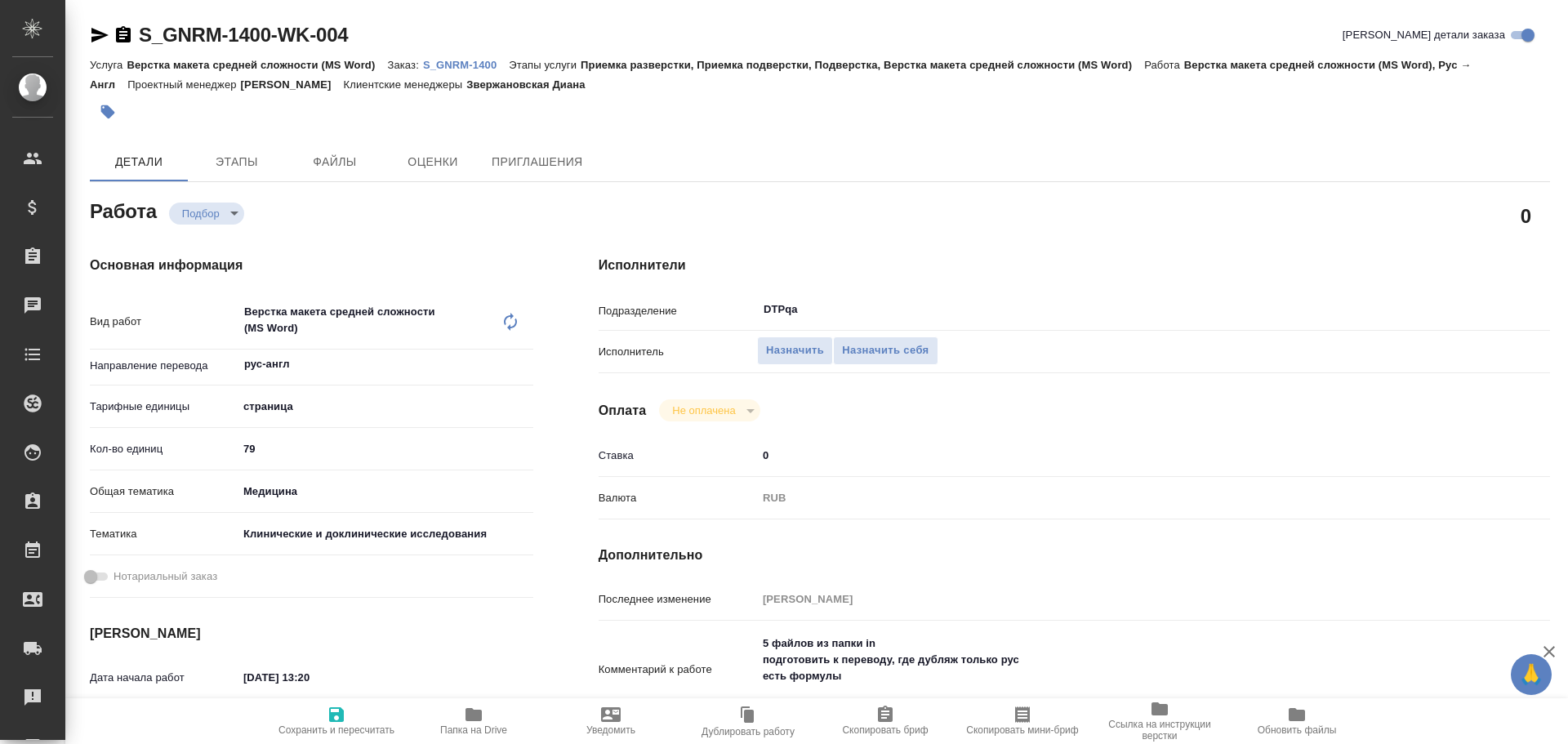
type textarea "x"
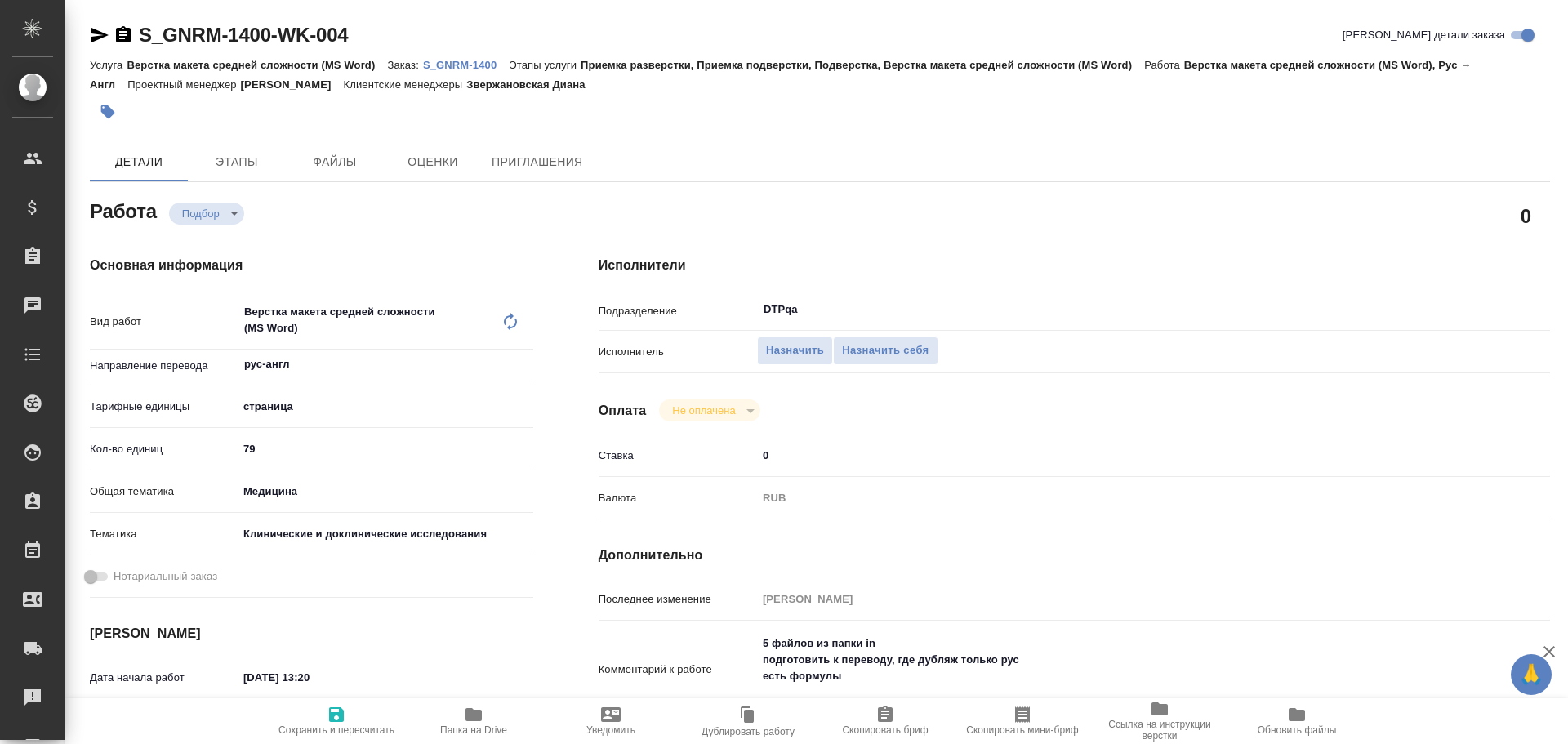
type textarea "x"
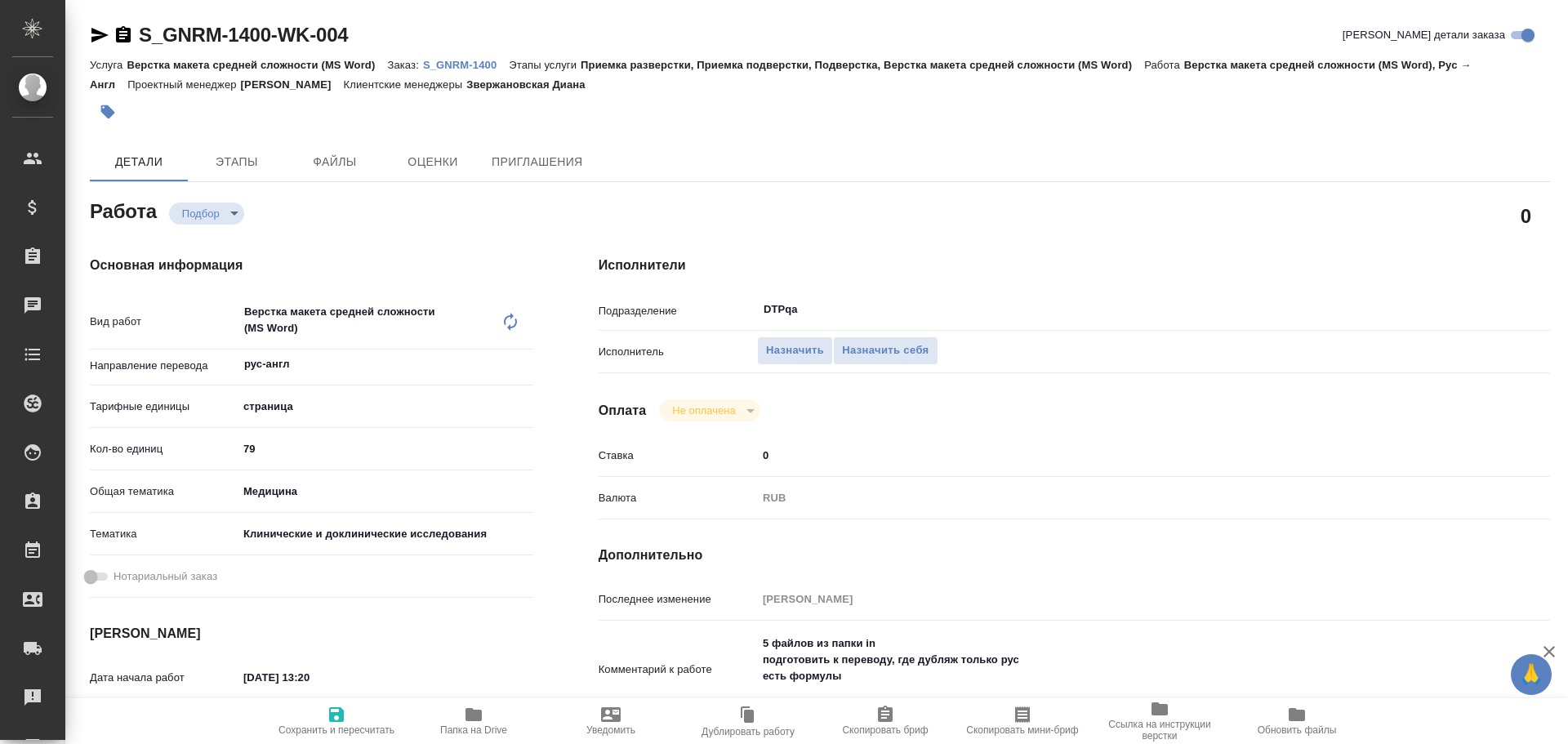
type textarea "x"
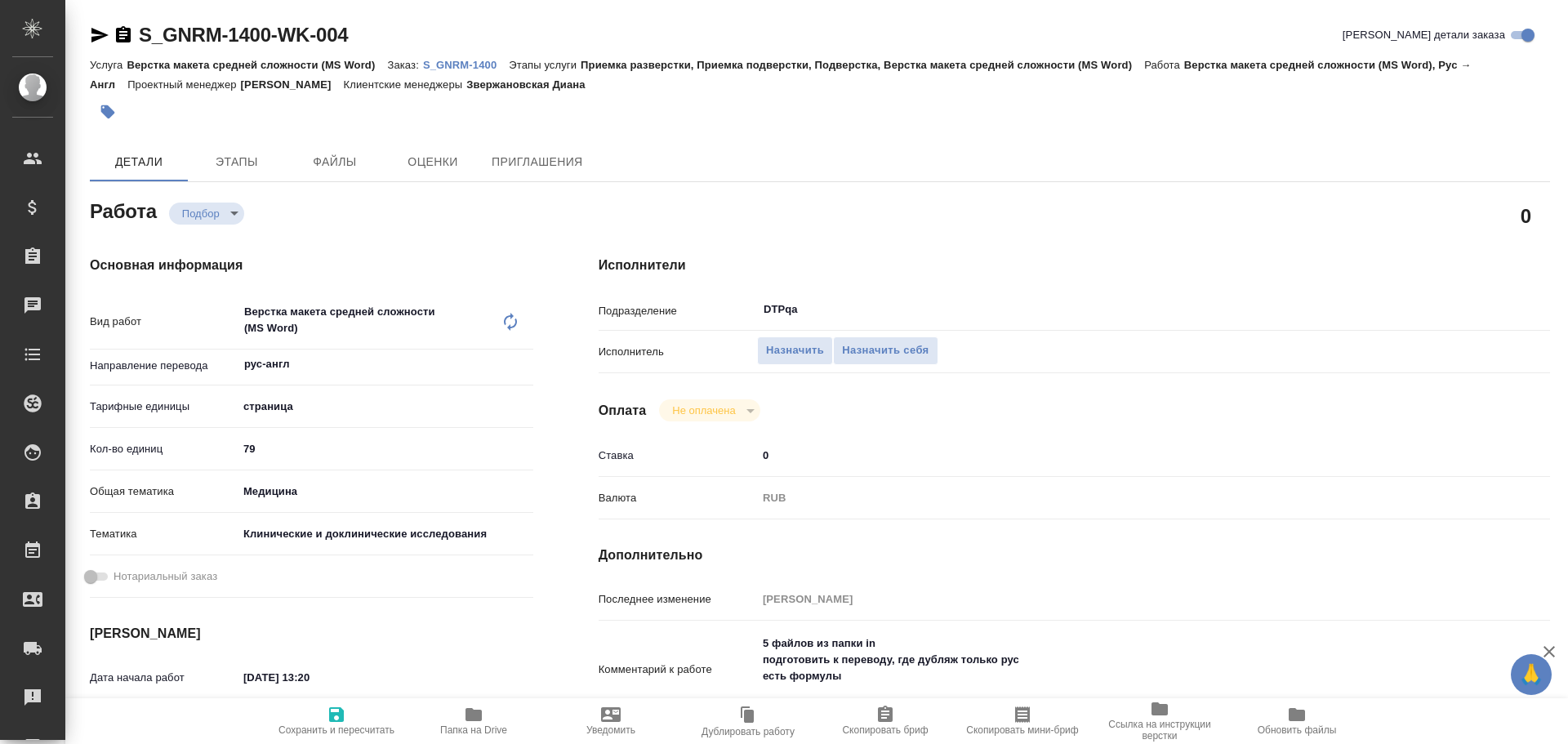
scroll to position [82, 0]
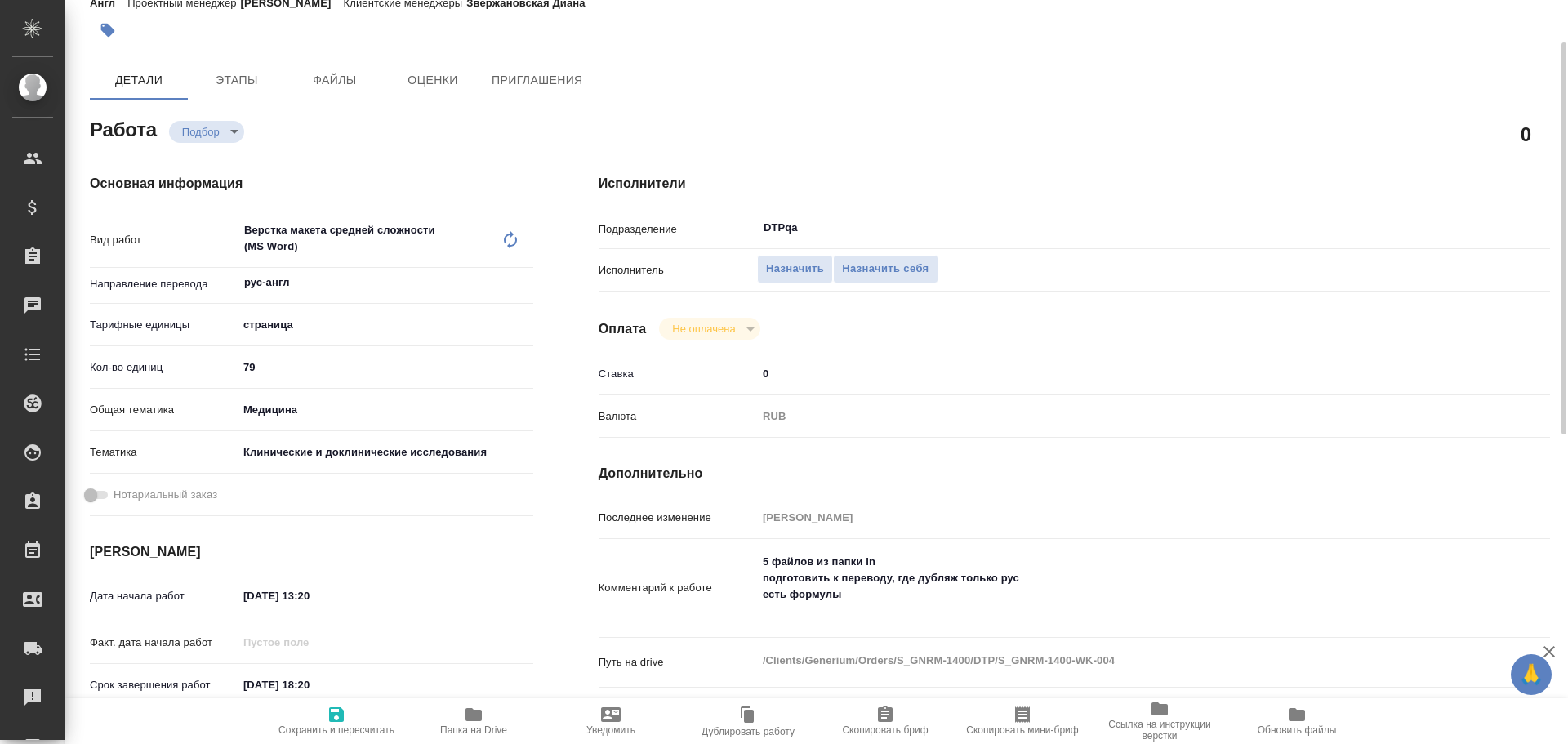
click at [464, 725] on span "Папка на Drive" at bounding box center [474, 731] width 67 height 11
click at [909, 273] on span "Назначить себя" at bounding box center [885, 269] width 86 height 19
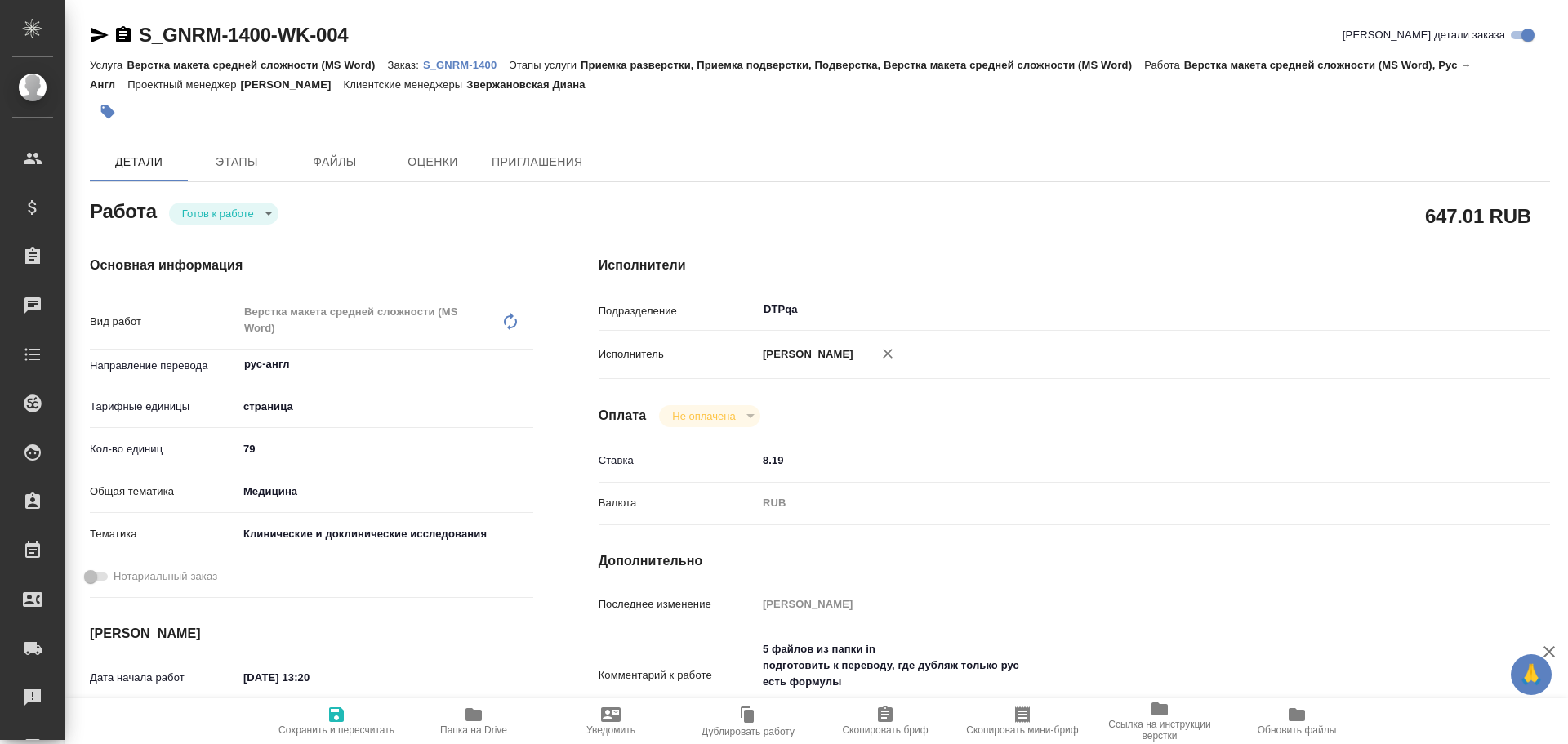
type textarea "x"
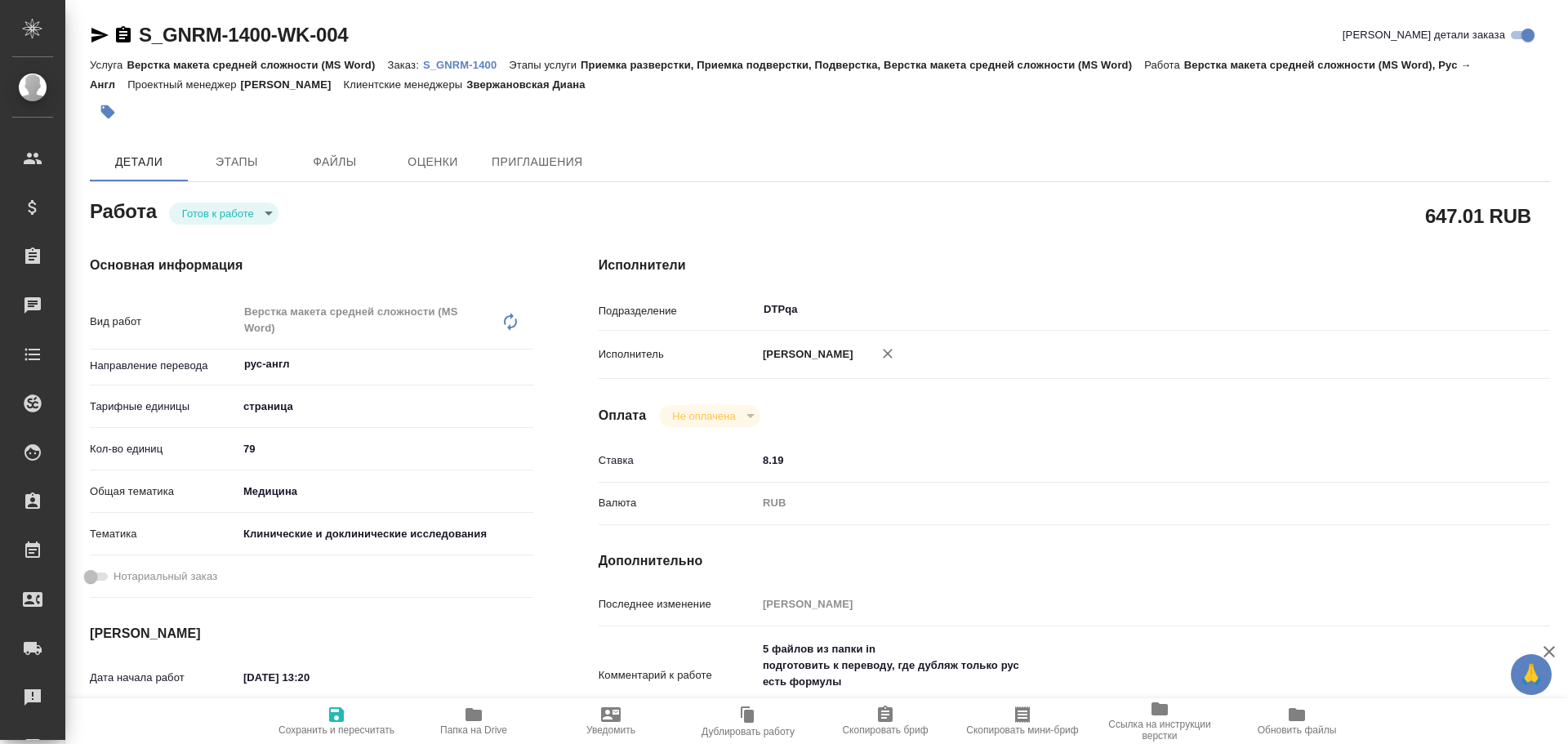
type textarea "x"
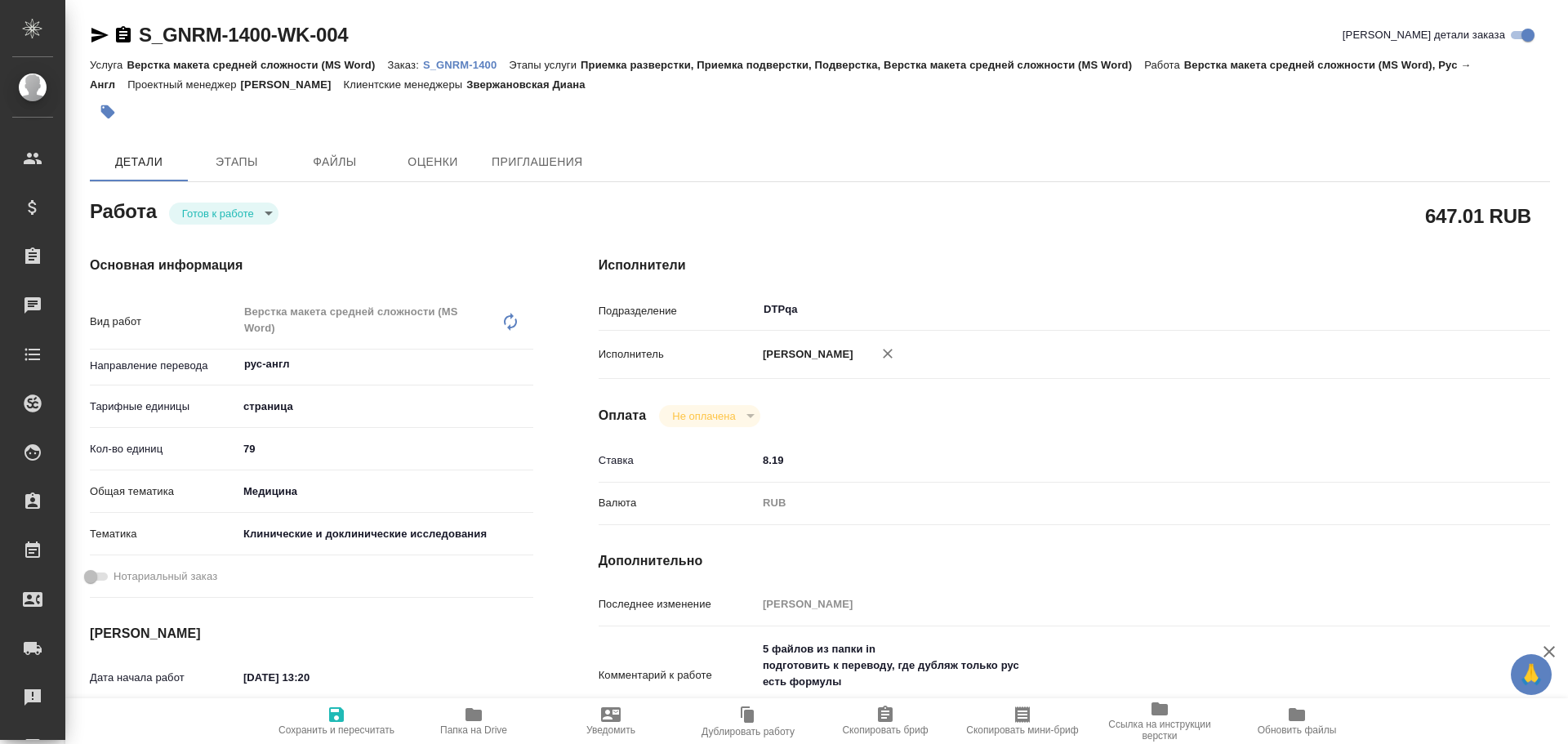
type textarea "x"
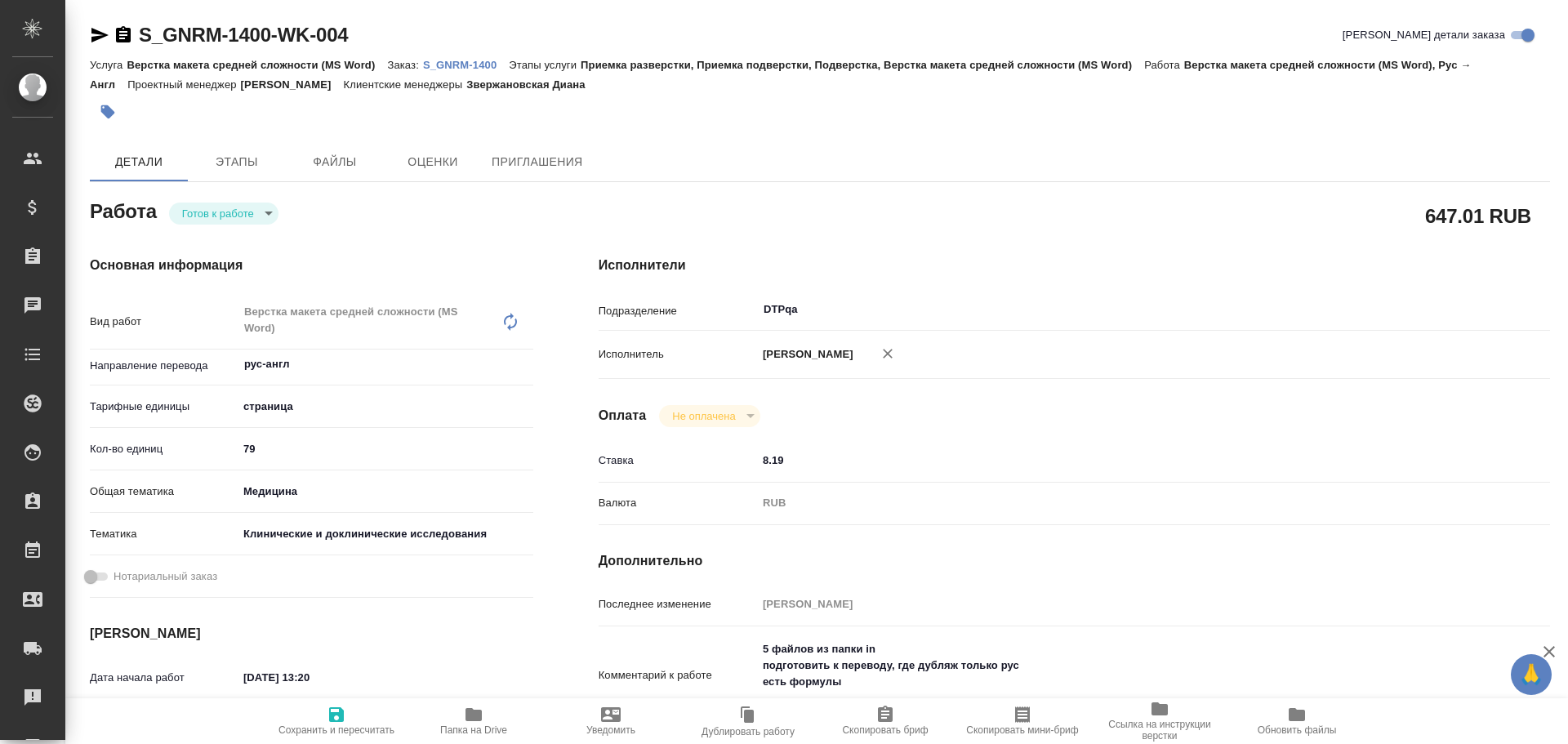
type textarea "x"
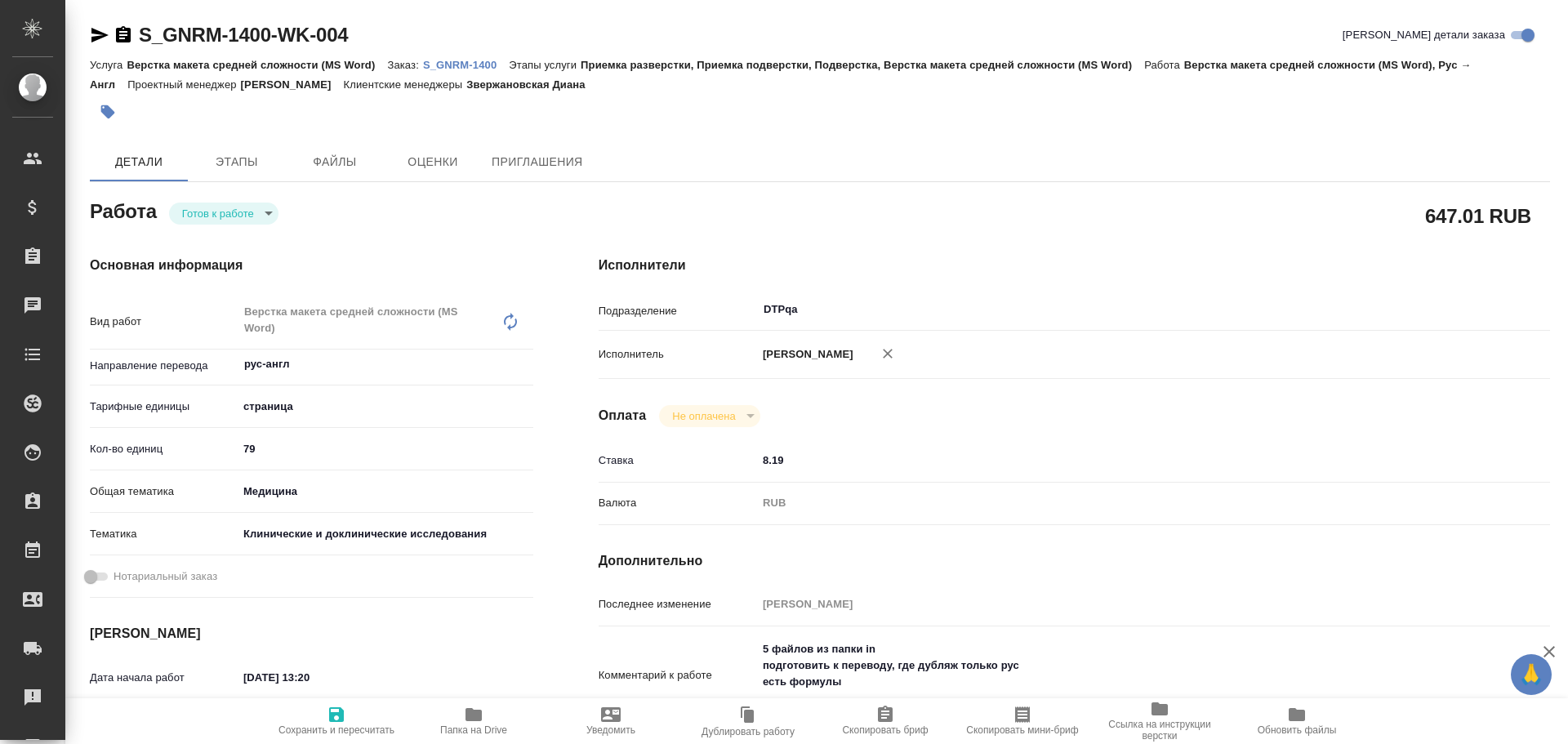
click at [210, 213] on body "🙏 .cls-1 fill:#fff; AWATERA Chulets [PERSON_NAME] Спецификации Заказы Чаты Todo…" at bounding box center [784, 372] width 1568 height 744
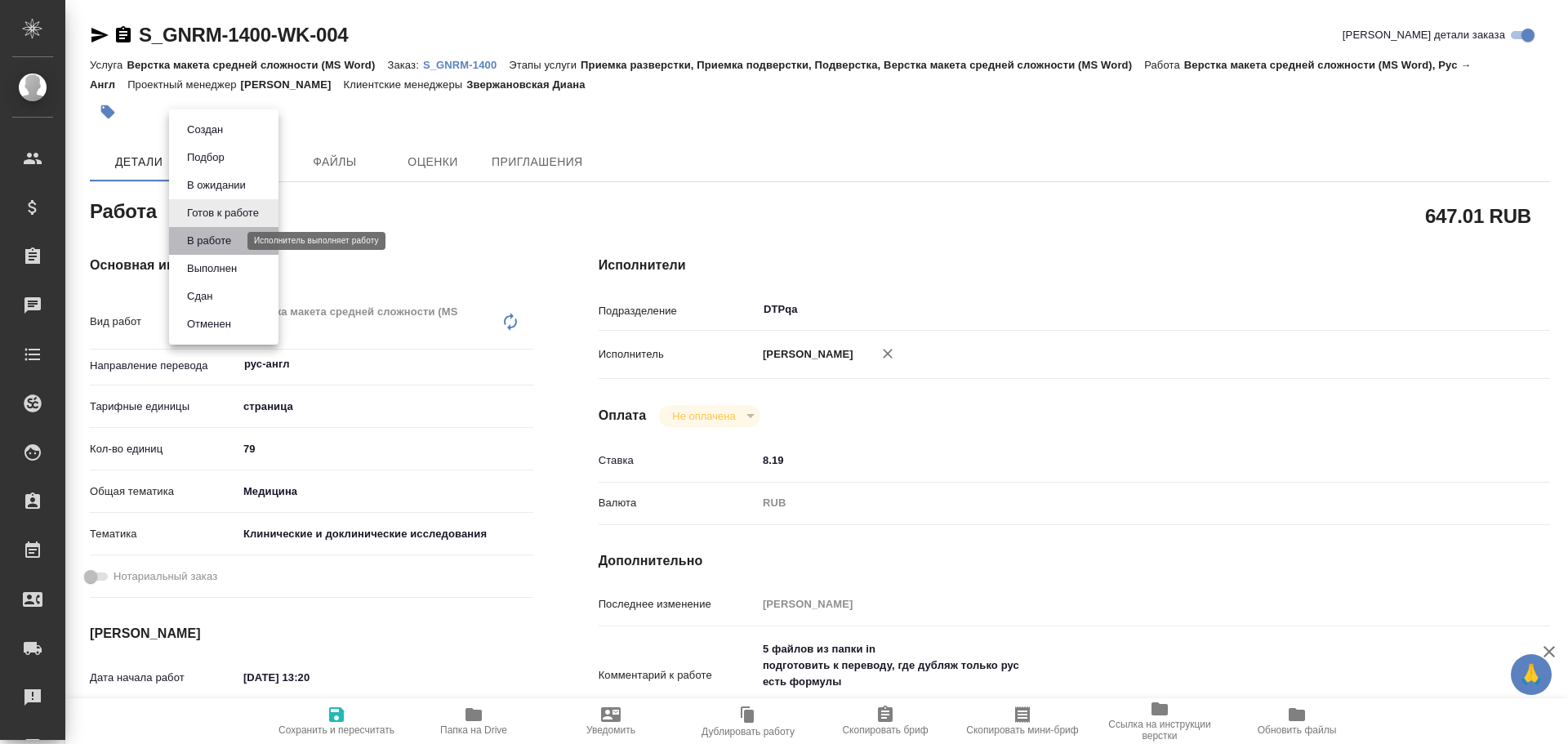
click at [214, 237] on button "В работе" at bounding box center [209, 240] width 54 height 18
type textarea "x"
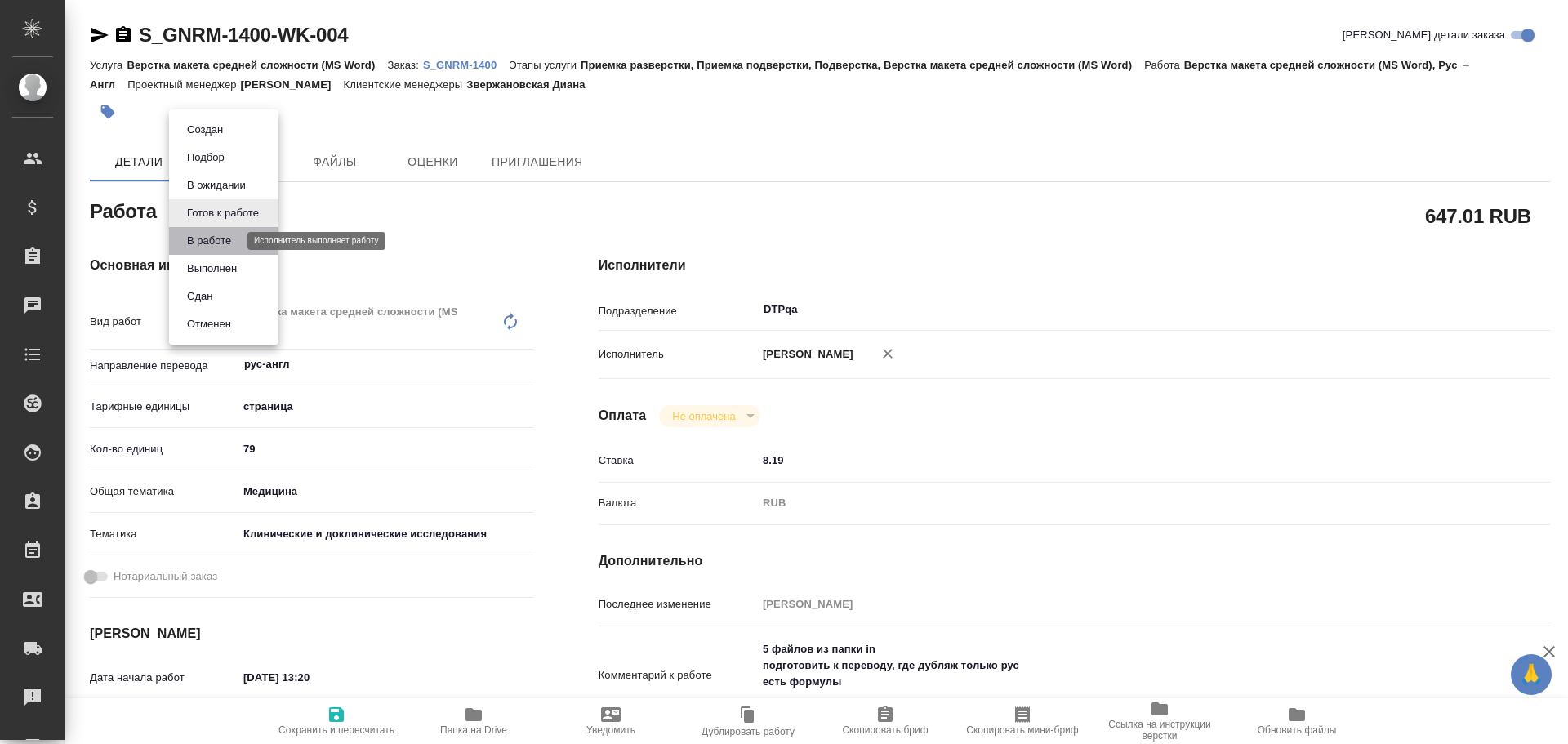
type textarea "x"
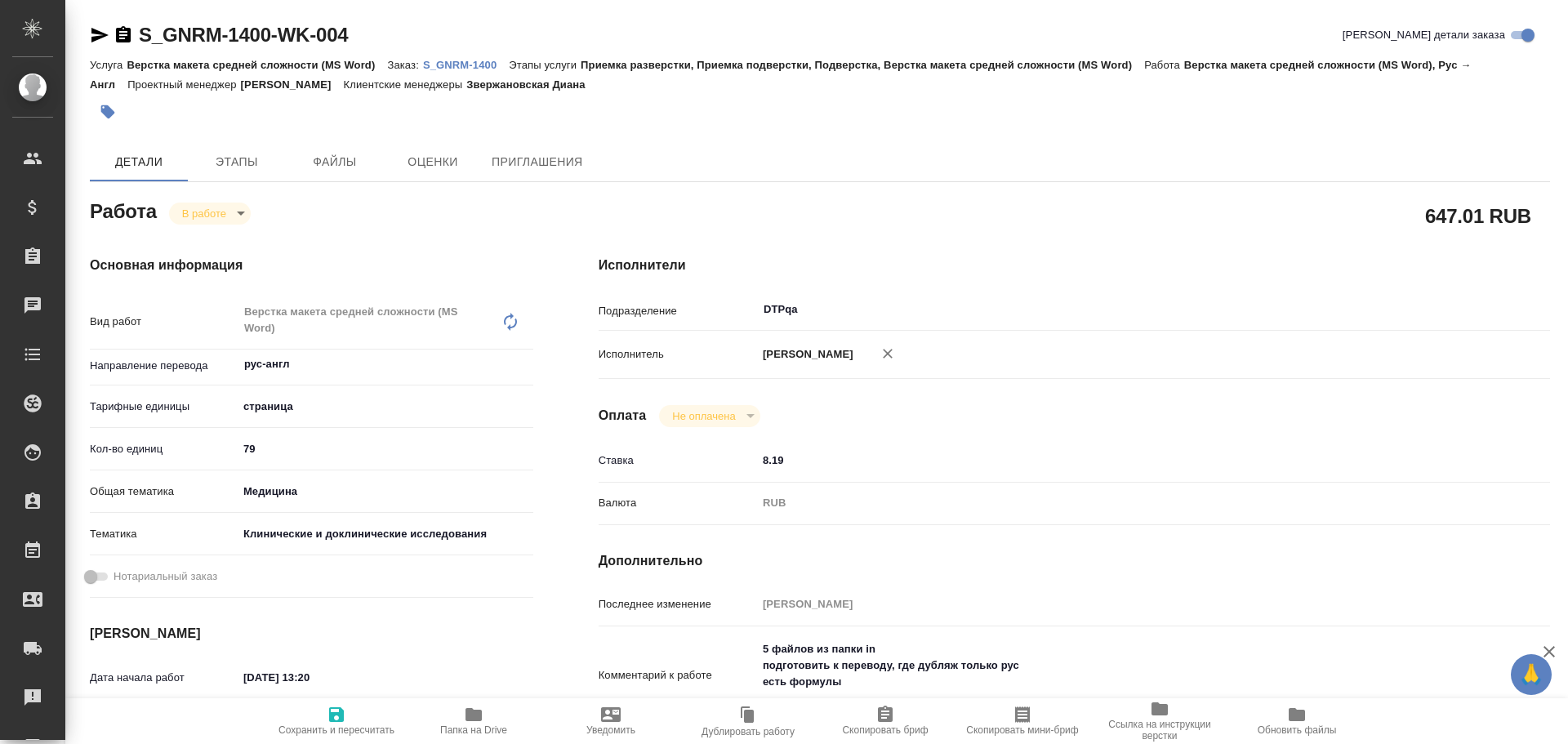
type textarea "x"
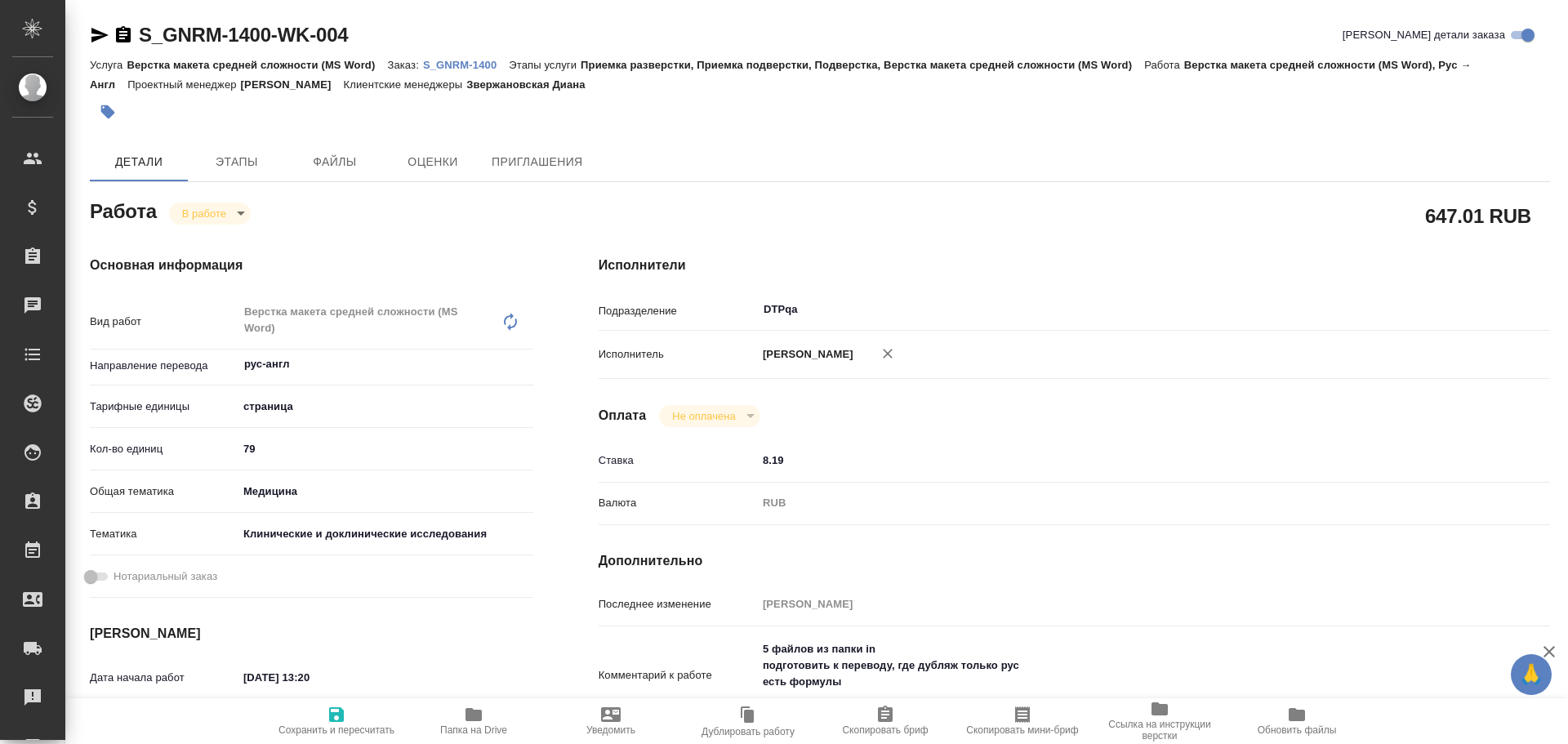
type textarea "x"
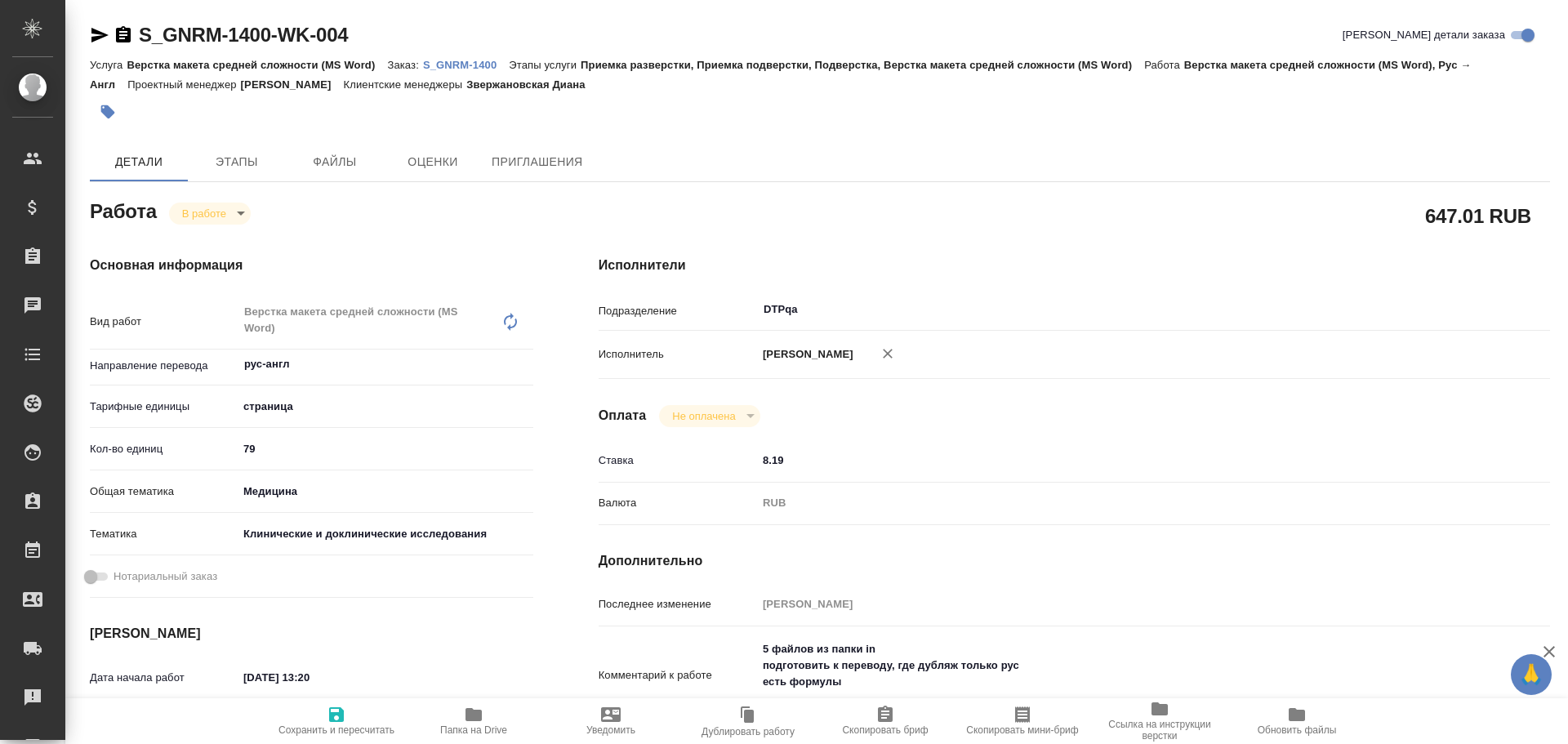
type textarea "x"
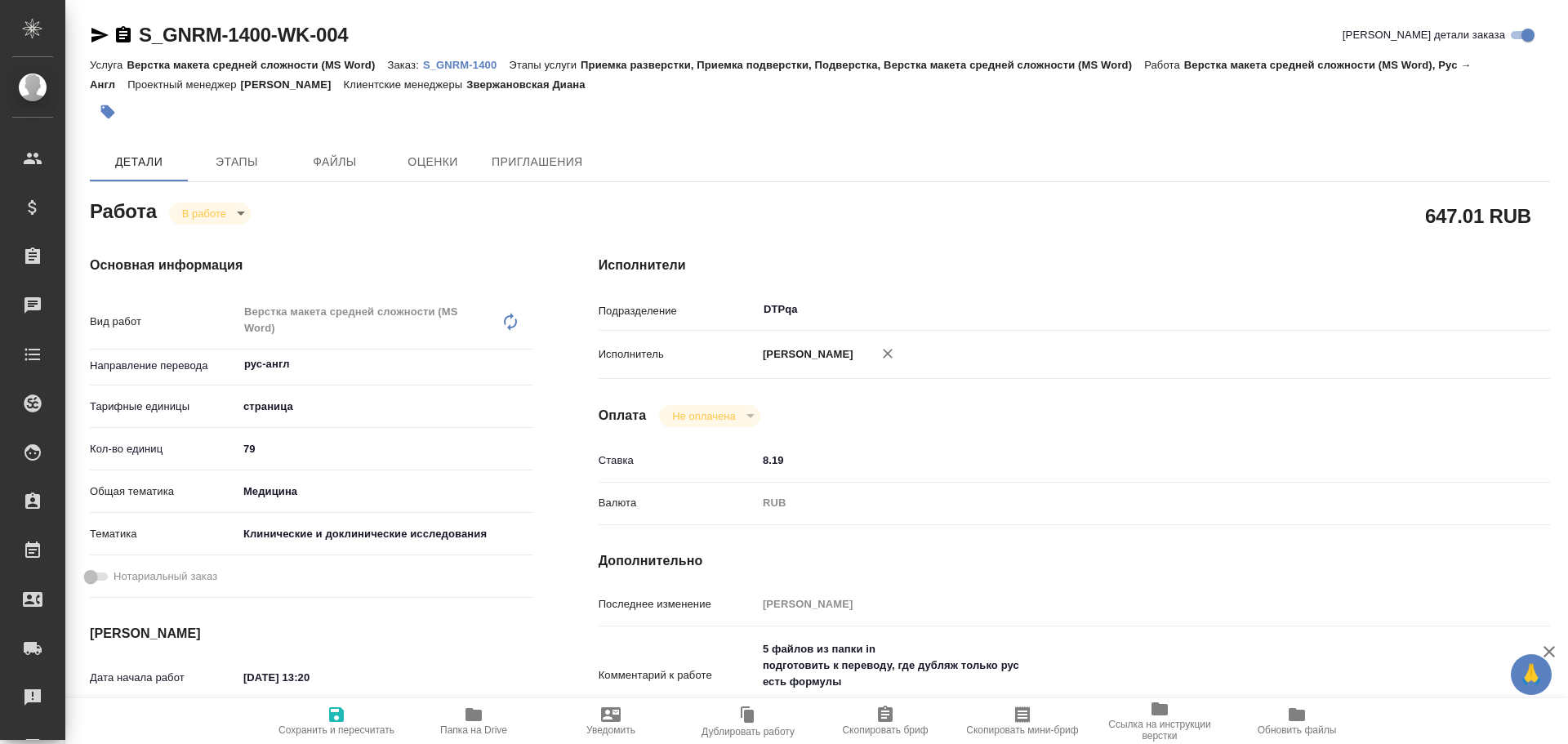
type textarea "x"
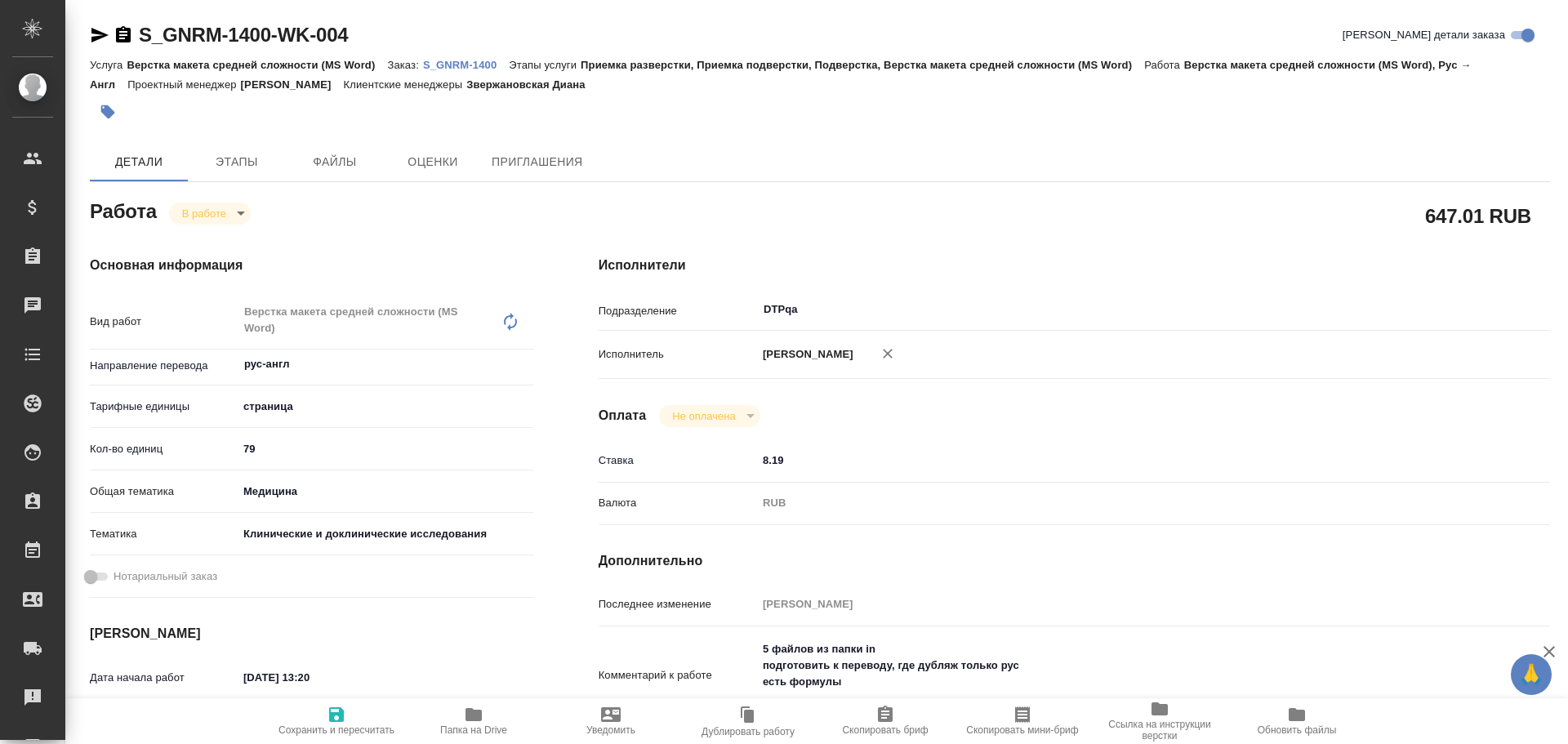
click at [339, 717] on icon "button" at bounding box center [336, 715] width 14 height 14
type textarea "x"
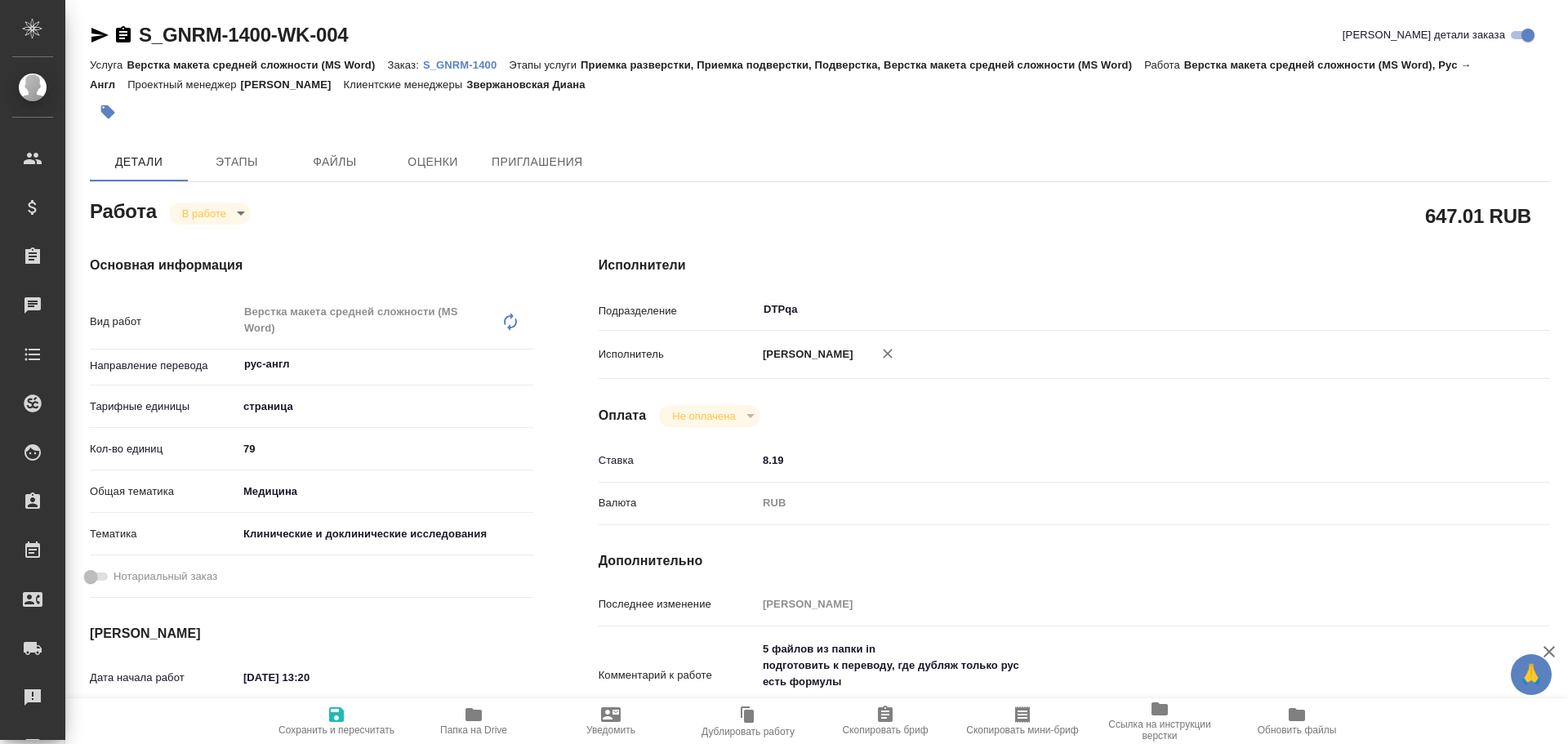
type textarea "x"
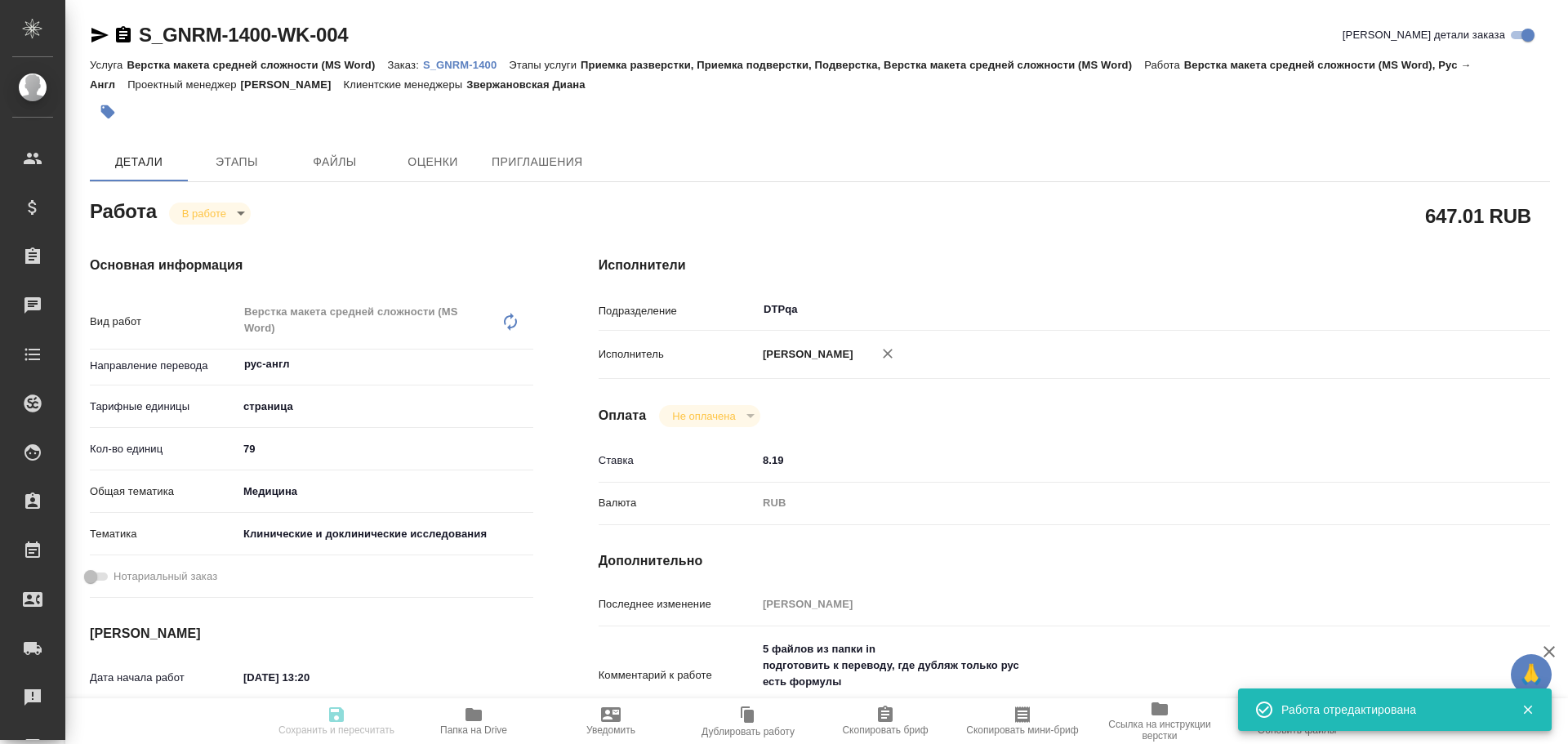
type textarea "x"
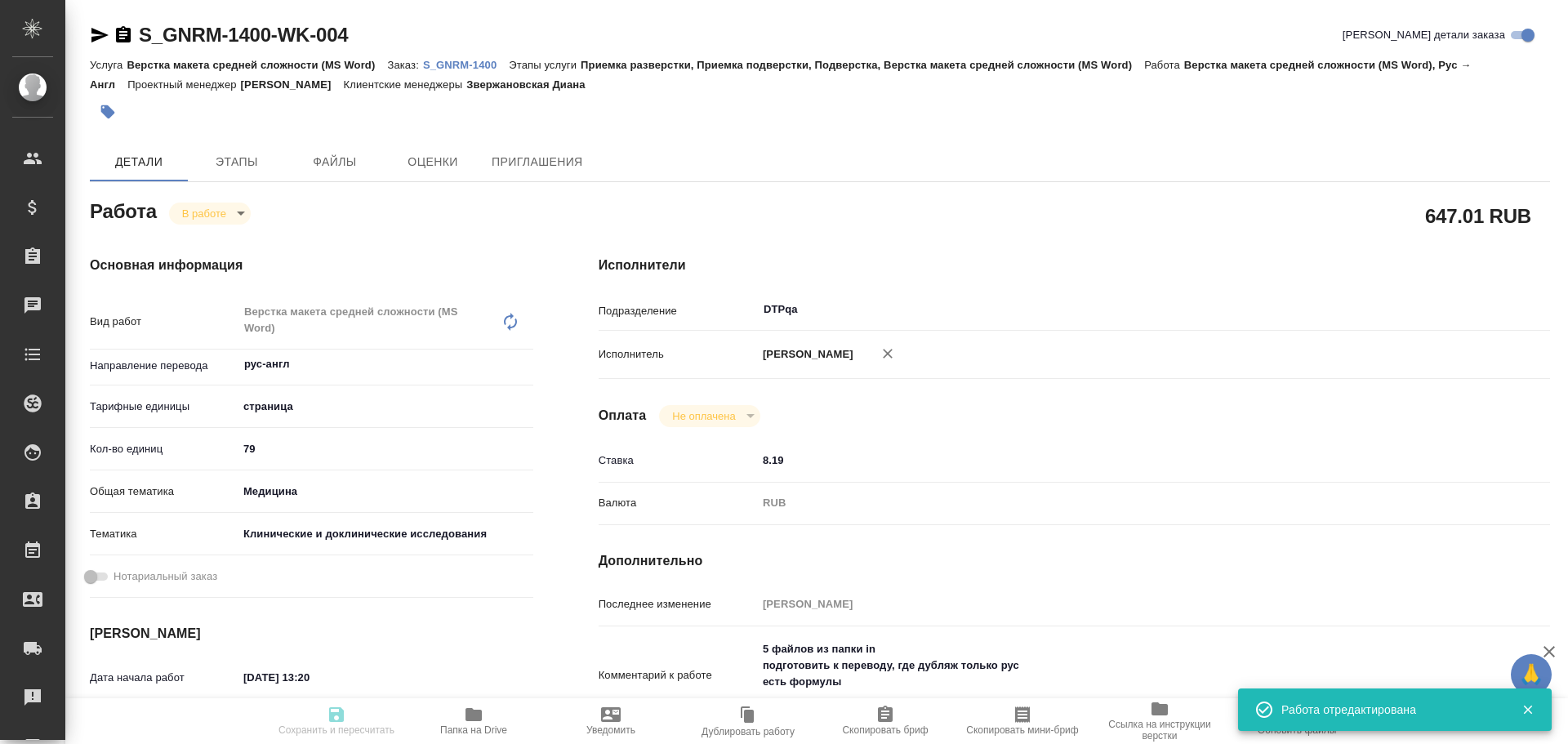
type input "inProgress"
type textarea "Верстка макета средней сложности (MS Word)"
type textarea "x"
type input "рус-англ"
type input "5a8b1489cc6b4906c91bfdb2"
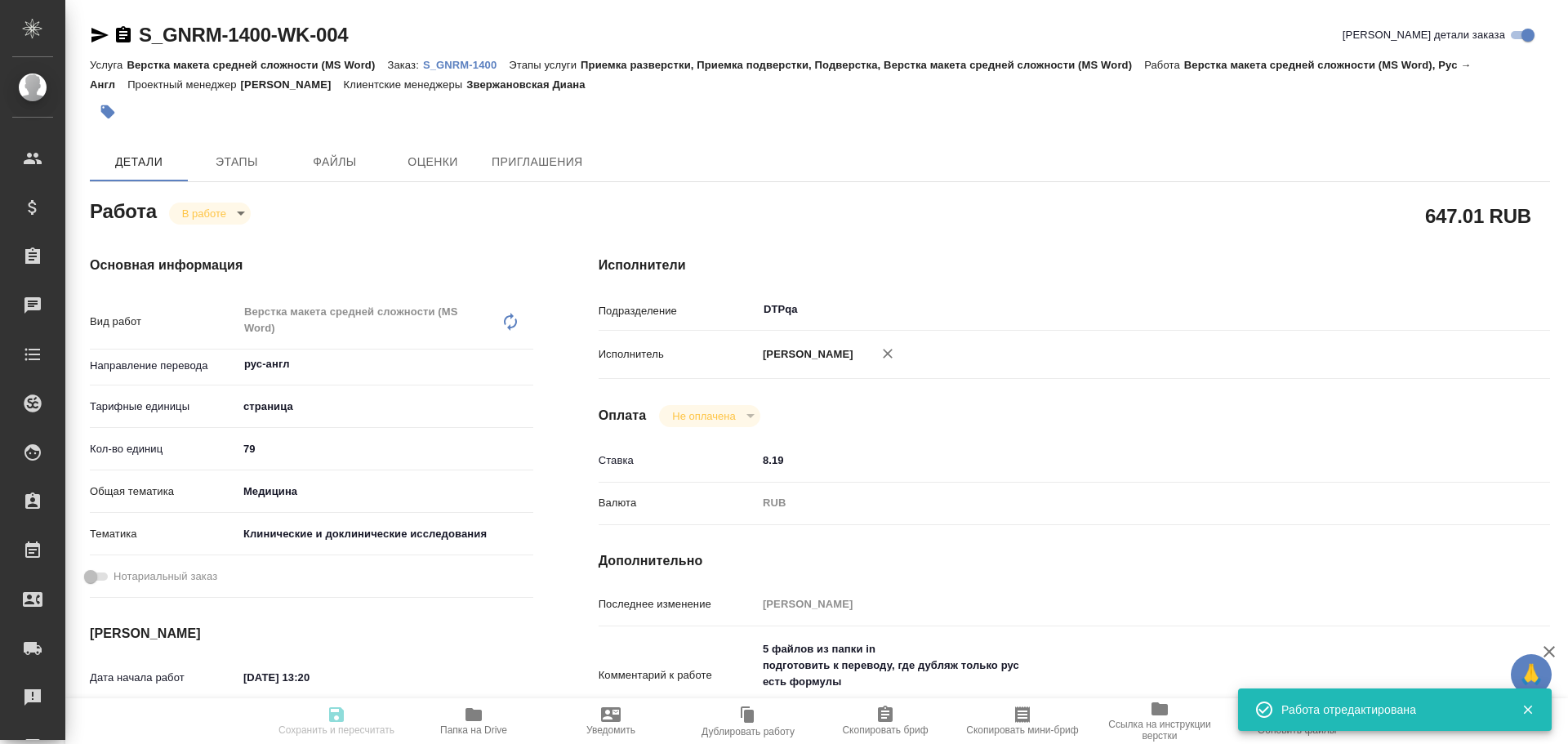
type input "79"
type input "med"
type input "5a8b8b956a9677013d343d9e"
type input "14.10.2025 13:20"
type input "14.10.2025 13:46"
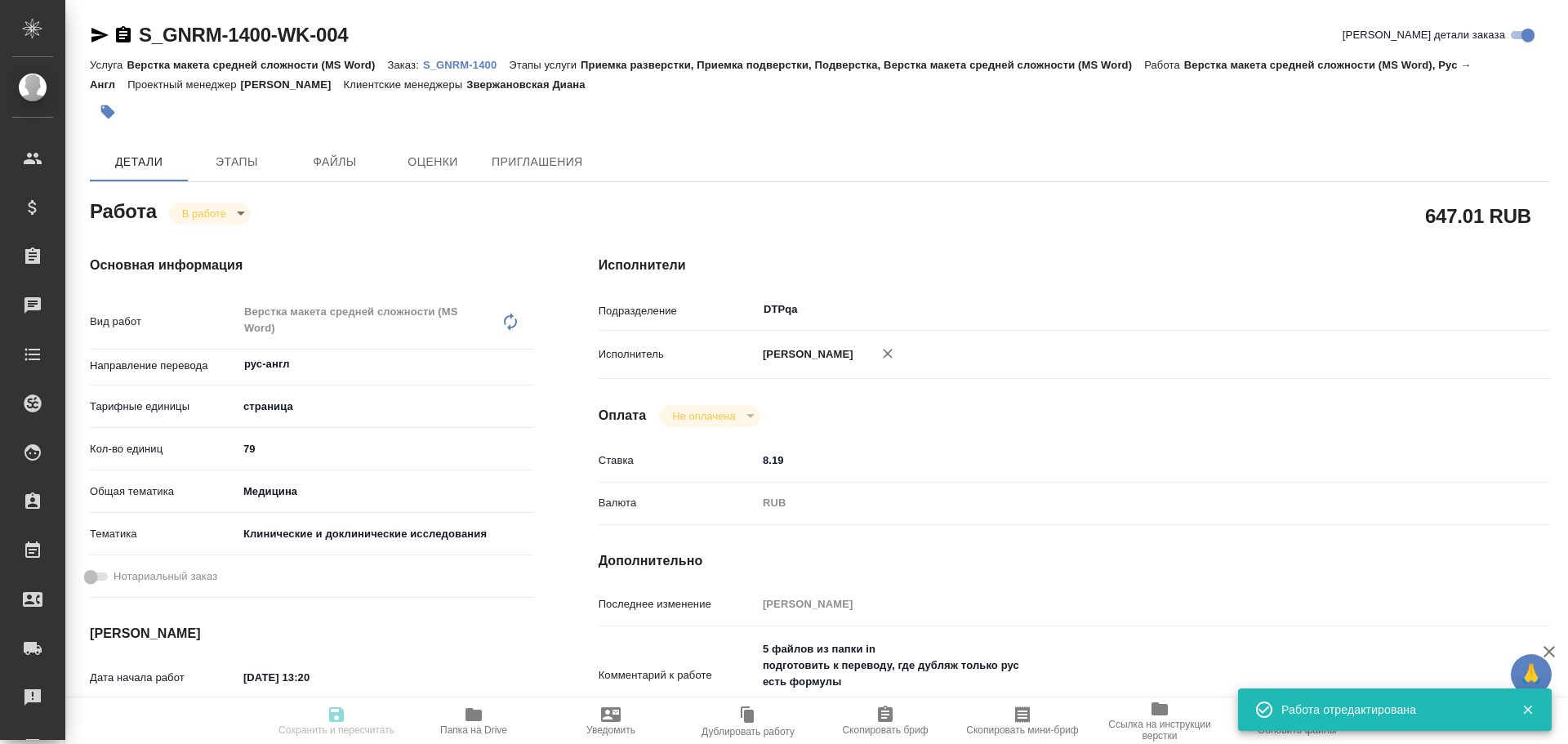
type input "14.10.2025 18:20"
type input "28.10.2025 18:00"
type input "DTPqa"
type input "notPayed"
type input "8.19"
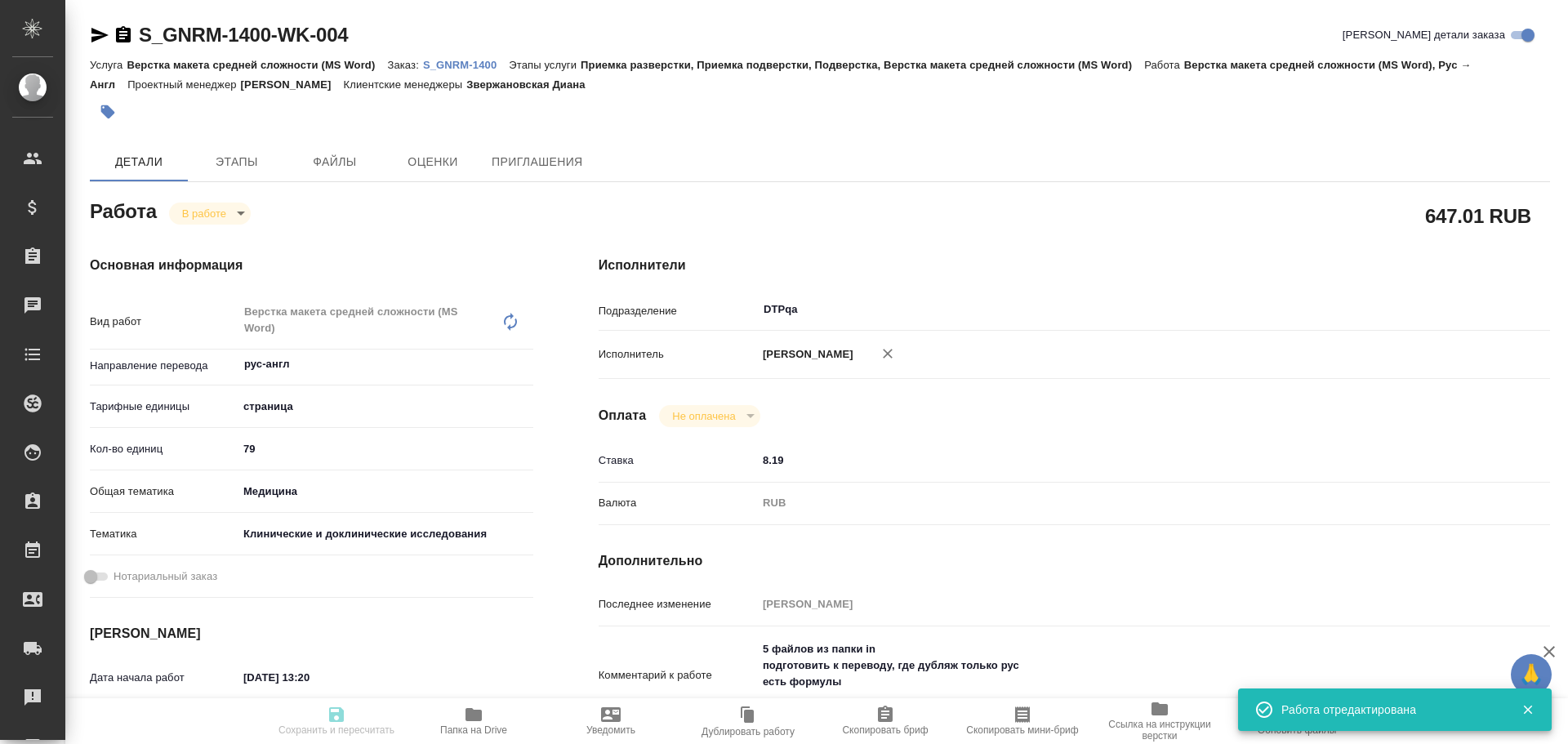
type input "RUB"
type input "[PERSON_NAME]"
type textarea "5 файлов из папки in подготовить к переводу, где дубляж только рус есть формулы"
type textarea "x"
type textarea "/Clients/Generium/Orders/S_GNRM-1400/DTP/S_GNRM-1400-WK-004"
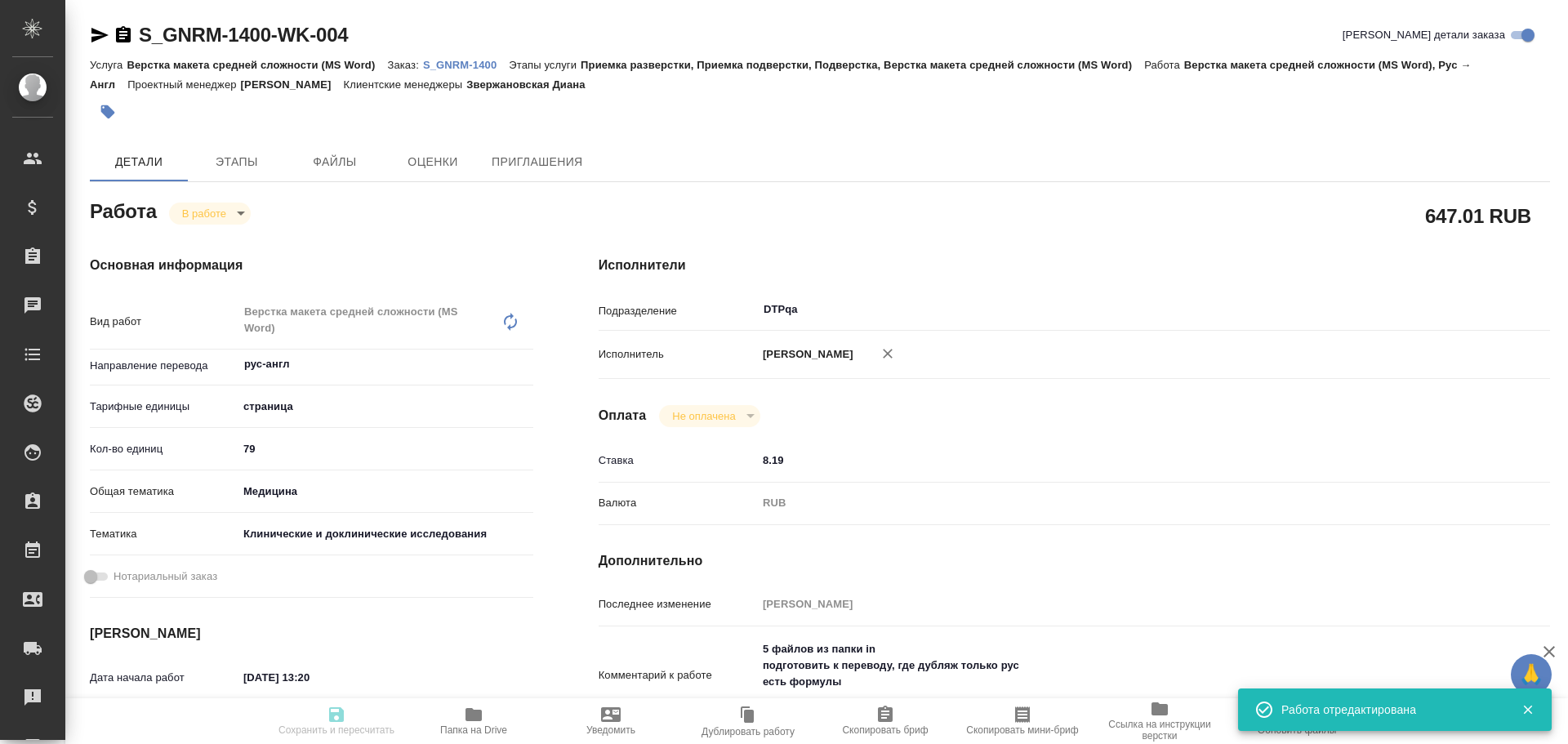
type textarea "x"
type input "S_GNRM-1400"
type input "Верстка макета средней сложности (MS Word)"
type input "Приемка разверстки, Приемка подверстки, Подверстка, Верстка макета средней слож…"
type input "Звержановская Диана"
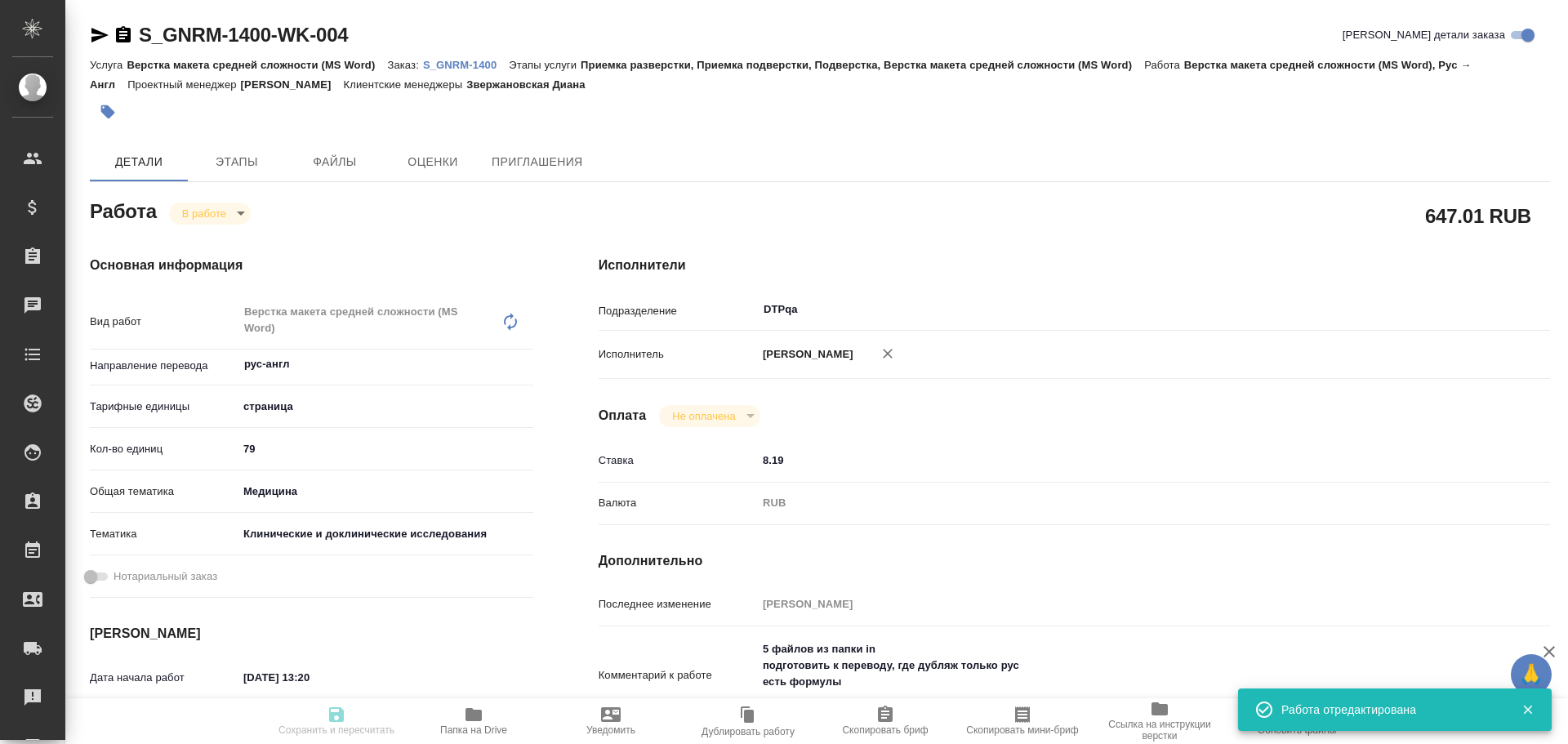
type input "[PERSON_NAME]"
type input "/Clients/Generium/Orders/S_GNRM-1400"
type textarea "x"
type textarea "Стимплейт_перевод инструкций ([GEOGRAPHIC_DATA])"
type textarea "x"
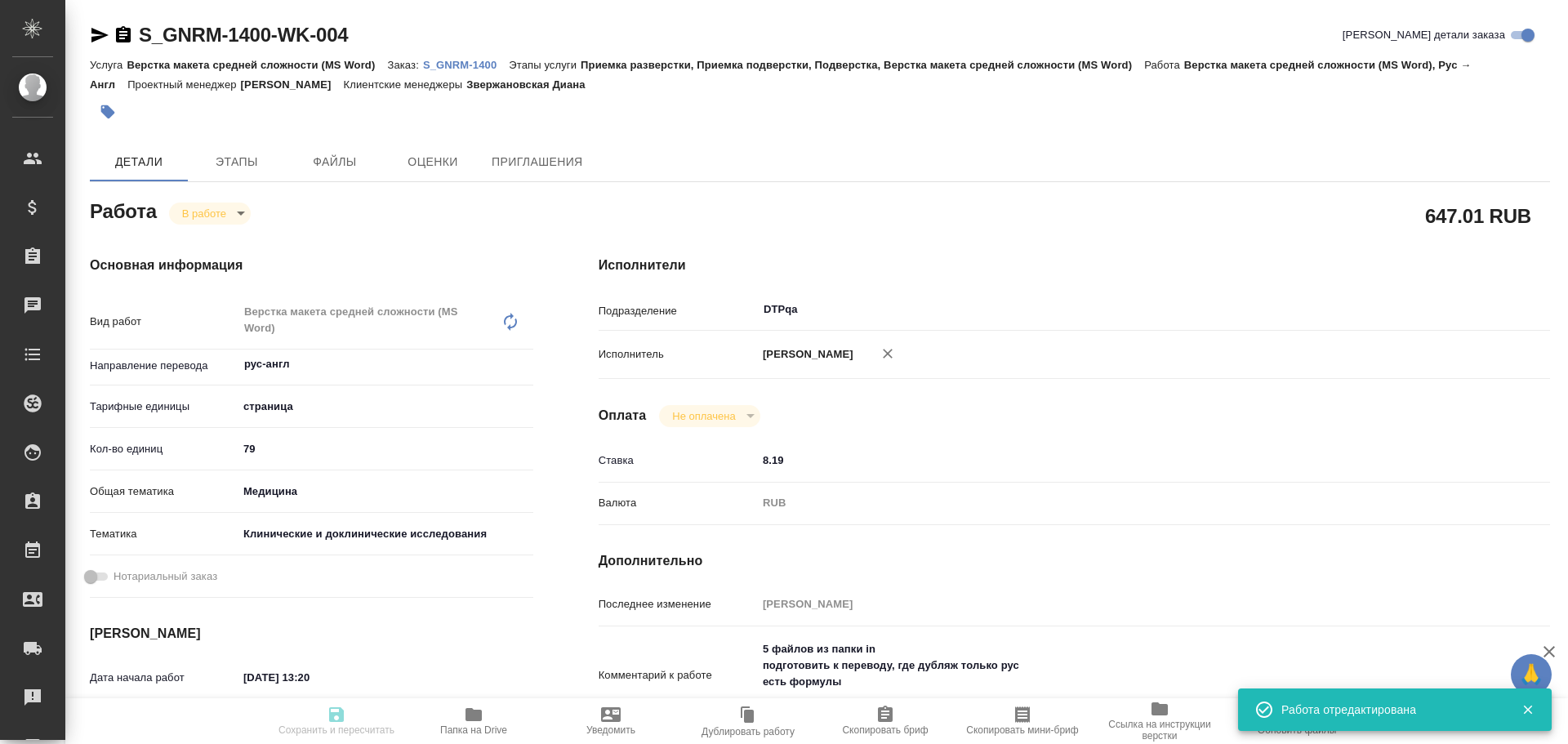
type textarea "x"
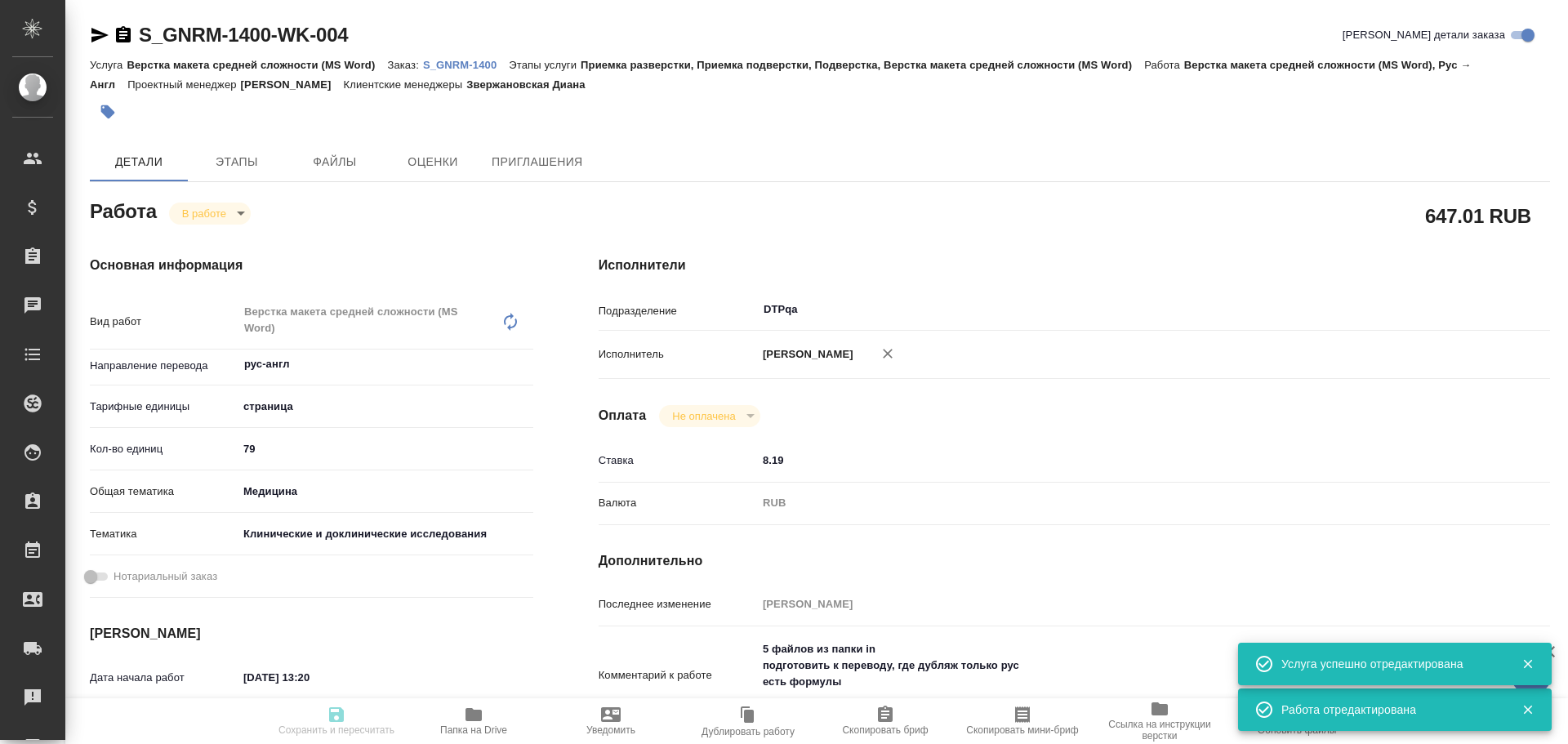
type textarea "x"
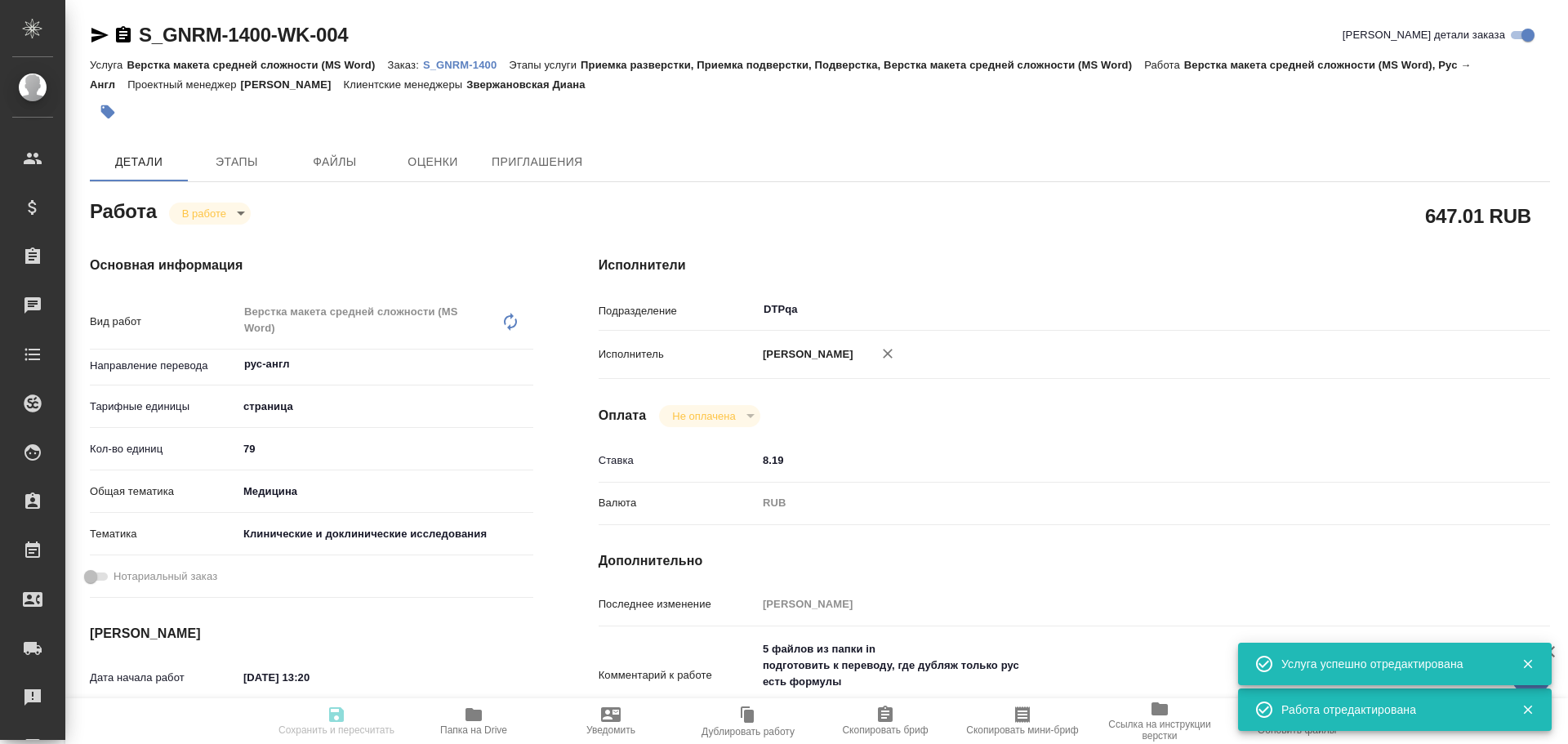
type textarea "x"
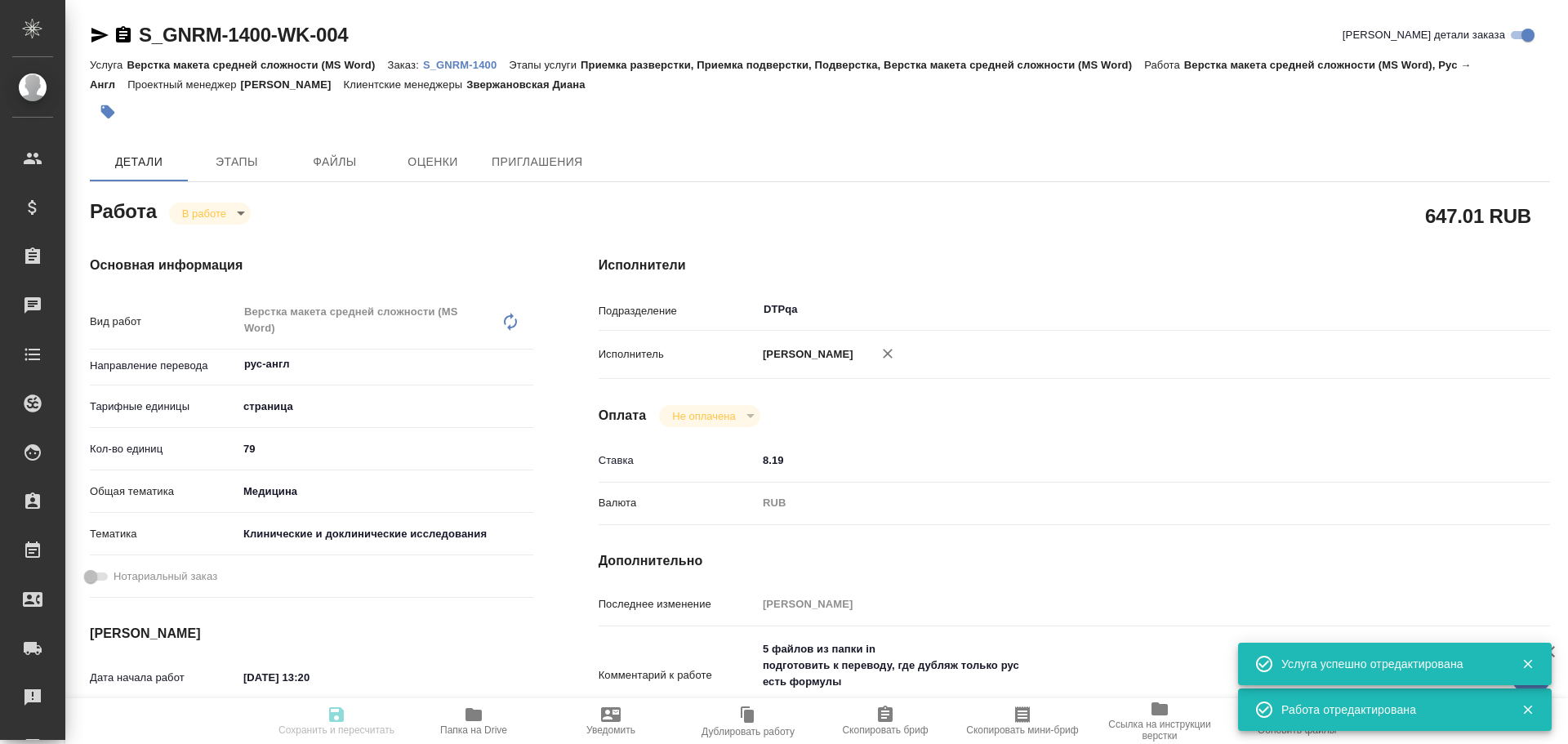
type textarea "x"
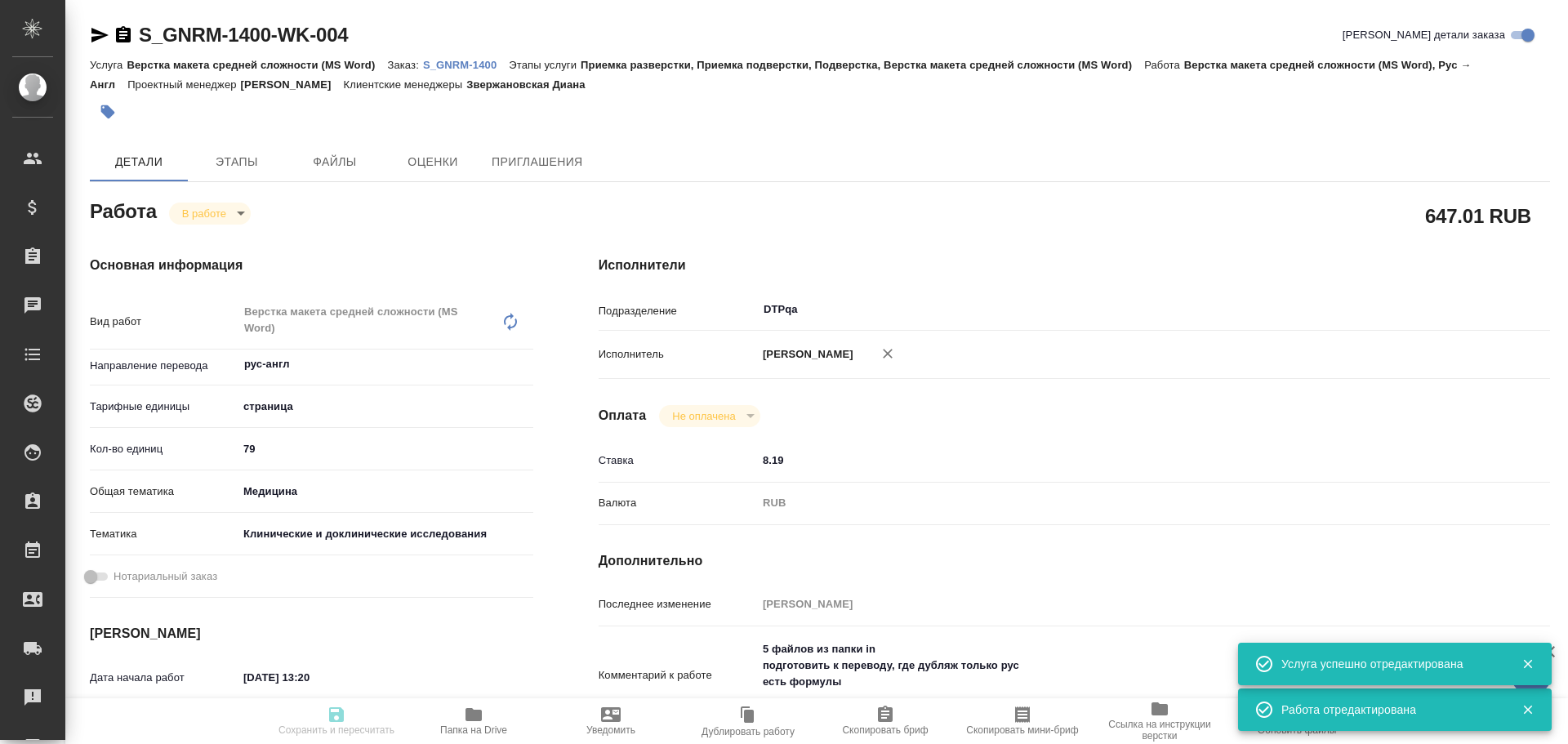
type textarea "x"
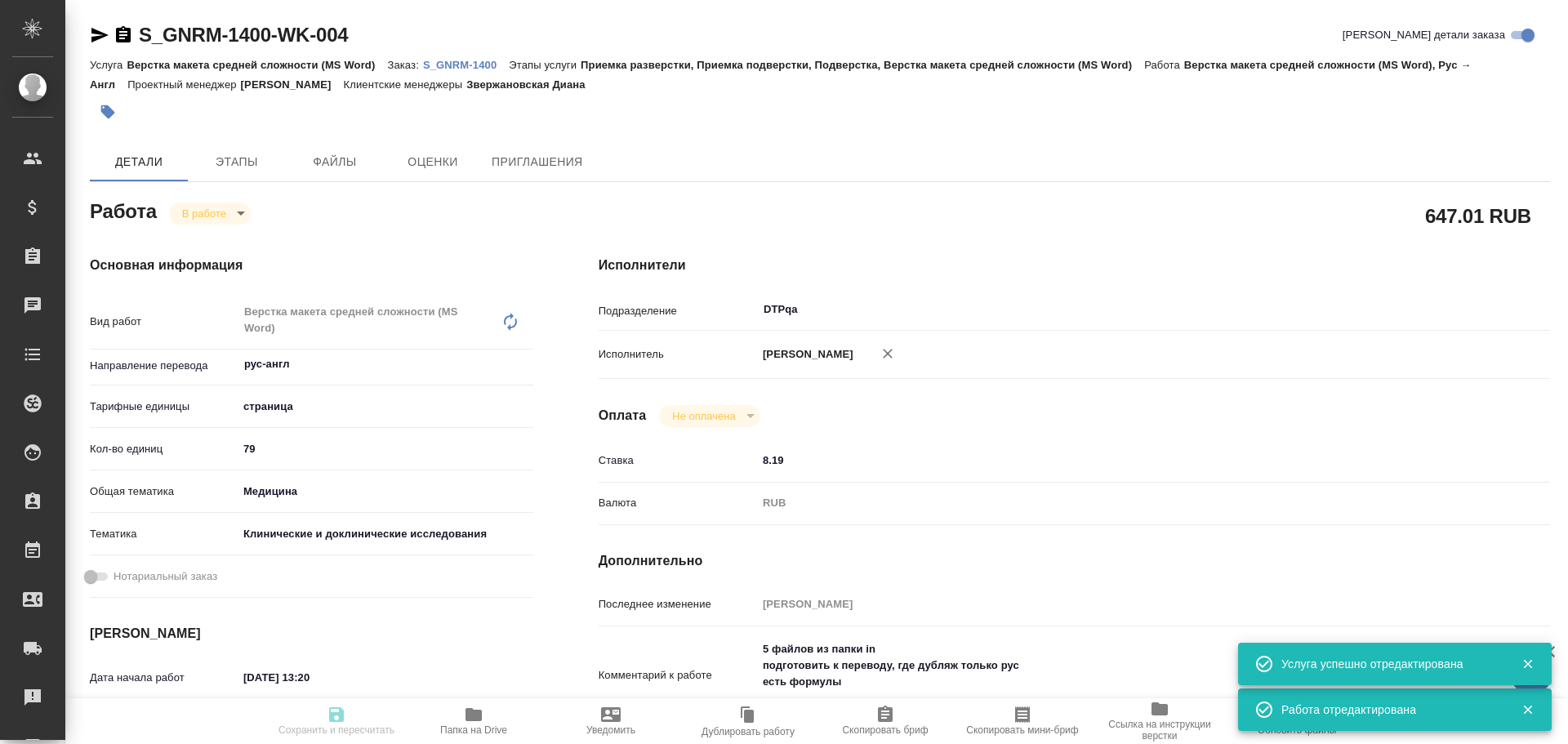
type textarea "x"
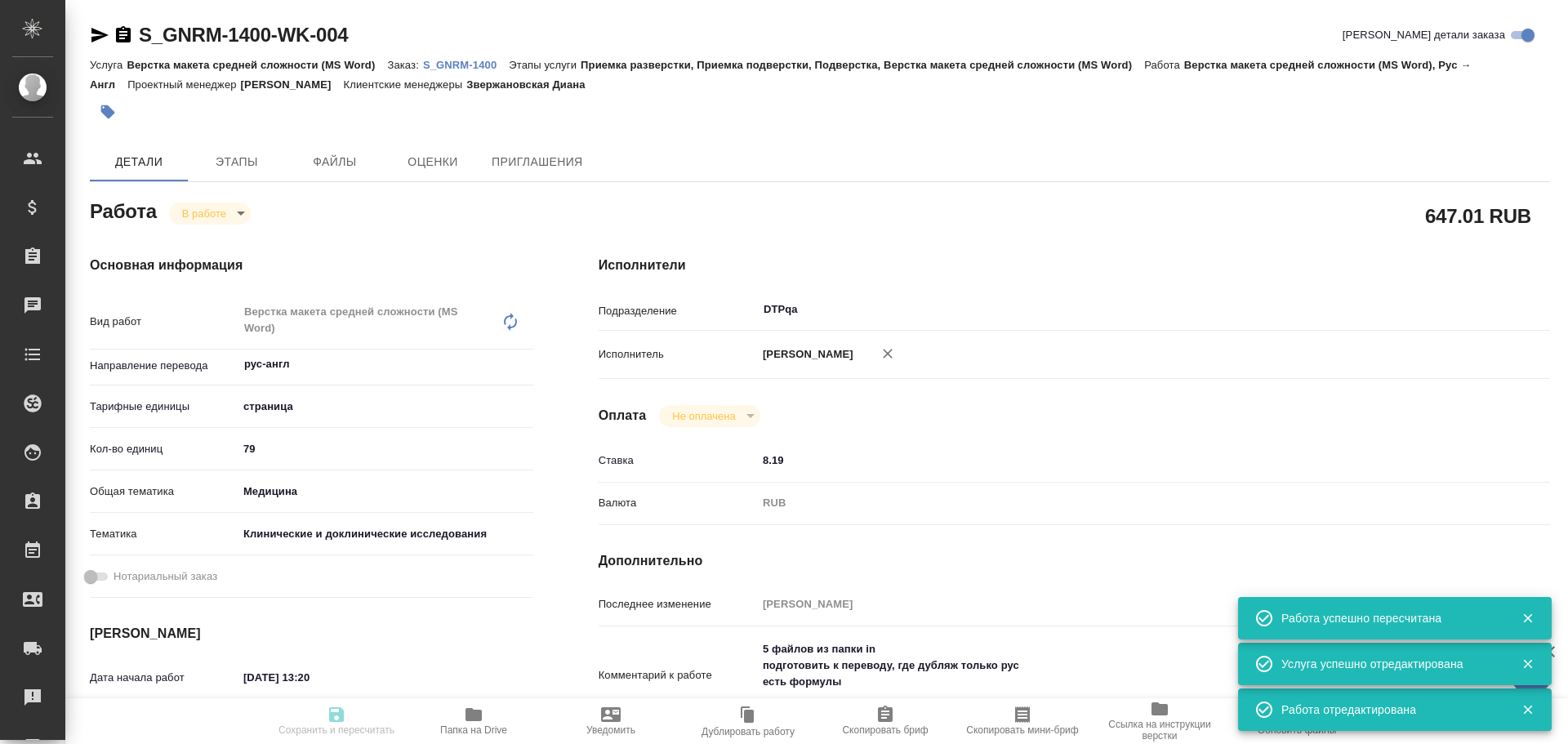
type input "inProgress"
type textarea "Верстка макета средней сложности (MS Word)"
type textarea "x"
type input "рус-англ"
type input "5a8b1489cc6b4906c91bfdb2"
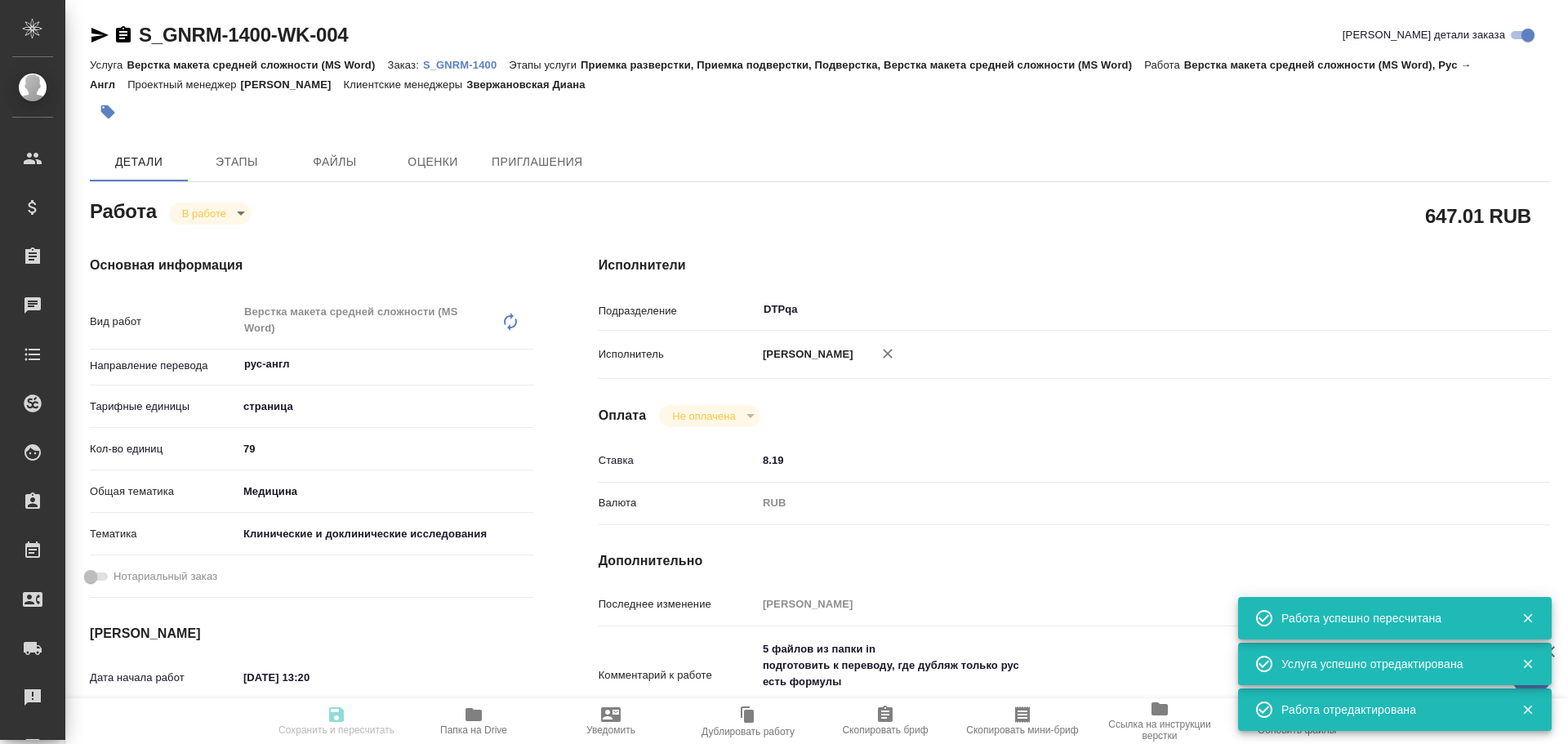
type input "79"
type input "med"
type input "5a8b8b956a9677013d343d9e"
type input "[DATE] 13:20"
type input "[DATE] 13:46"
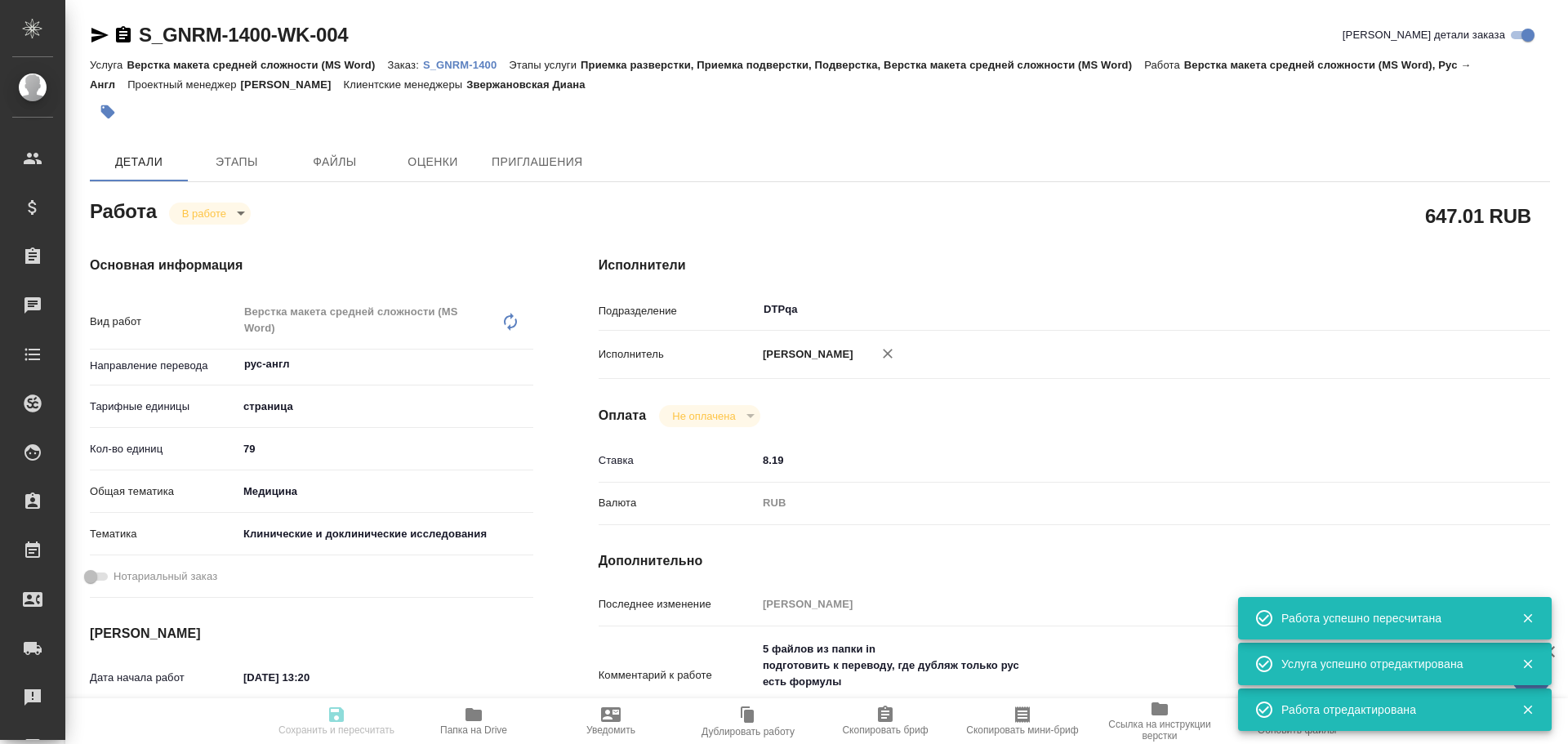
type input "[DATE] 18:20"
type input "[DATE] 18:00"
type input "DTPqa"
type input "notPayed"
type input "8.19"
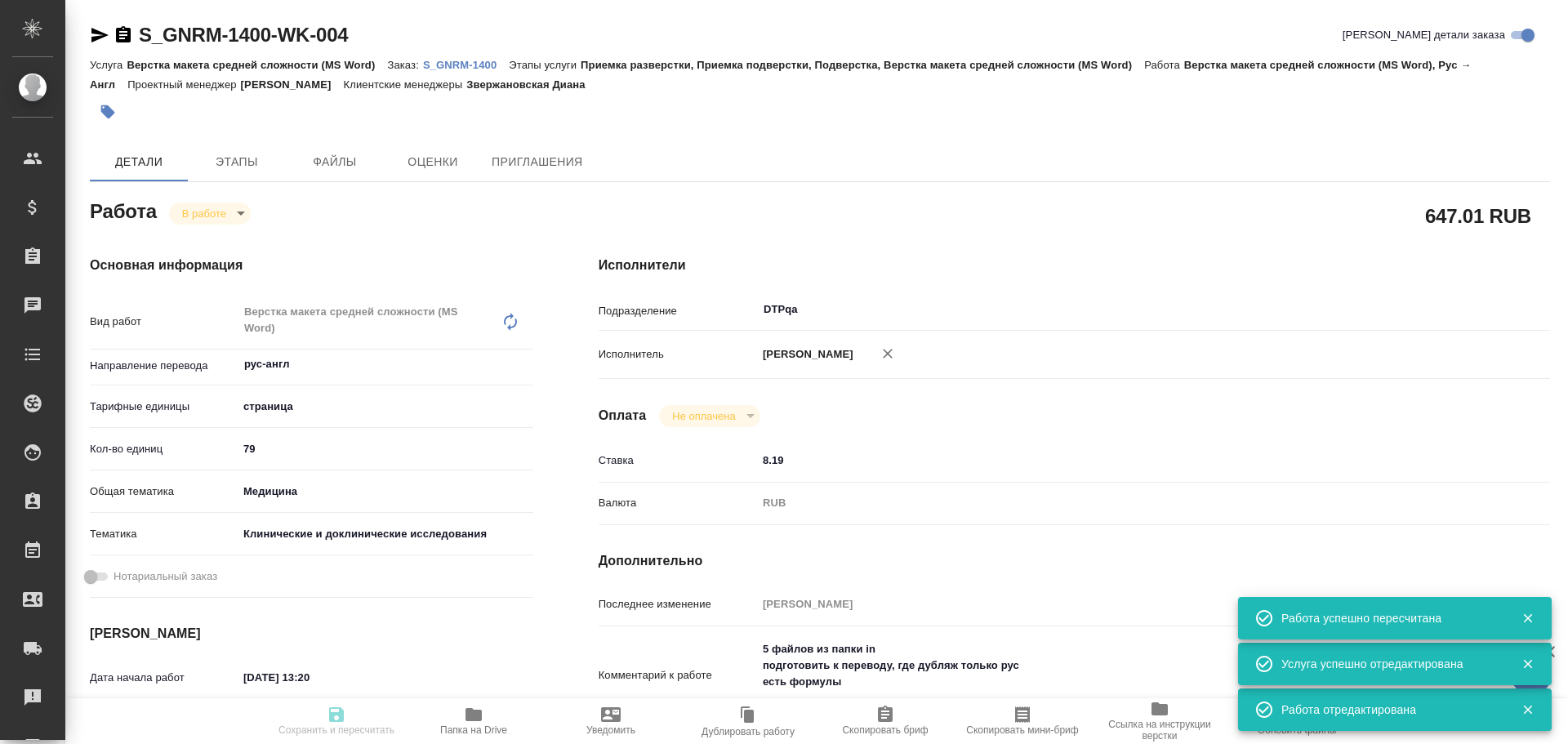
type input "RUB"
type input "[PERSON_NAME]"
type textarea "5 файлов из папки in подготовить к переводу, где дубляж только рус есть формулы"
type textarea "x"
type textarea "/Clients/Generium/Orders/S_GNRM-1400/DTP/S_GNRM-1400-WK-004"
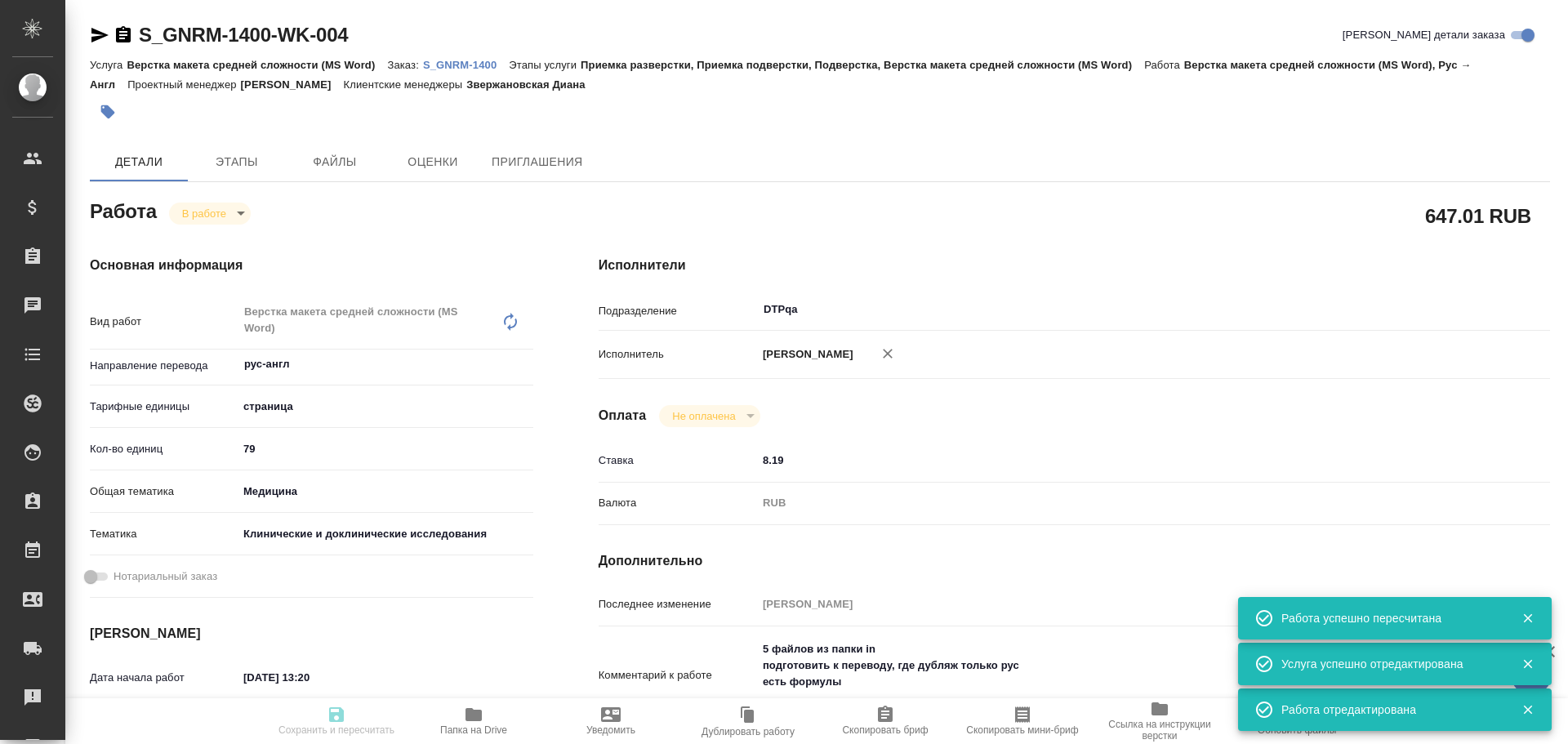
type textarea "x"
type input "S_GNRM-1400"
type input "Верстка макета средней сложности (MS Word)"
type input "Приемка разверстки, Приемка подверстки, Подверстка, Верстка макета средней слож…"
type input "Звержановская Диана"
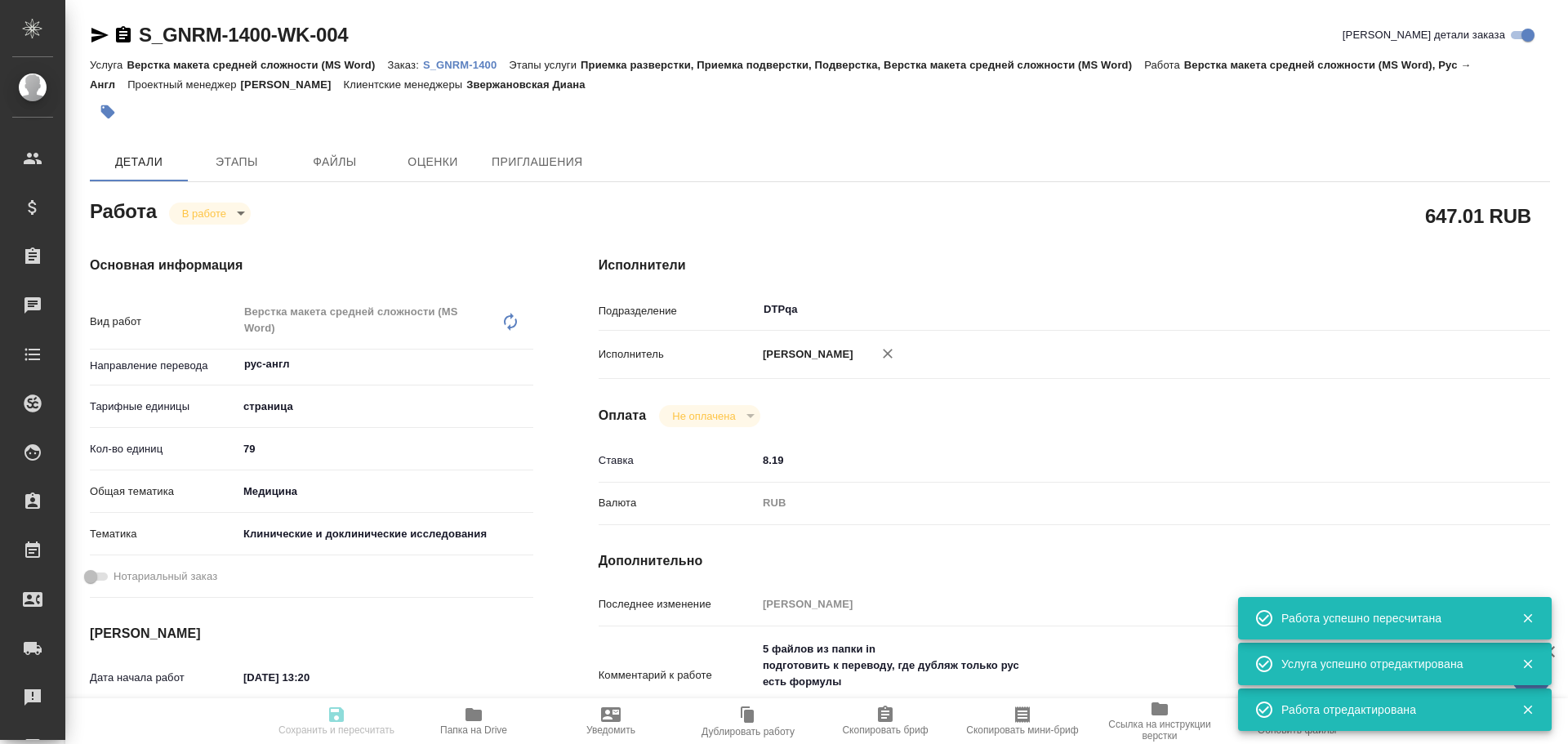
type input "[PERSON_NAME]"
type input "/Clients/Generium/Orders/S_GNRM-1400"
type textarea "x"
type textarea "Стимплейт_перевод инструкций ([GEOGRAPHIC_DATA])"
type textarea "x"
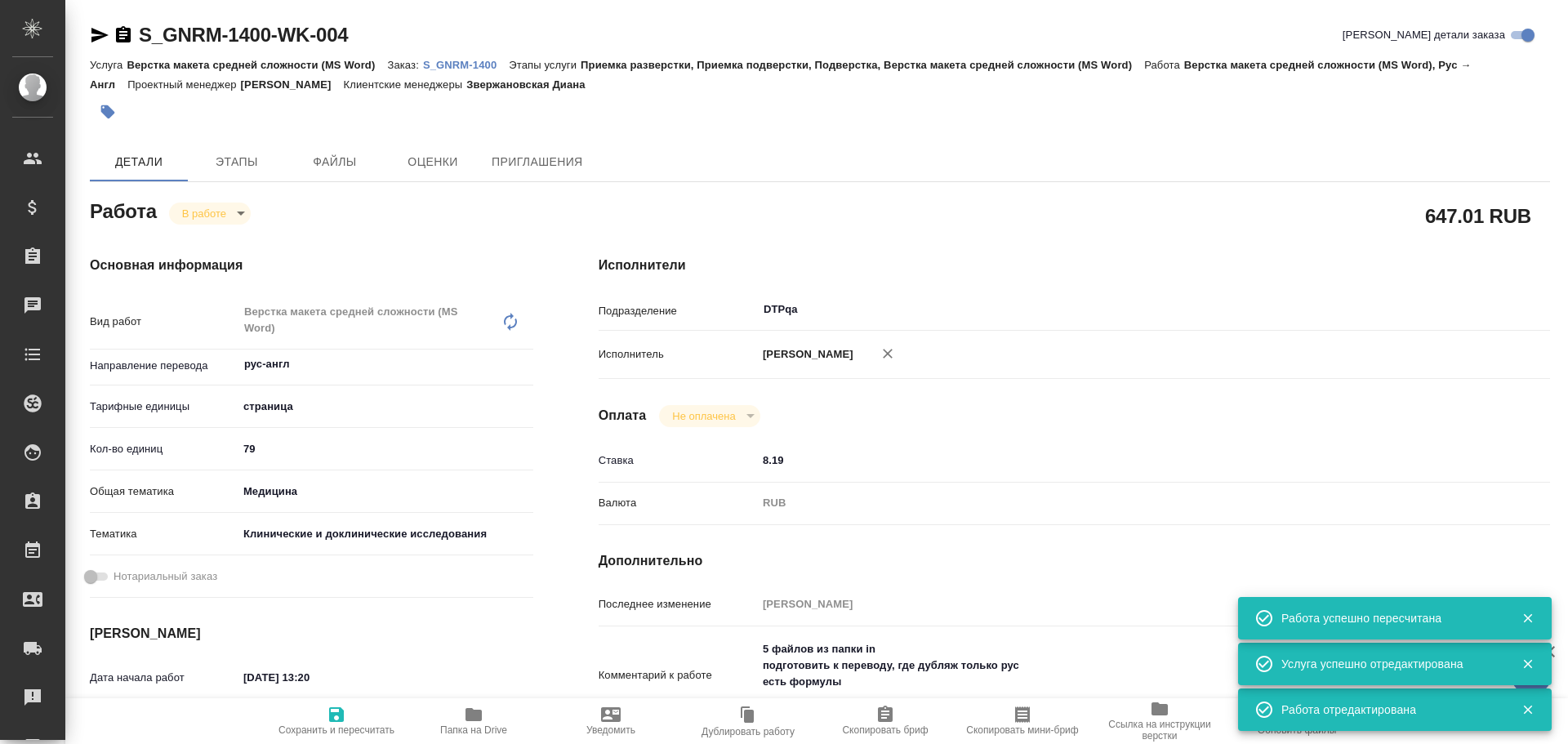
type textarea "x"
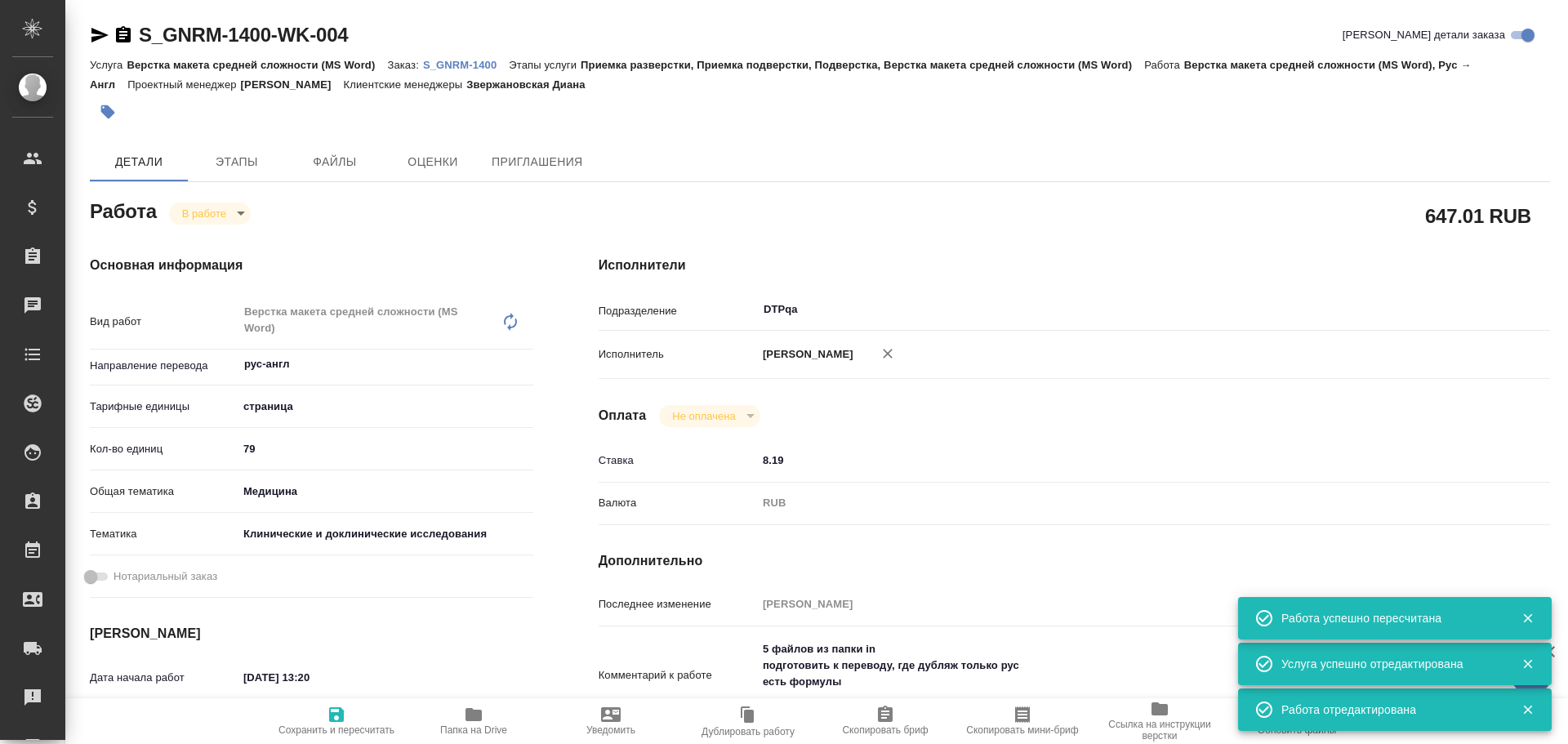
type textarea "x"
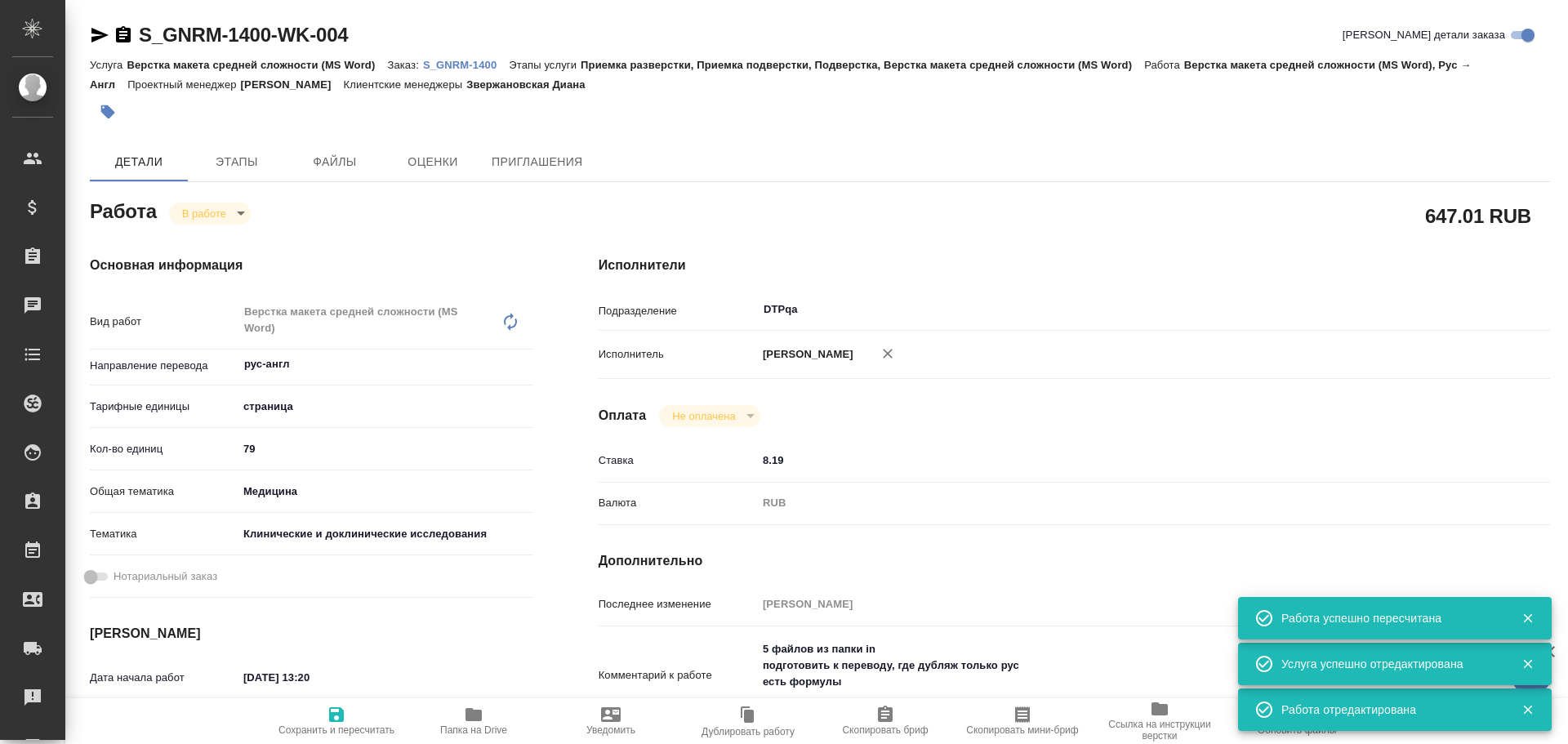
type textarea "x"
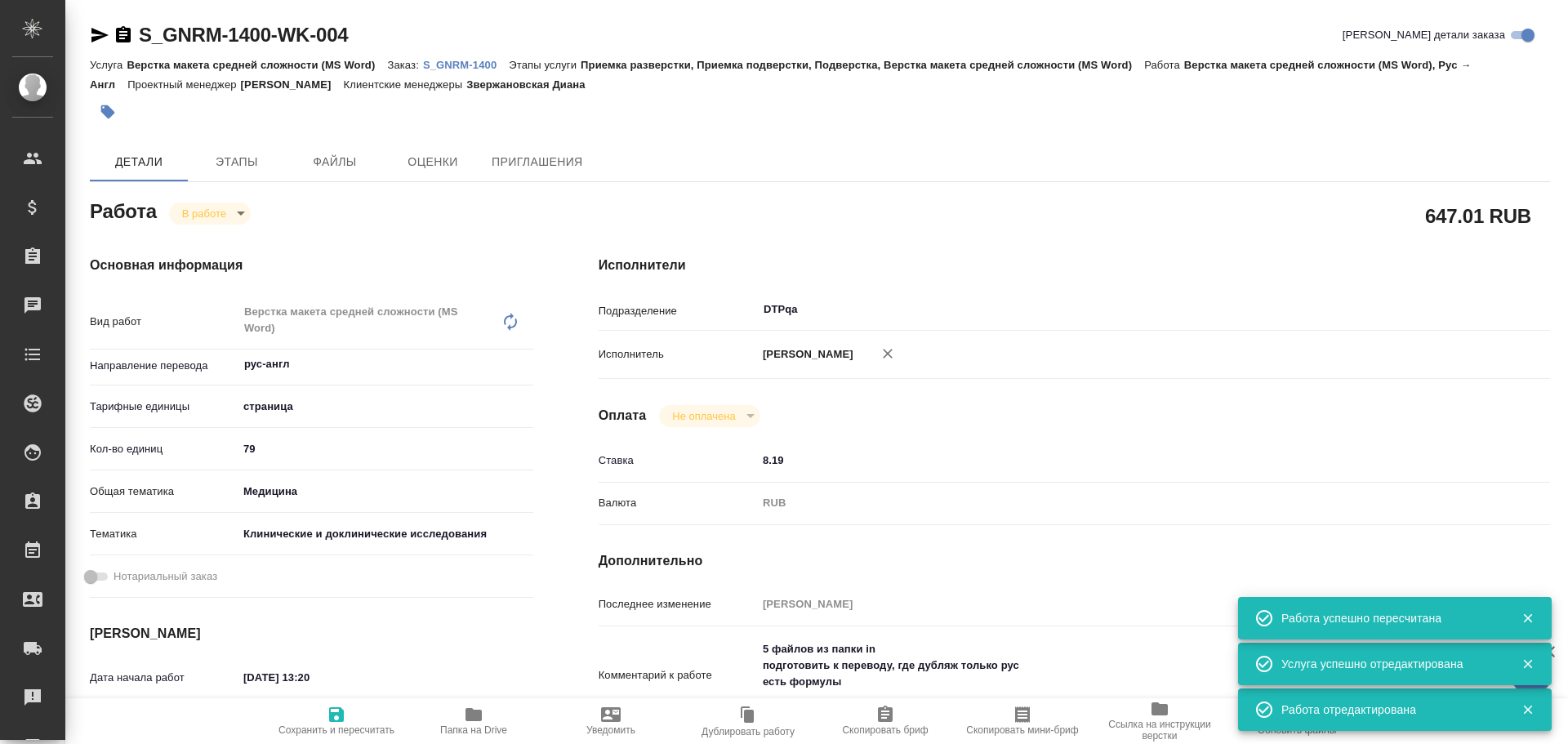
type textarea "x"
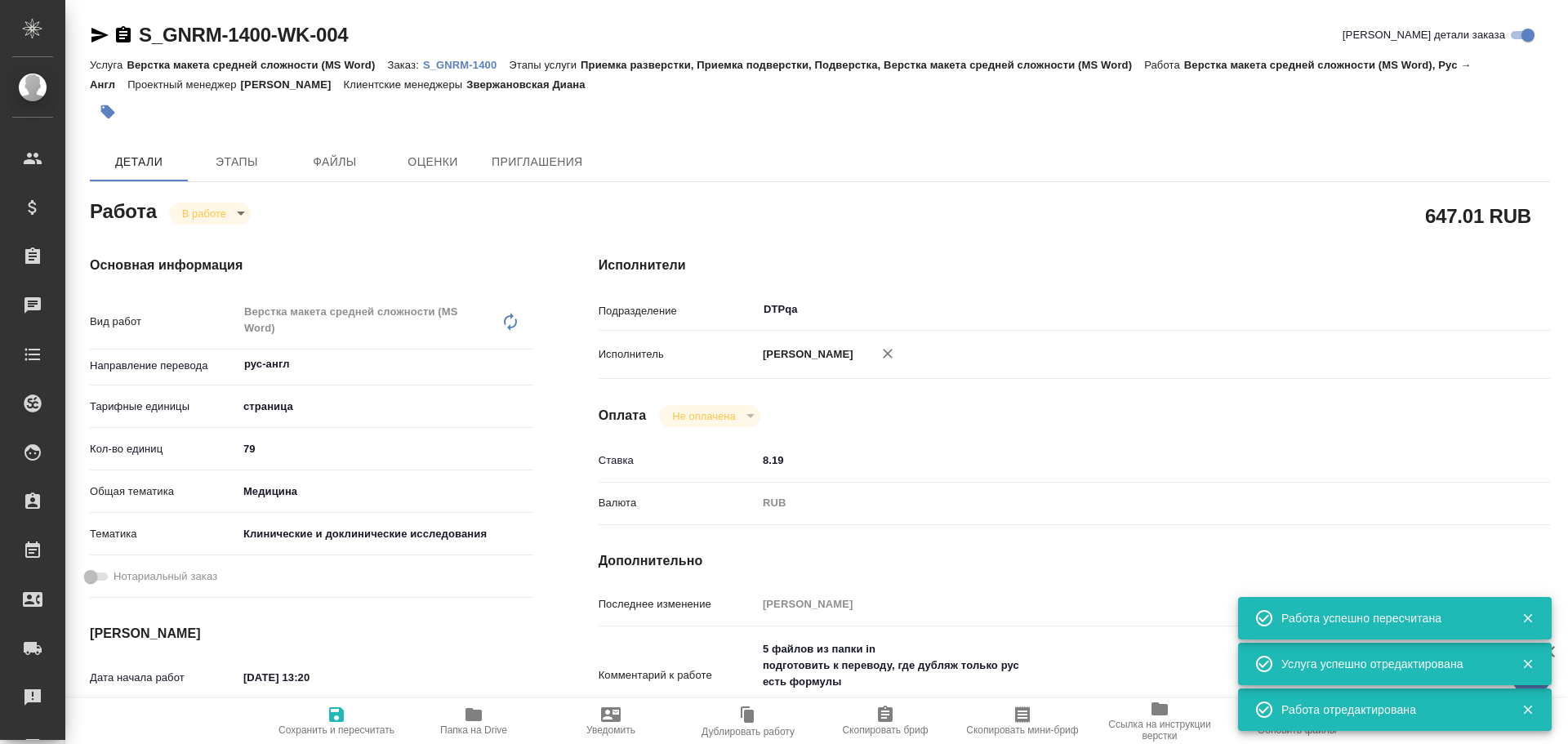
type textarea "x"
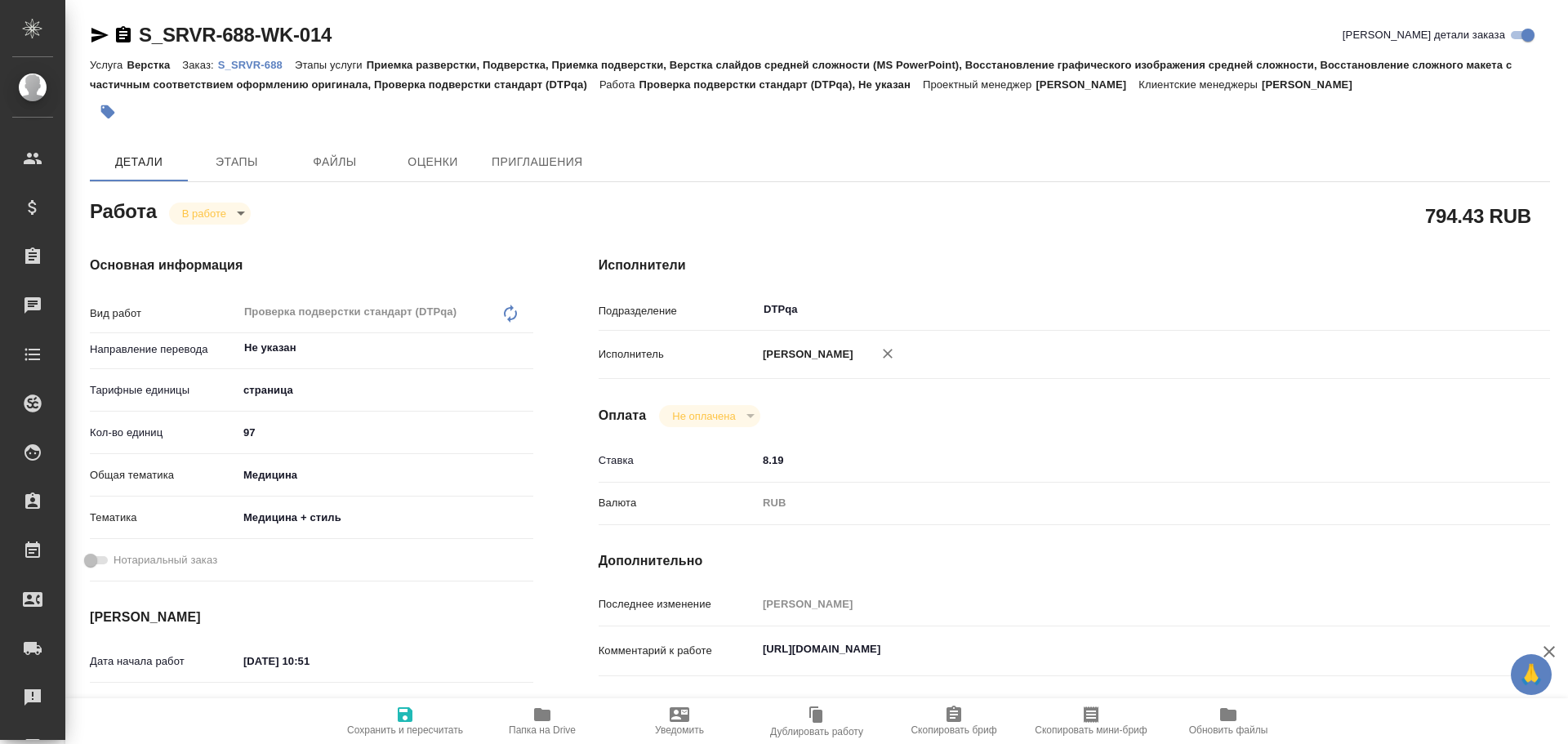
type textarea "x"
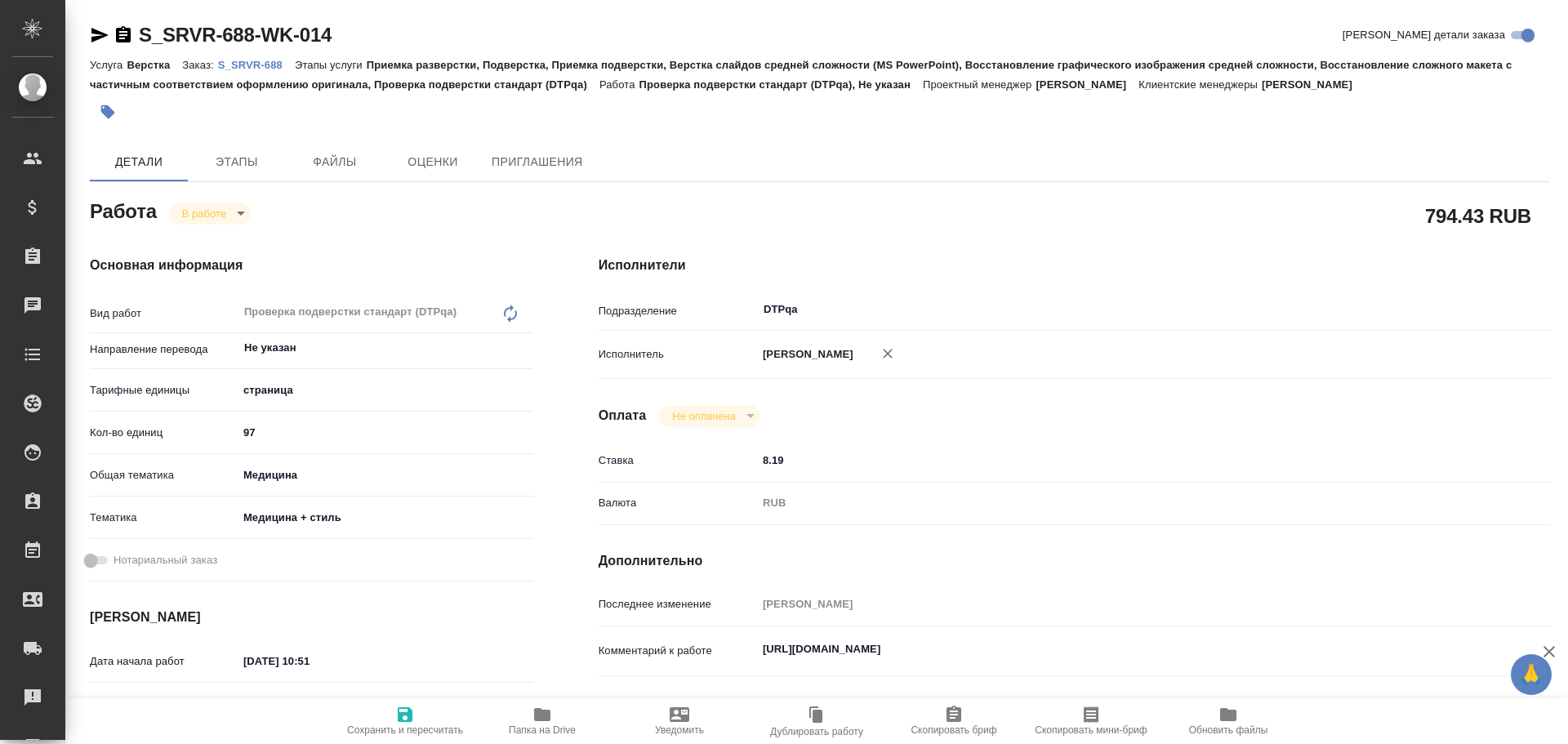
type textarea "x"
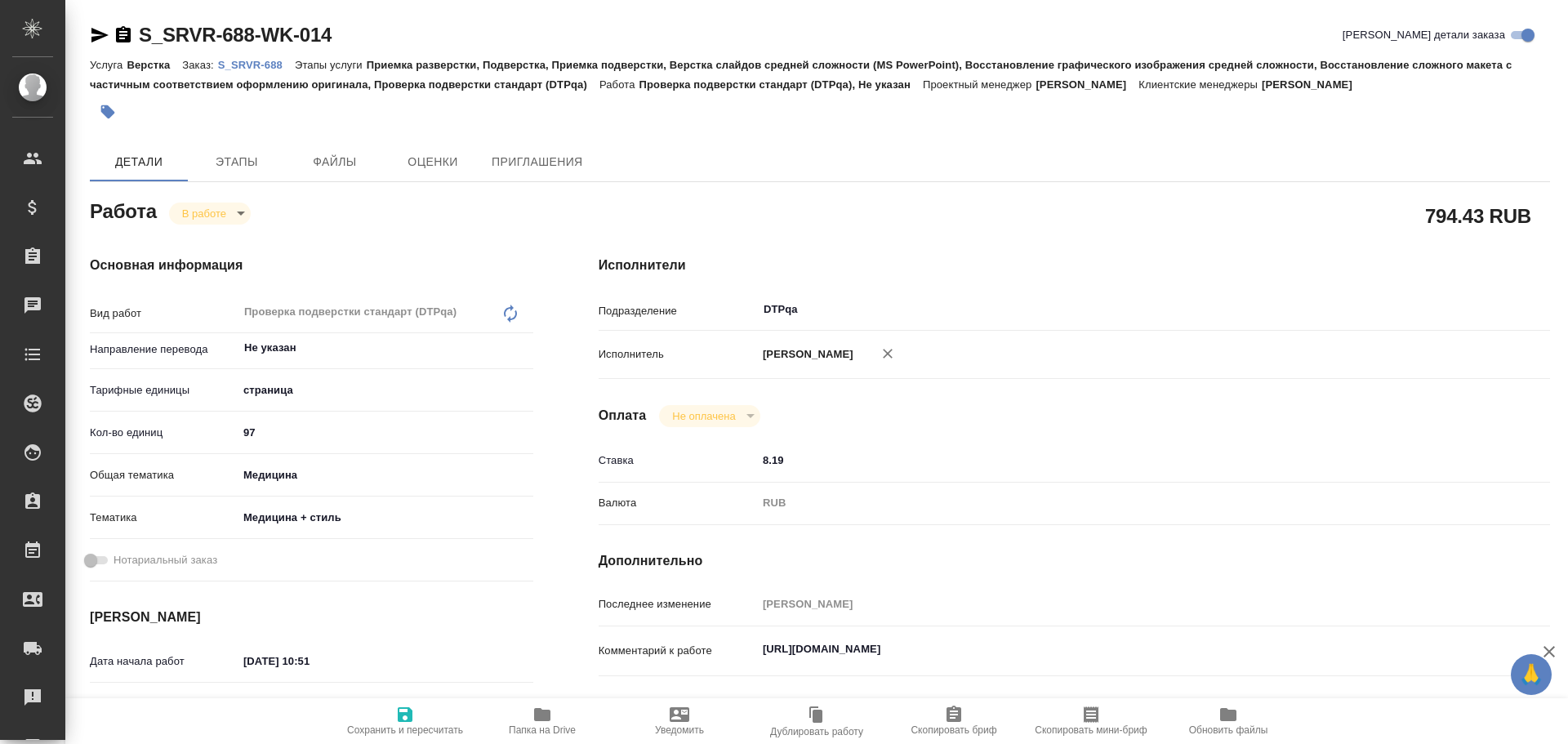
click at [102, 33] on icon "button" at bounding box center [100, 34] width 17 height 14
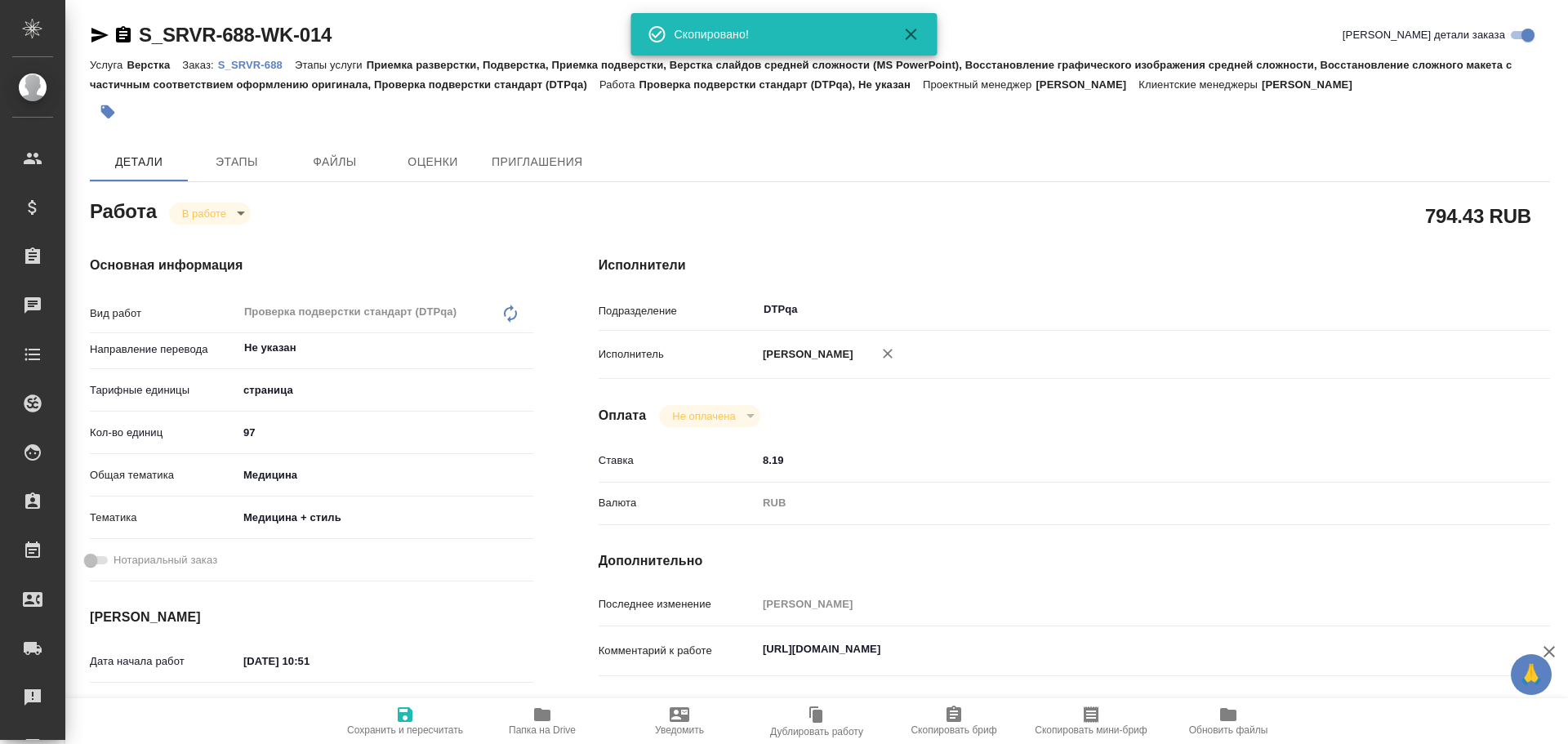
type textarea "x"
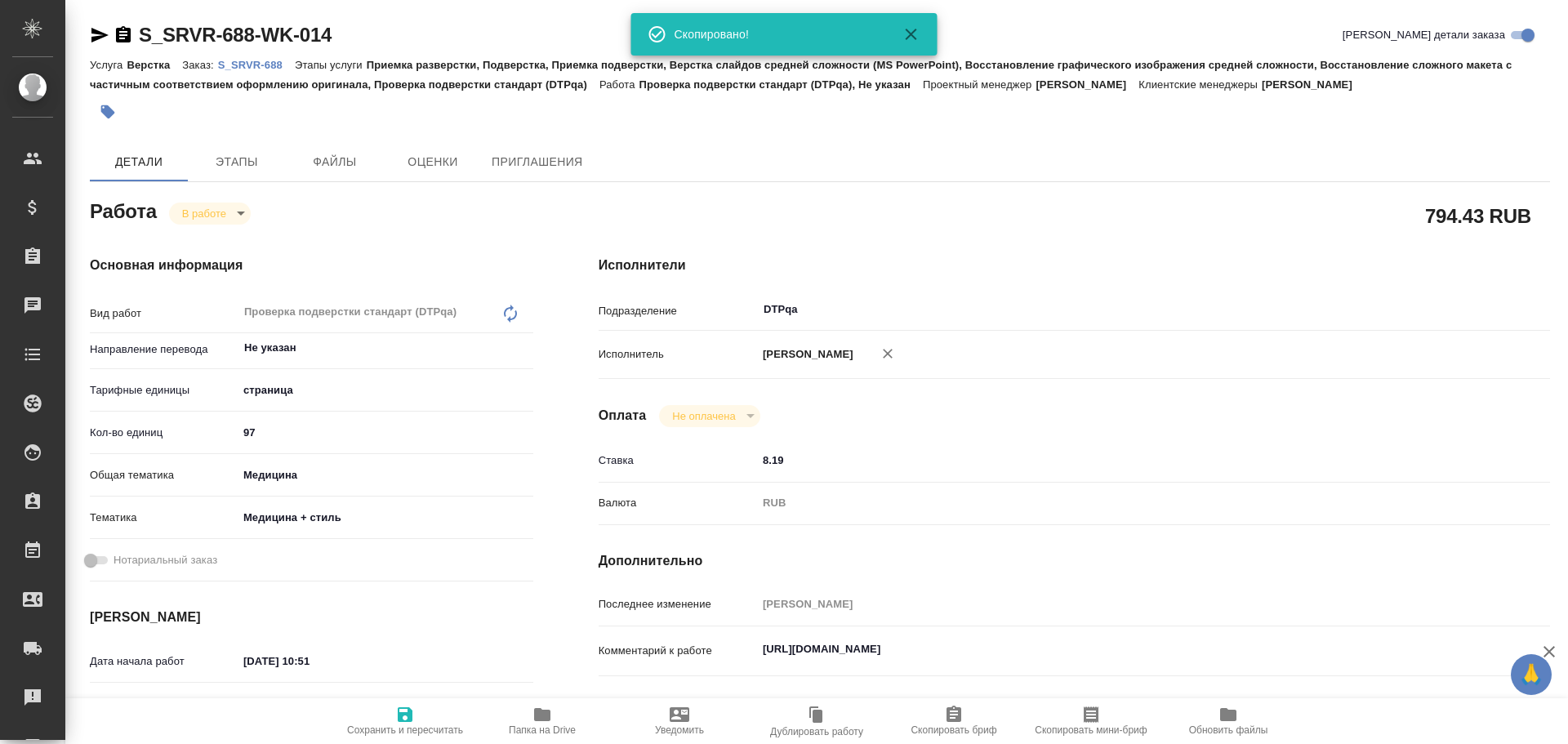
type textarea "x"
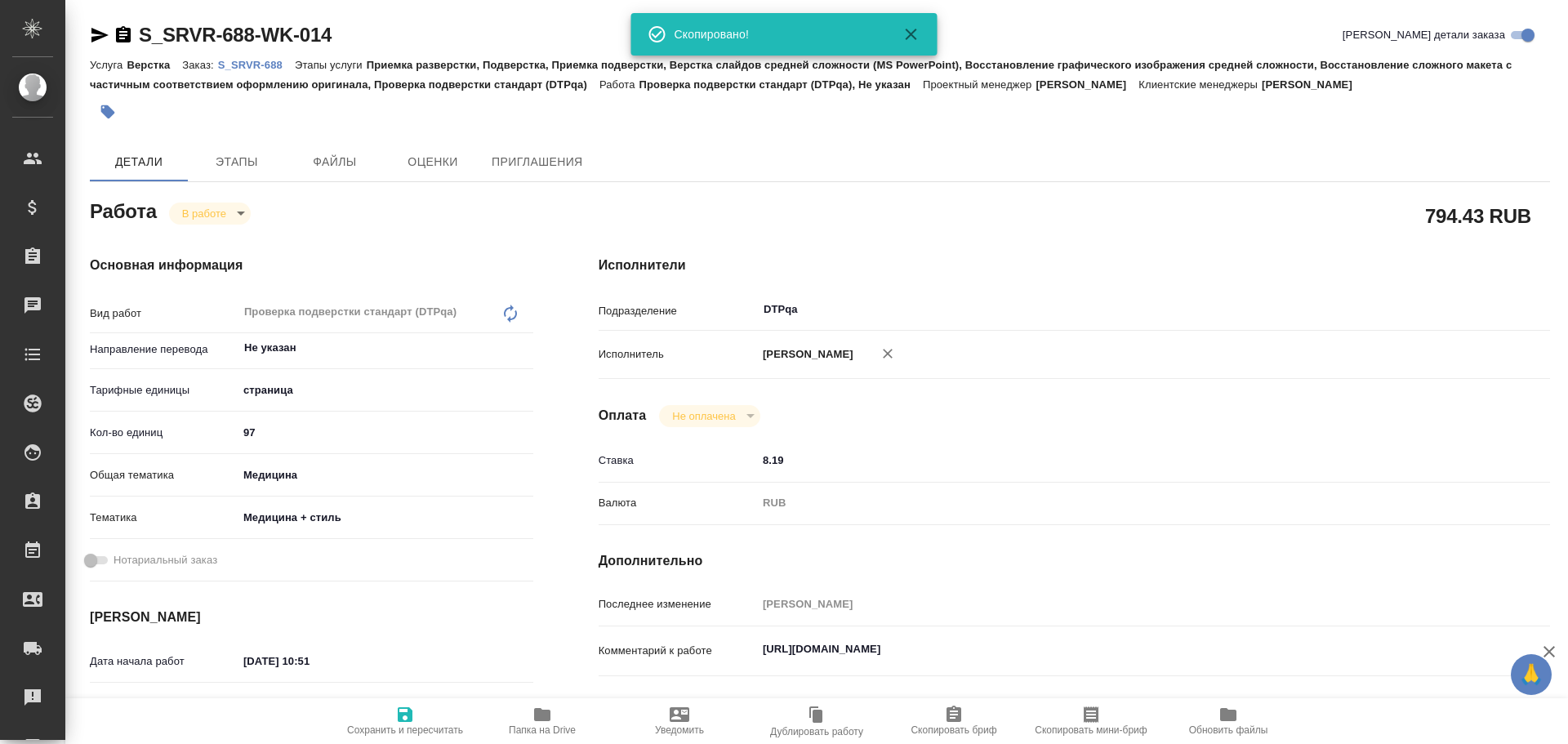
type textarea "x"
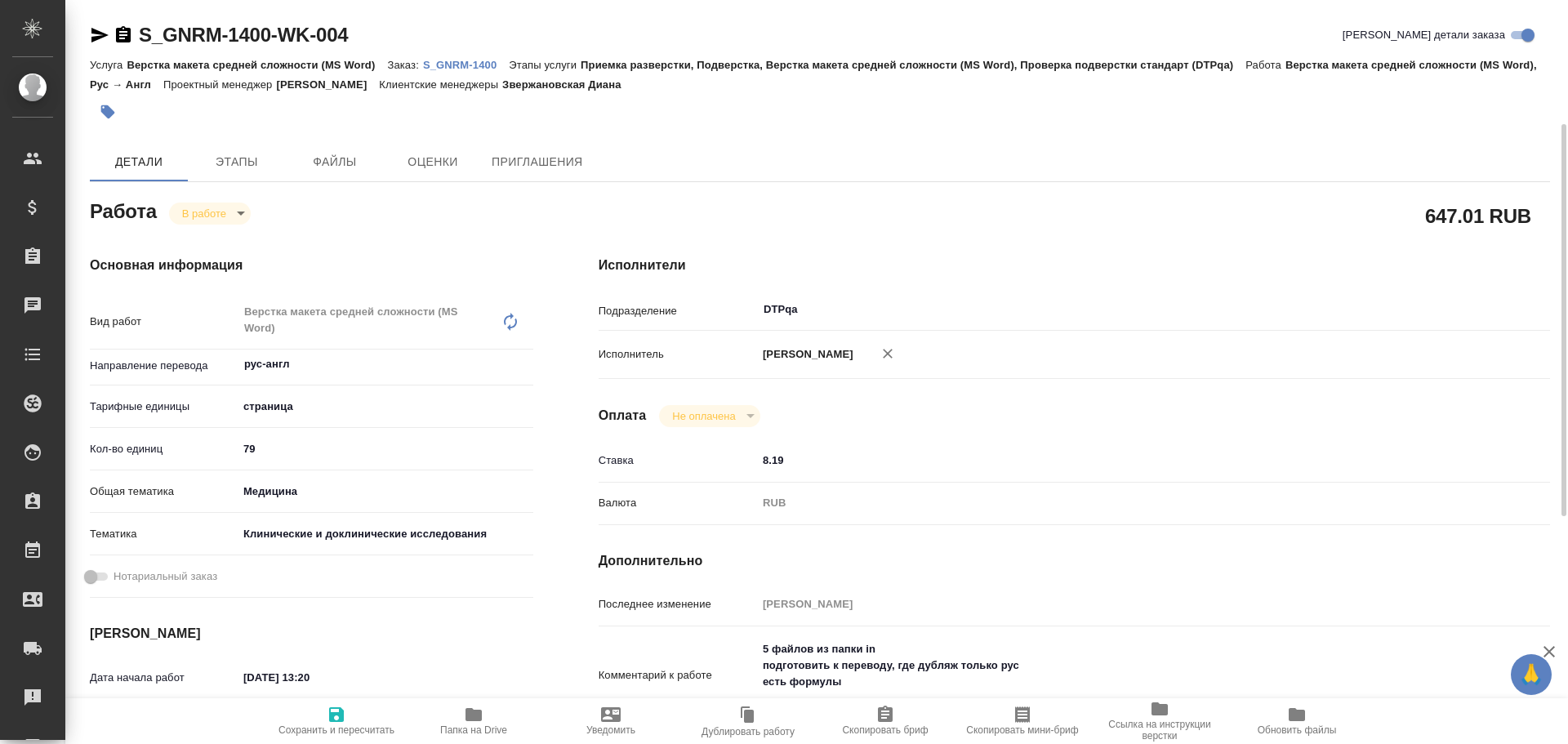
scroll to position [82, 0]
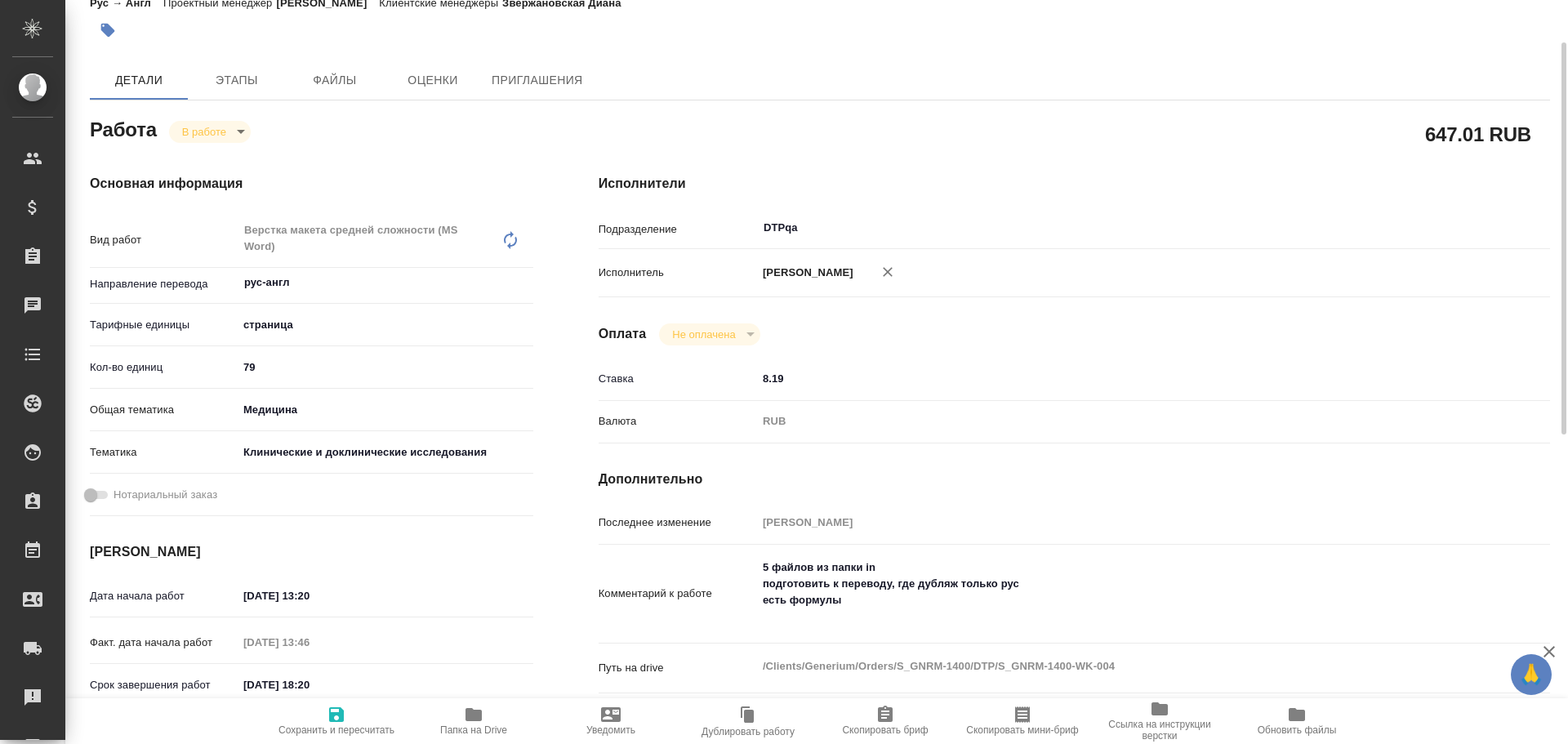
click at [484, 726] on span "Папка на Drive" at bounding box center [474, 731] width 67 height 11
